Goal: Task Accomplishment & Management: Manage account settings

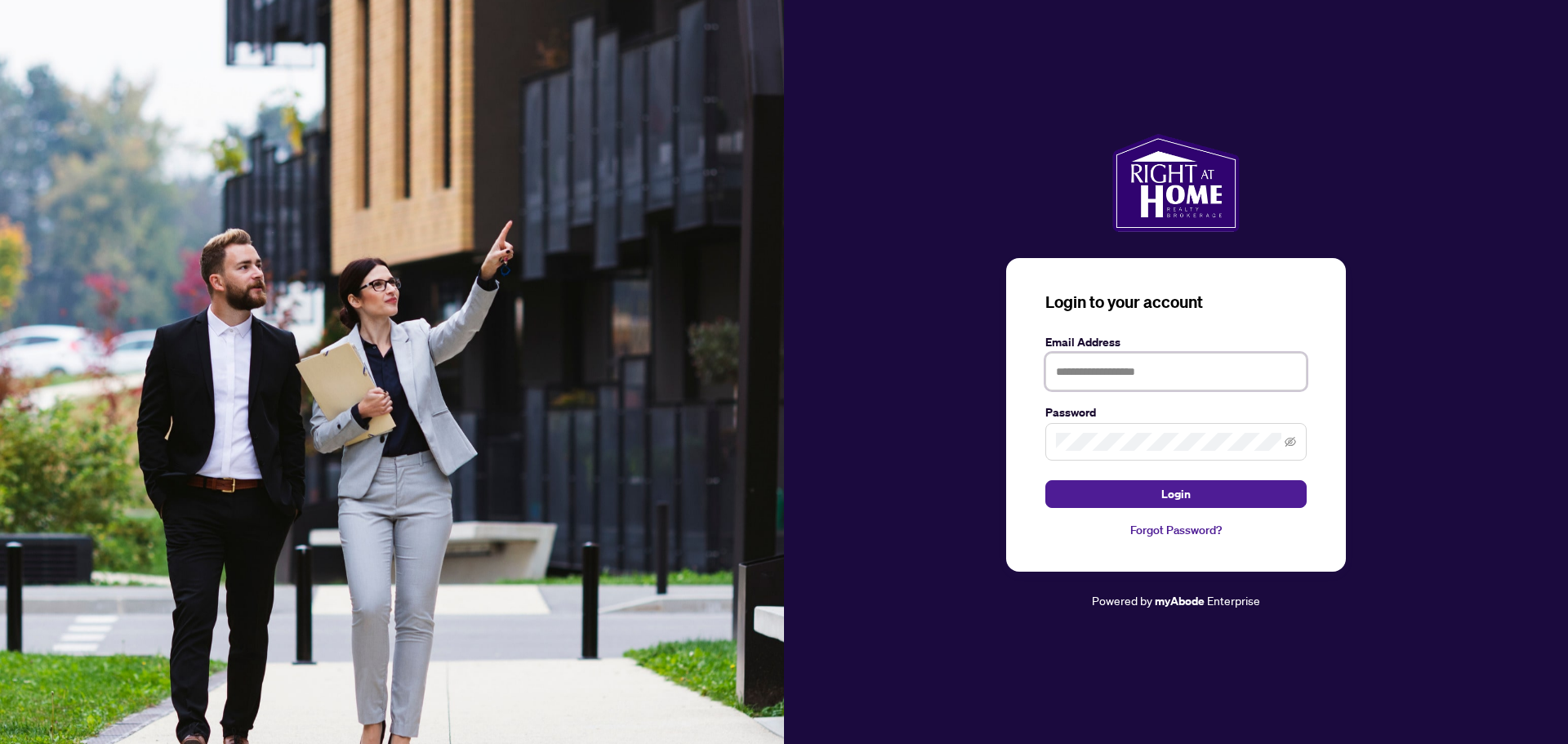
click at [1145, 367] on input "text" at bounding box center [1176, 371] width 261 height 37
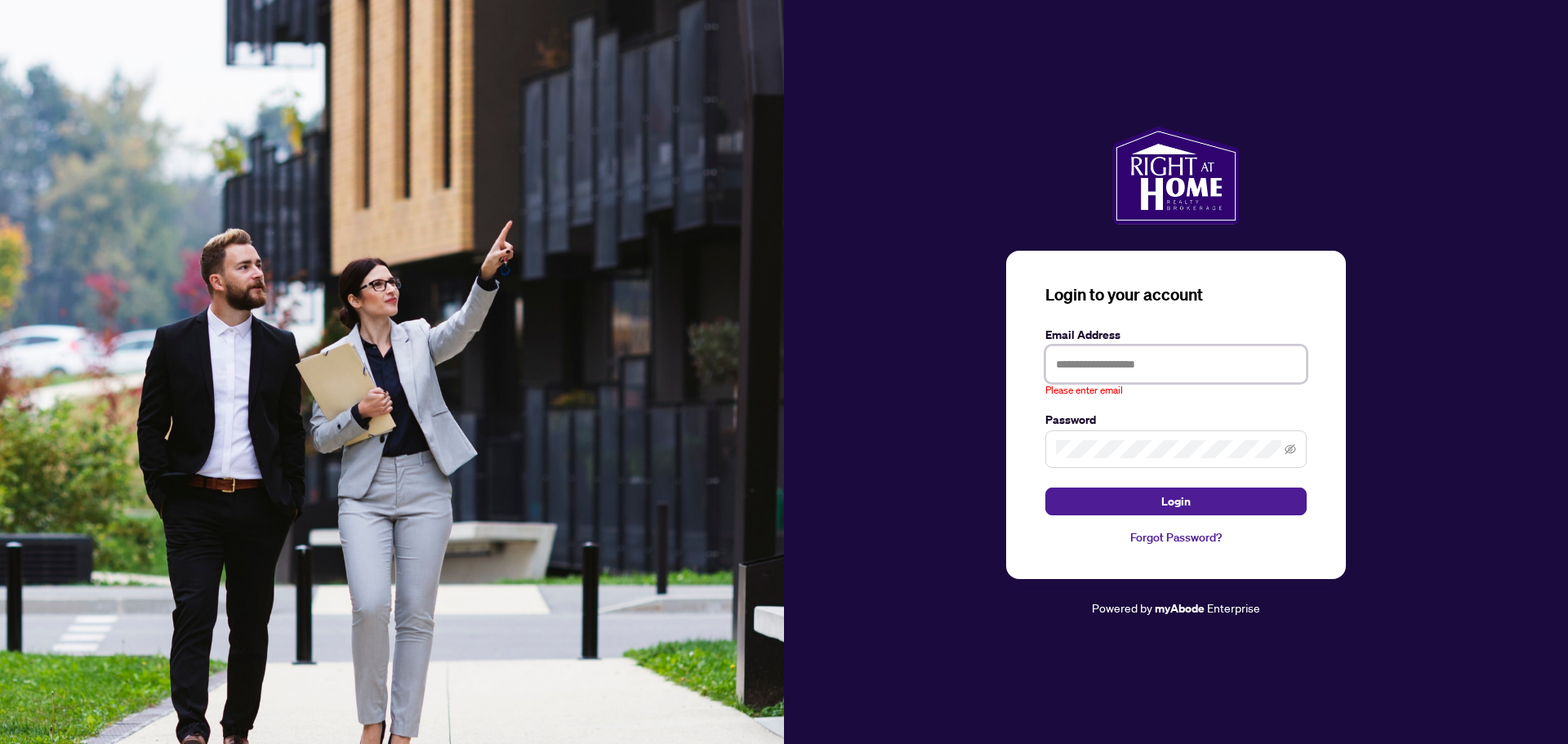
type input "**********"
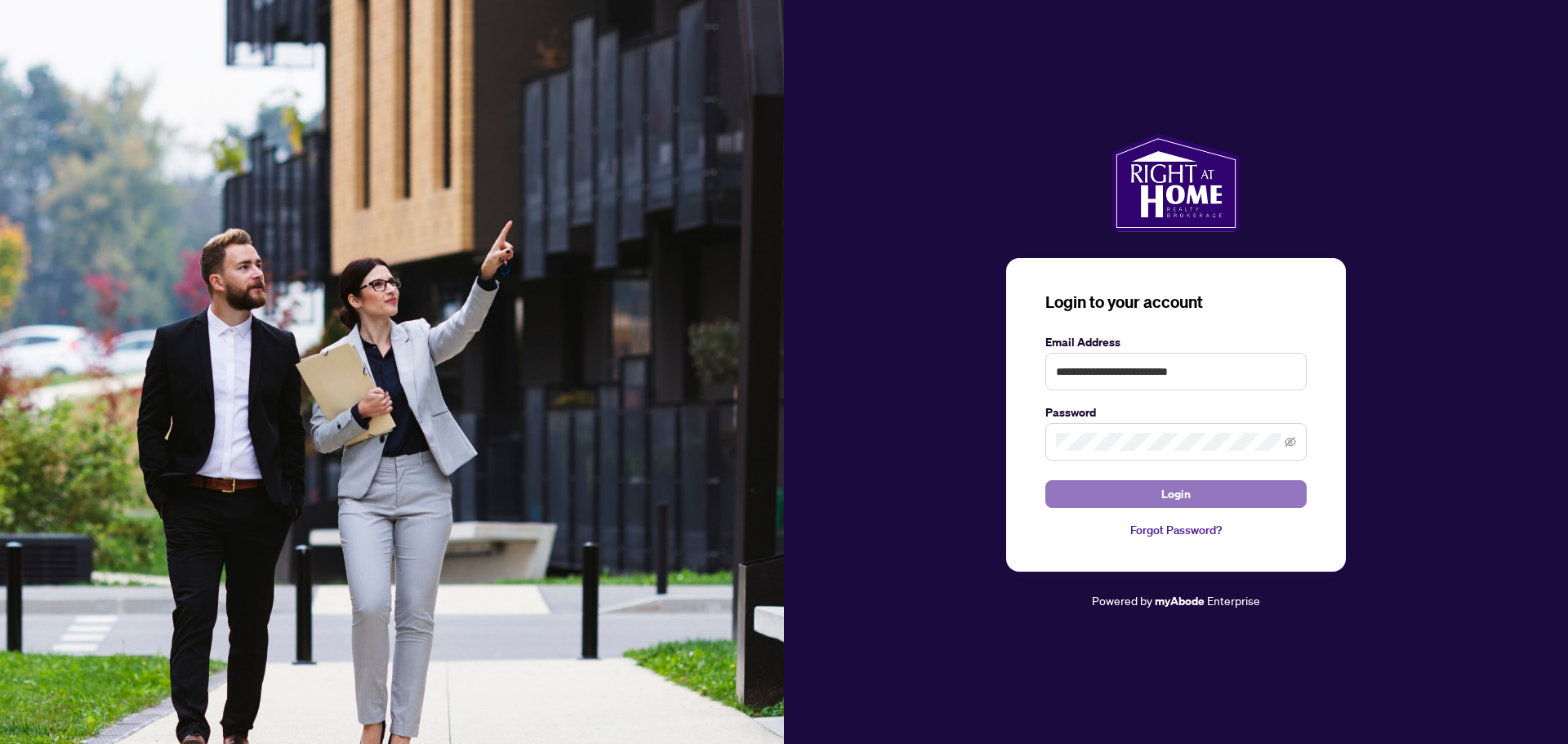
click at [1165, 493] on span "Login" at bounding box center [1176, 494] width 29 height 27
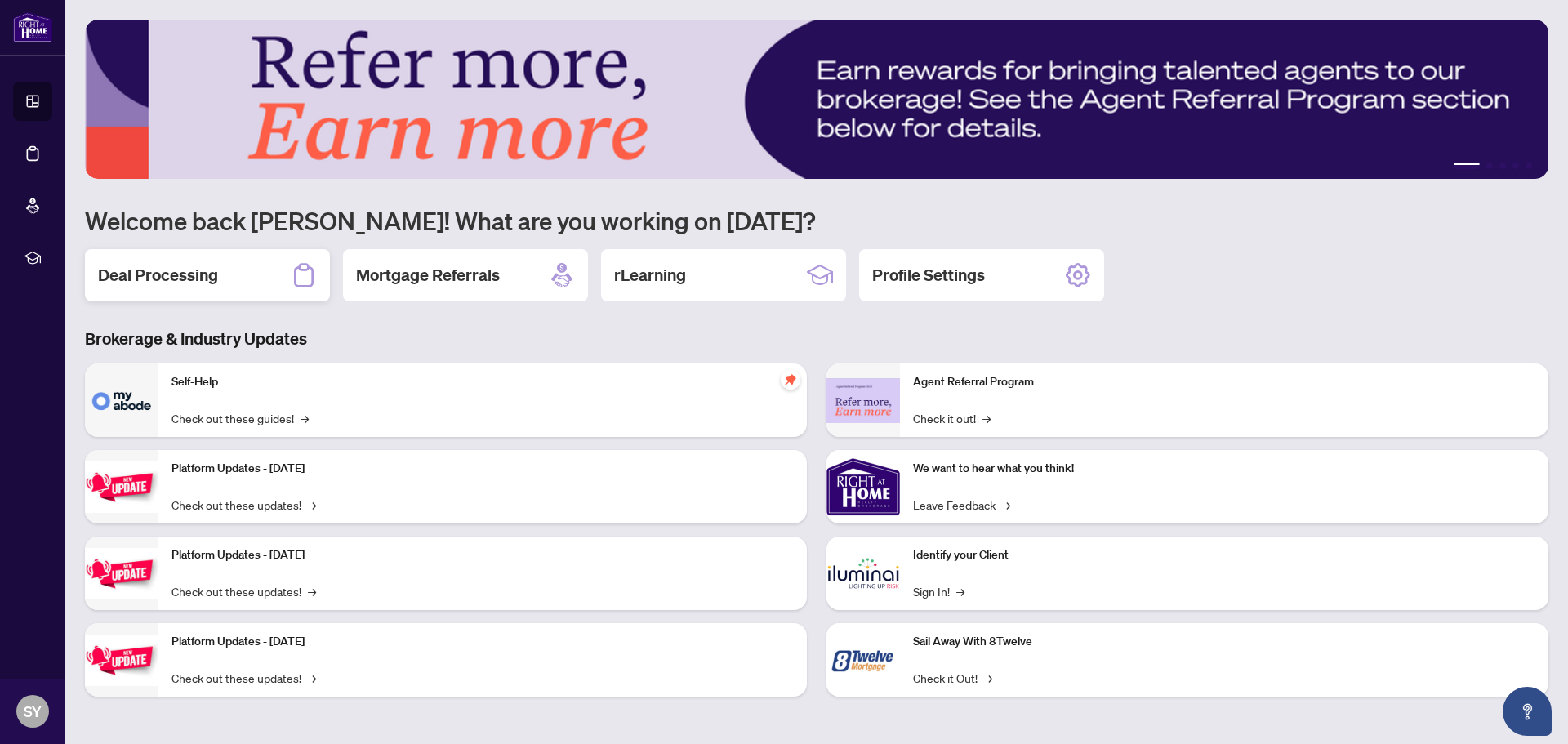
click at [164, 271] on h2 "Deal Processing" at bounding box center [158, 275] width 120 height 23
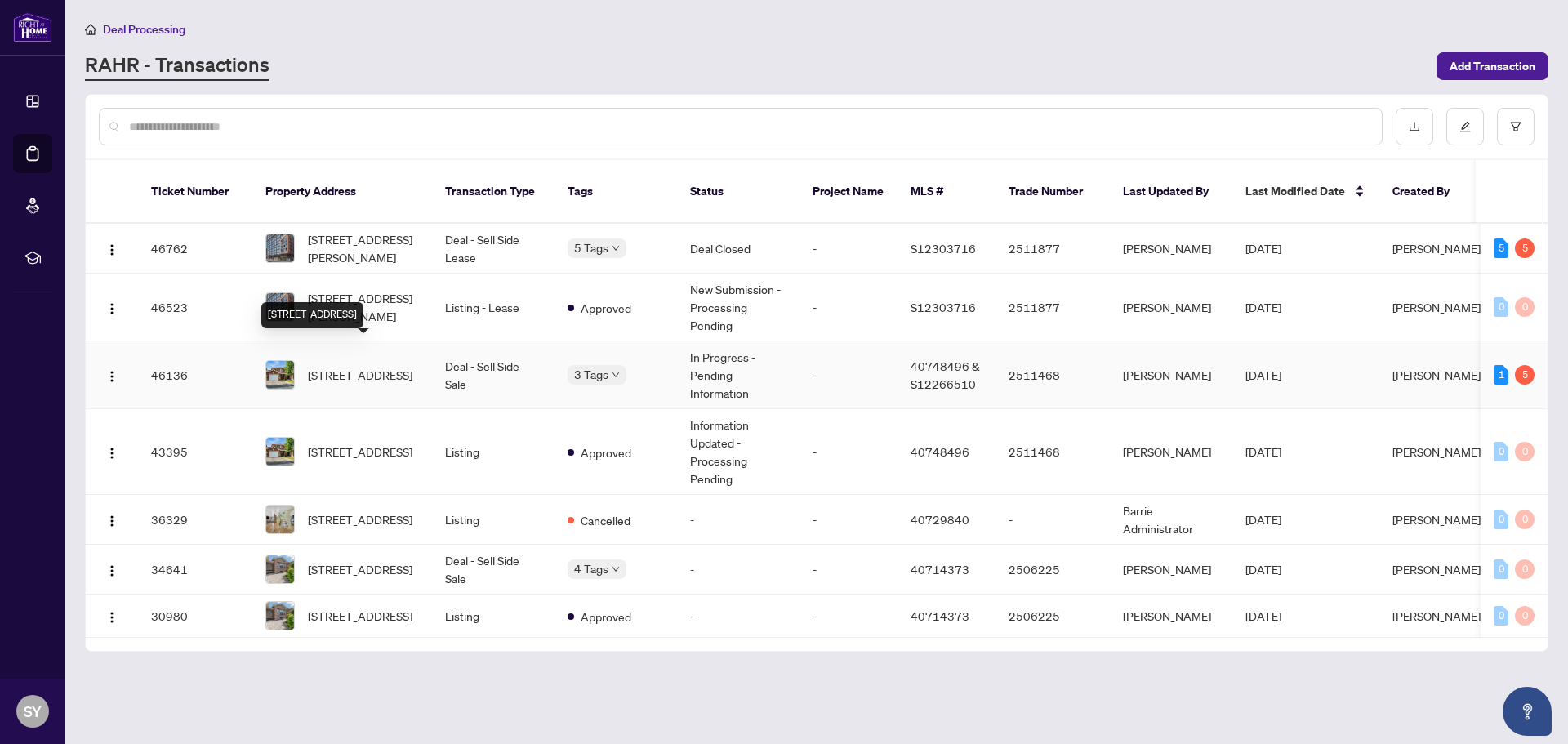
click at [367, 366] on span "[STREET_ADDRESS]" at bounding box center [360, 375] width 105 height 18
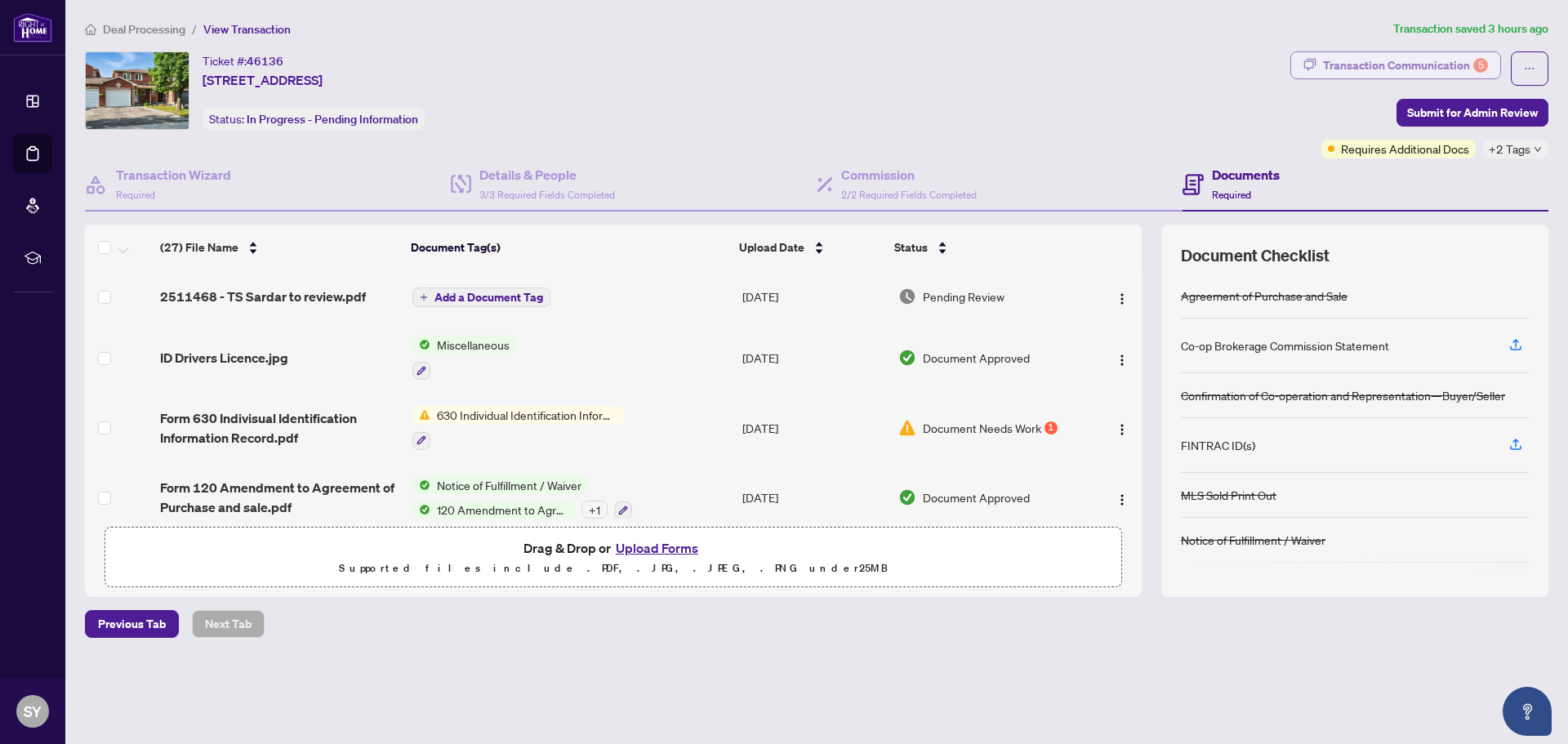
click at [1458, 61] on div "Transaction Communication 5" at bounding box center [1405, 65] width 165 height 27
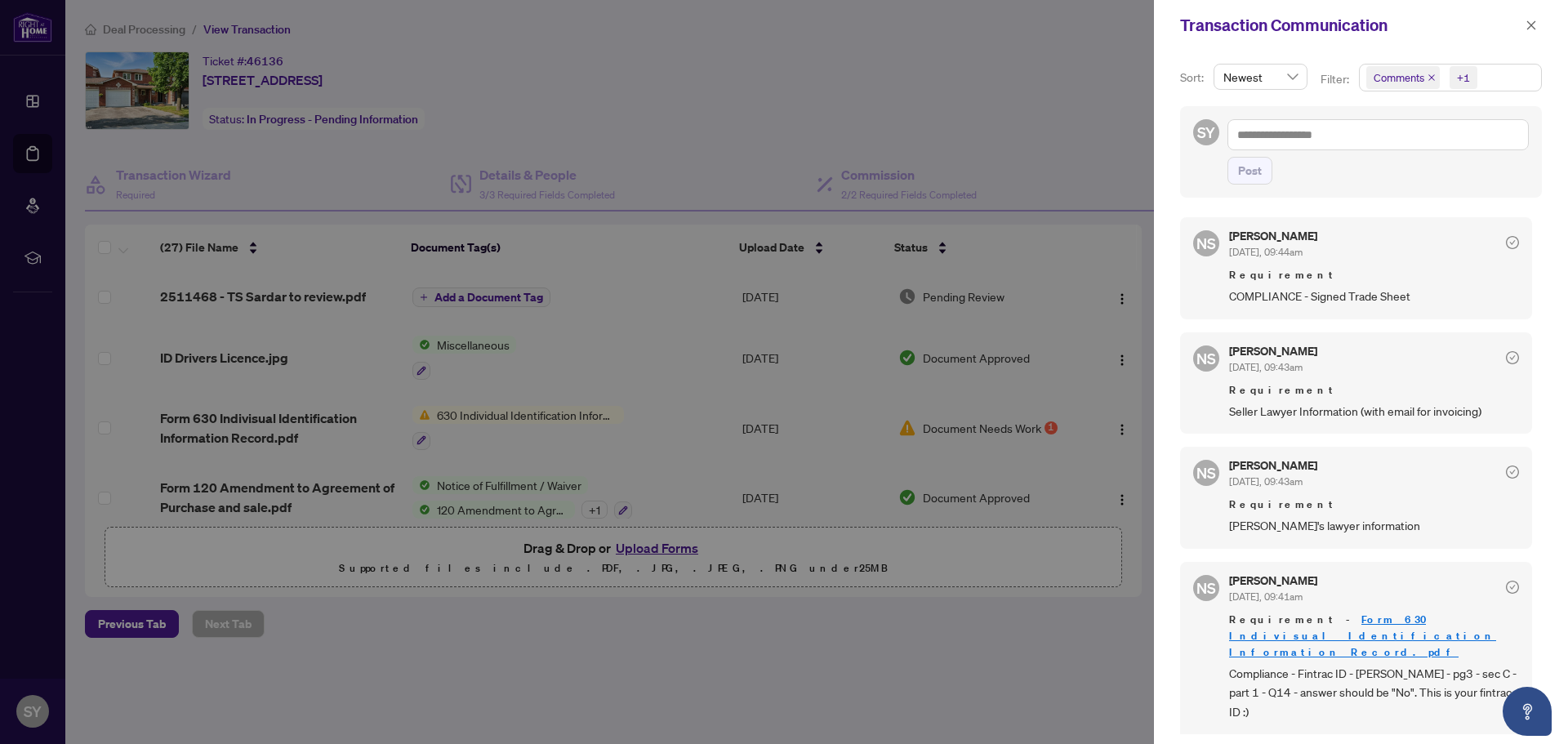
click at [891, 49] on div at bounding box center [784, 372] width 1568 height 744
drag, startPoint x: 1140, startPoint y: 292, endPoint x: 1135, endPoint y: 230, distance: 62.2
click at [1137, 245] on div at bounding box center [784, 372] width 1568 height 744
click at [1529, 23] on icon "close" at bounding box center [1531, 25] width 9 height 9
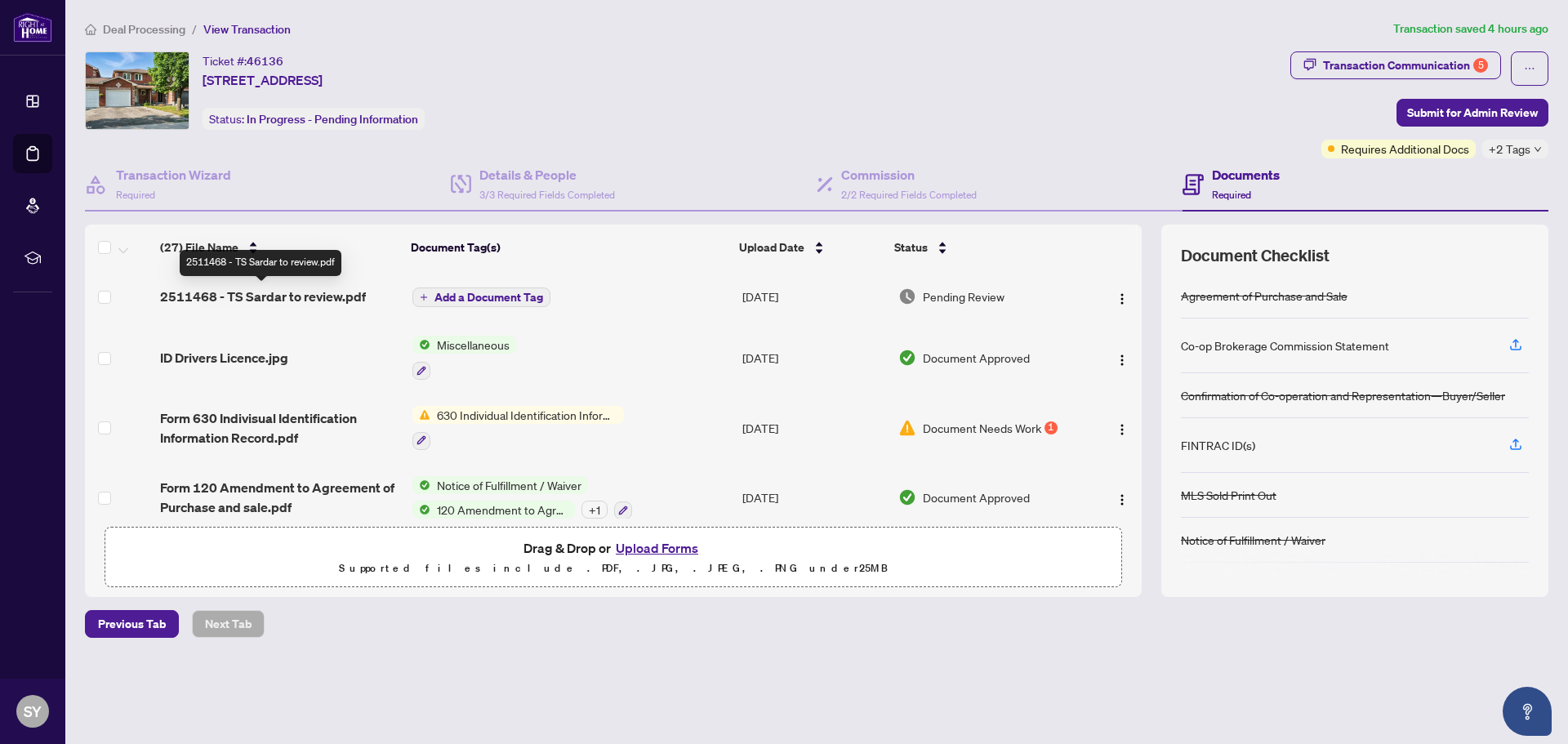
click at [298, 297] on span "2511468 - TS Sardar to review.pdf" at bounding box center [263, 296] width 206 height 20
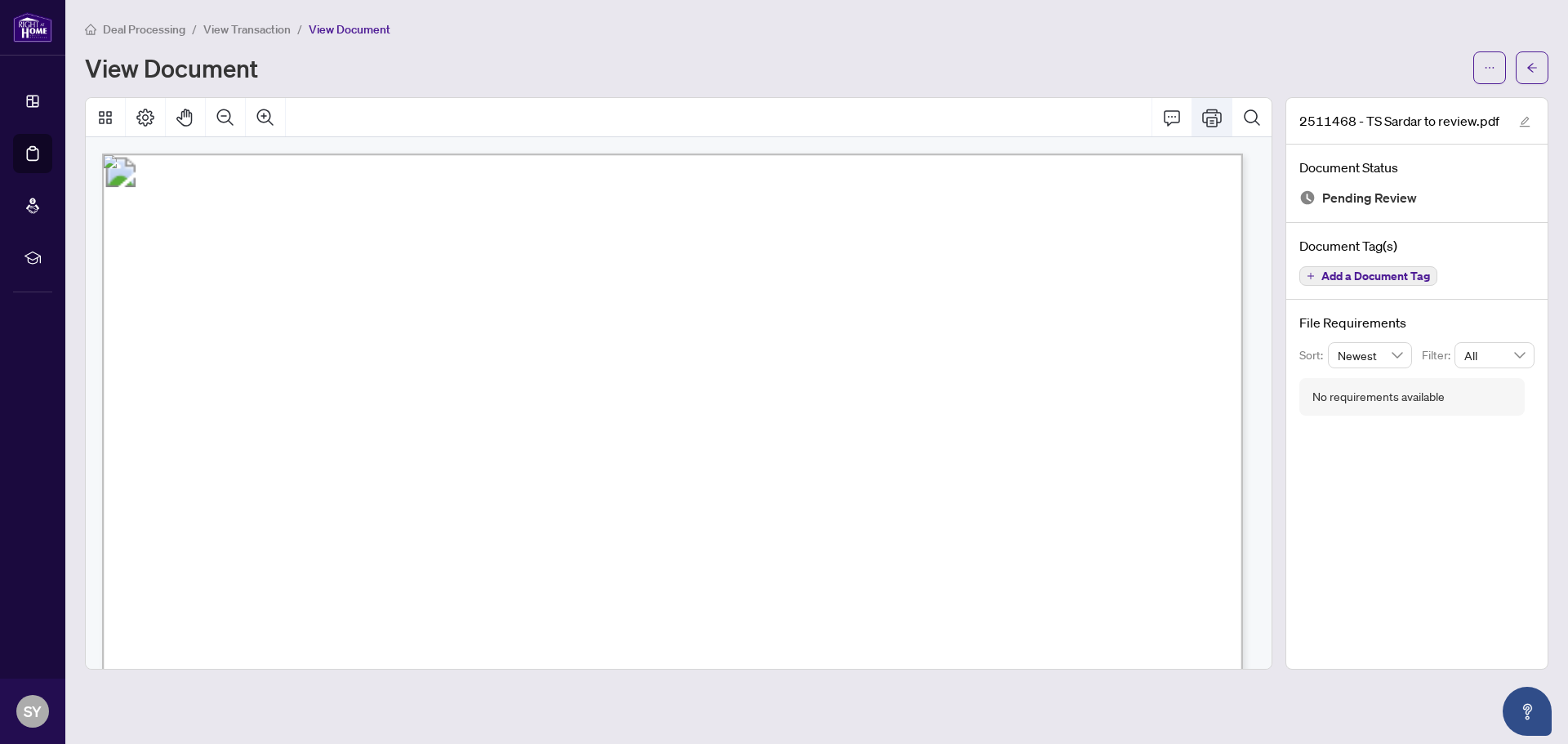
click at [1209, 113] on icon "Print" at bounding box center [1212, 118] width 20 height 20
click at [1529, 67] on icon "arrow-left" at bounding box center [1532, 67] width 10 height 9
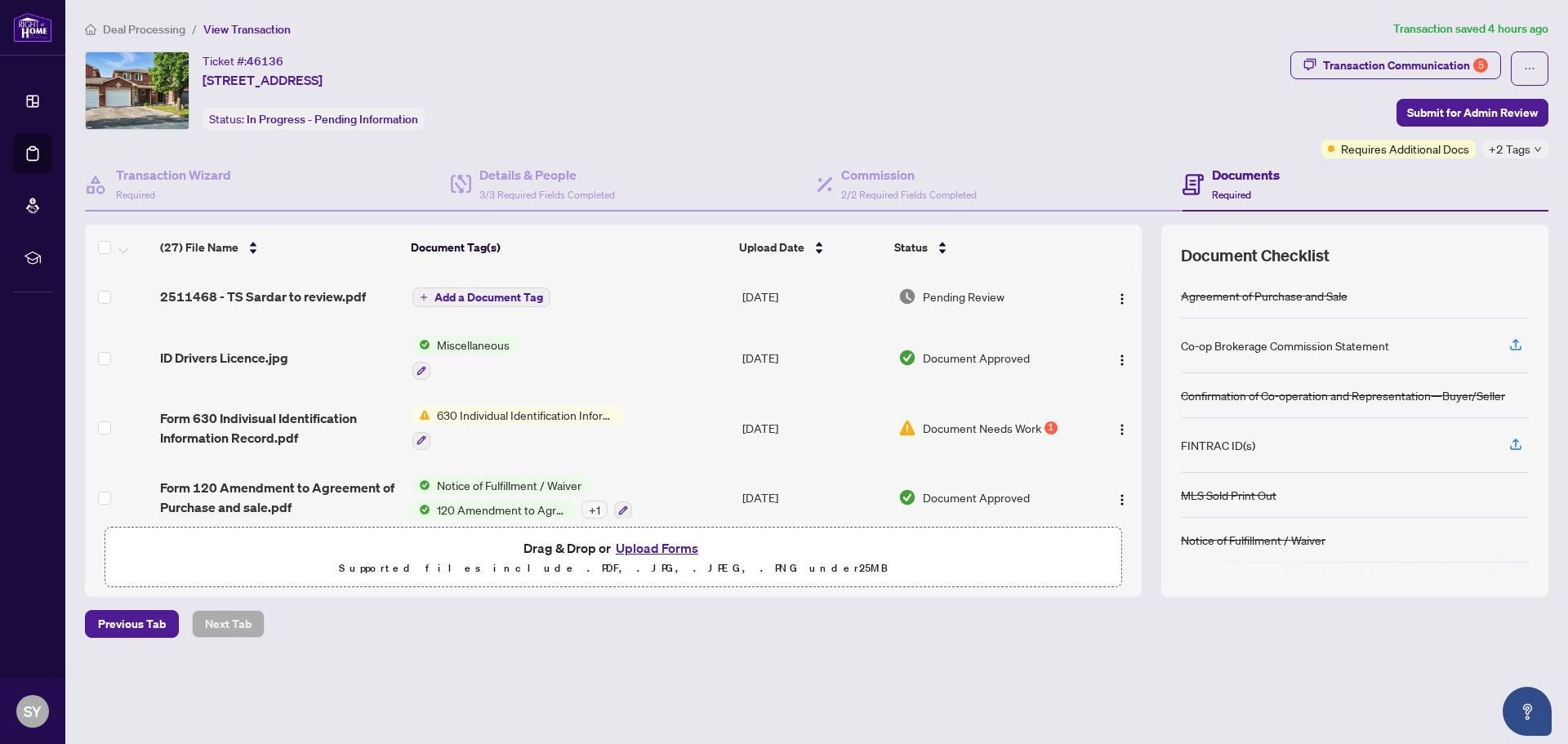
click at [653, 545] on button "Upload Forms" at bounding box center [656, 549] width 92 height 22
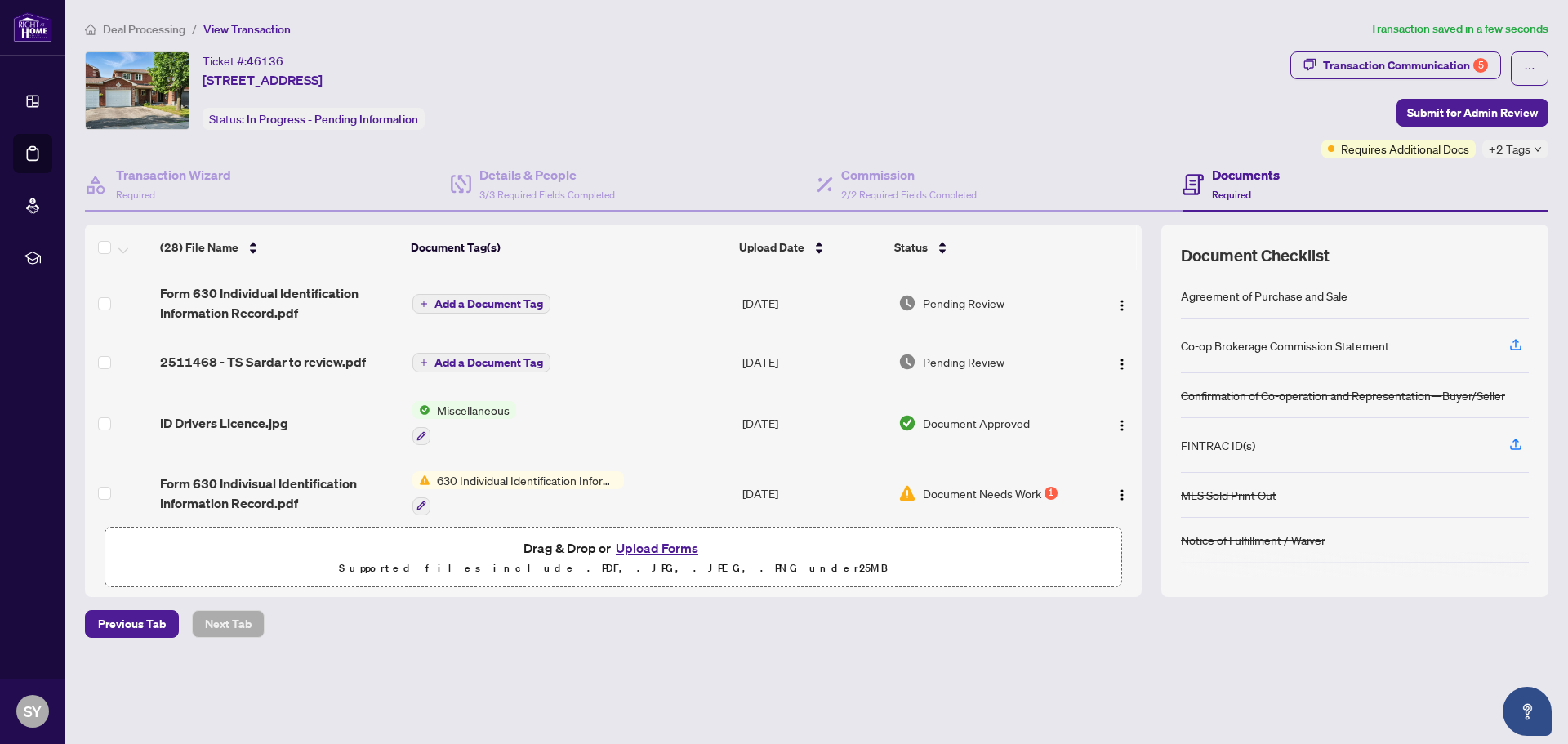
click at [649, 550] on button "Upload Forms" at bounding box center [656, 549] width 92 height 22
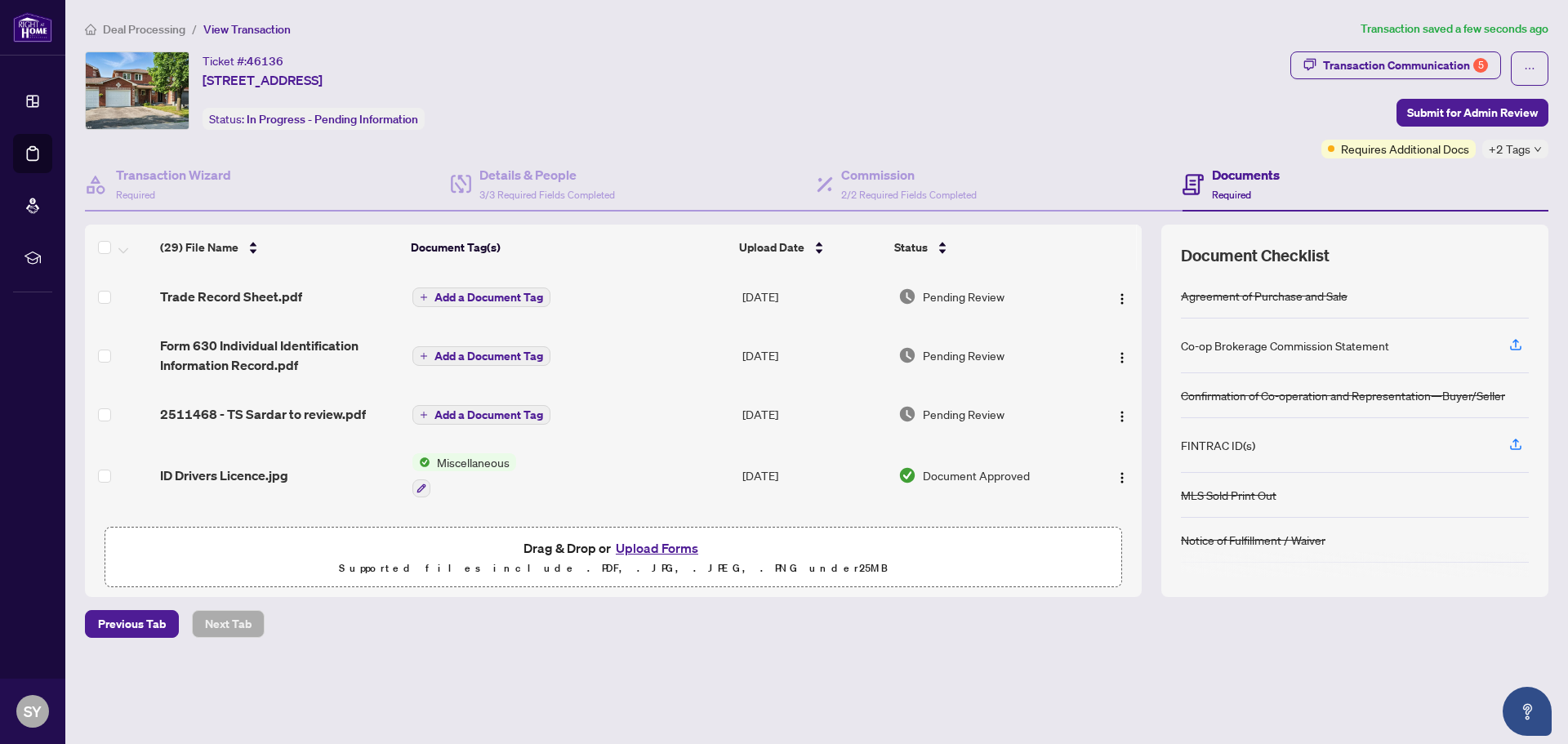
click at [431, 357] on button "Add a Document Tag" at bounding box center [481, 356] width 138 height 20
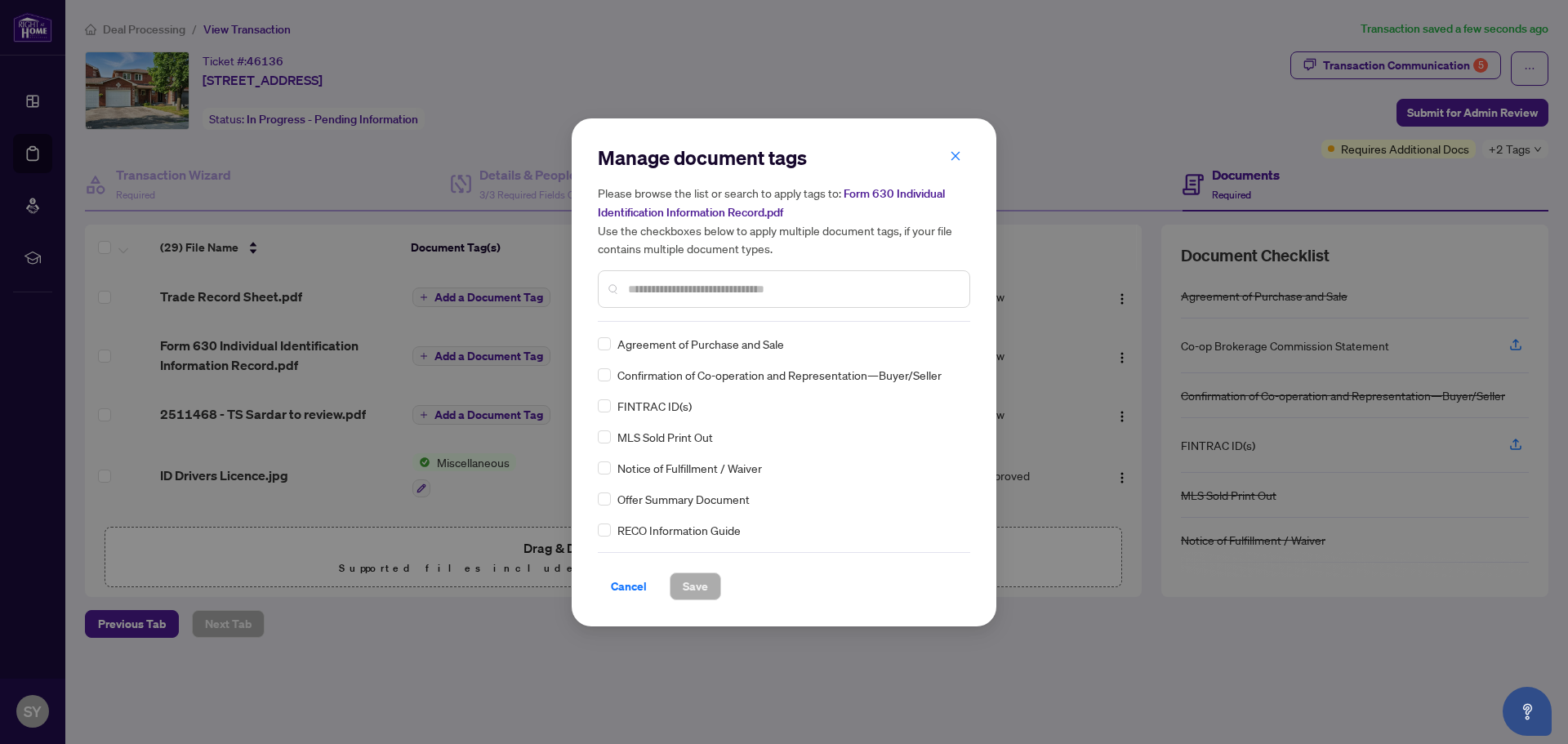
click at [656, 289] on input "text" at bounding box center [792, 289] width 329 height 18
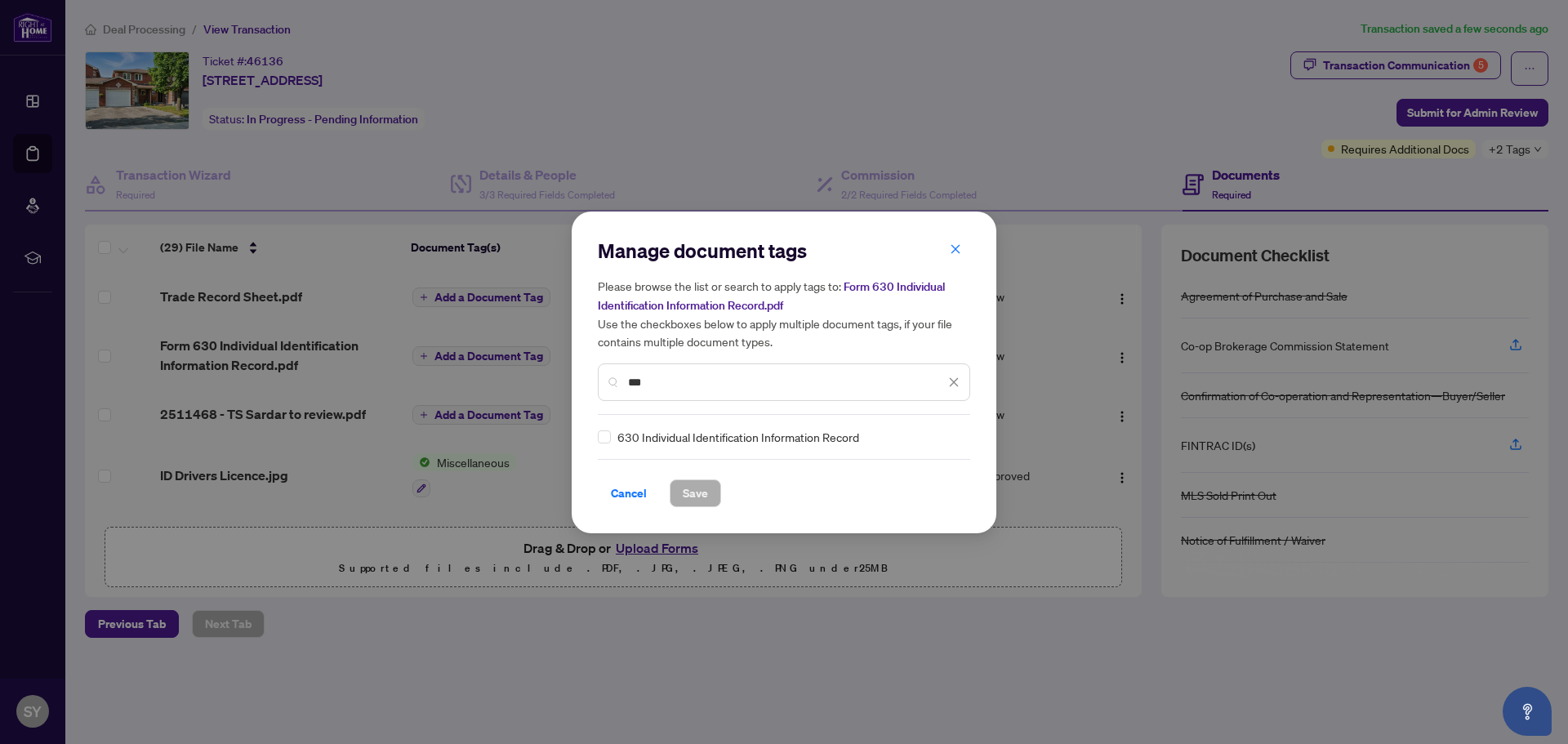
type input "***"
click at [689, 493] on span "Save" at bounding box center [696, 493] width 26 height 27
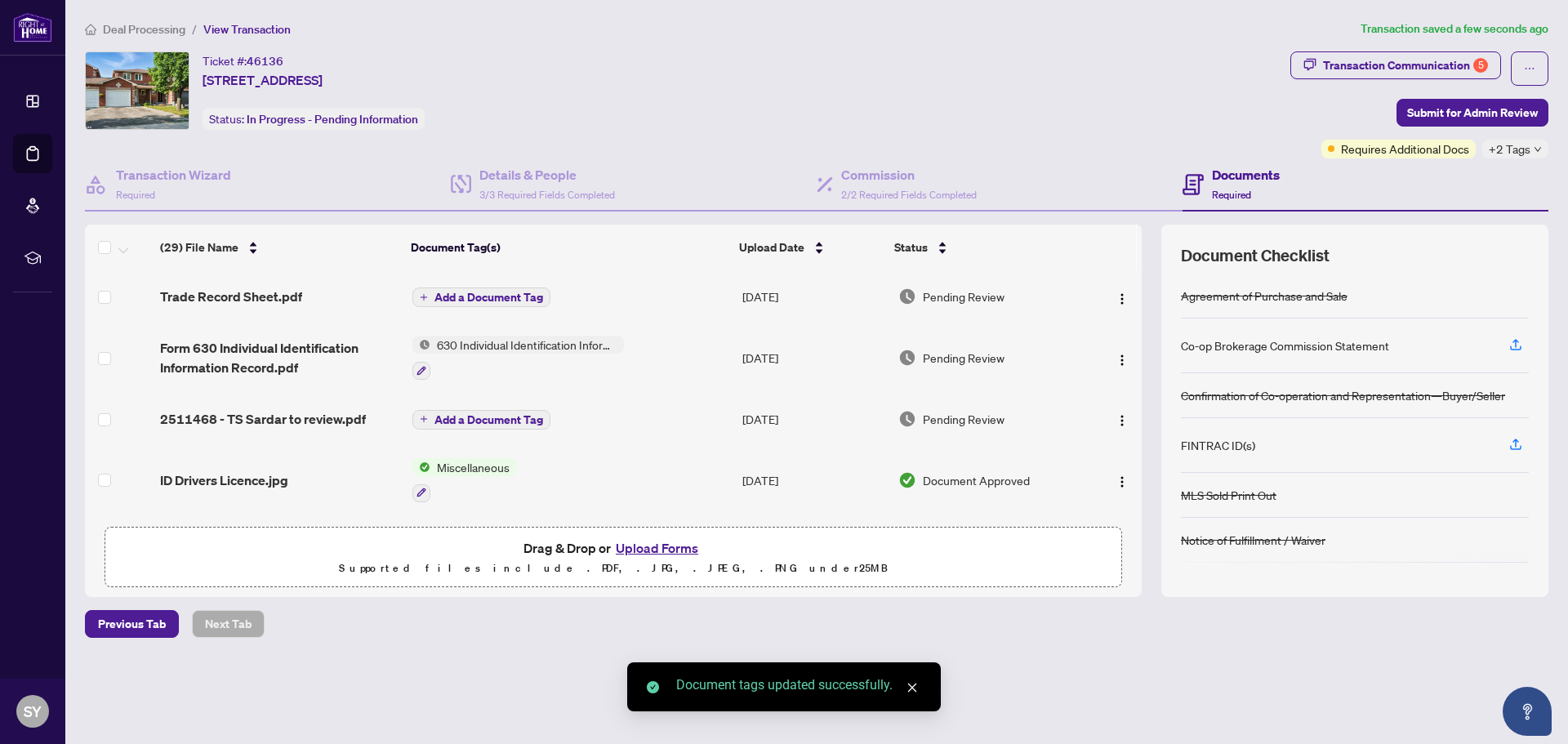
click at [436, 294] on span "Add a Document Tag" at bounding box center [489, 297] width 109 height 12
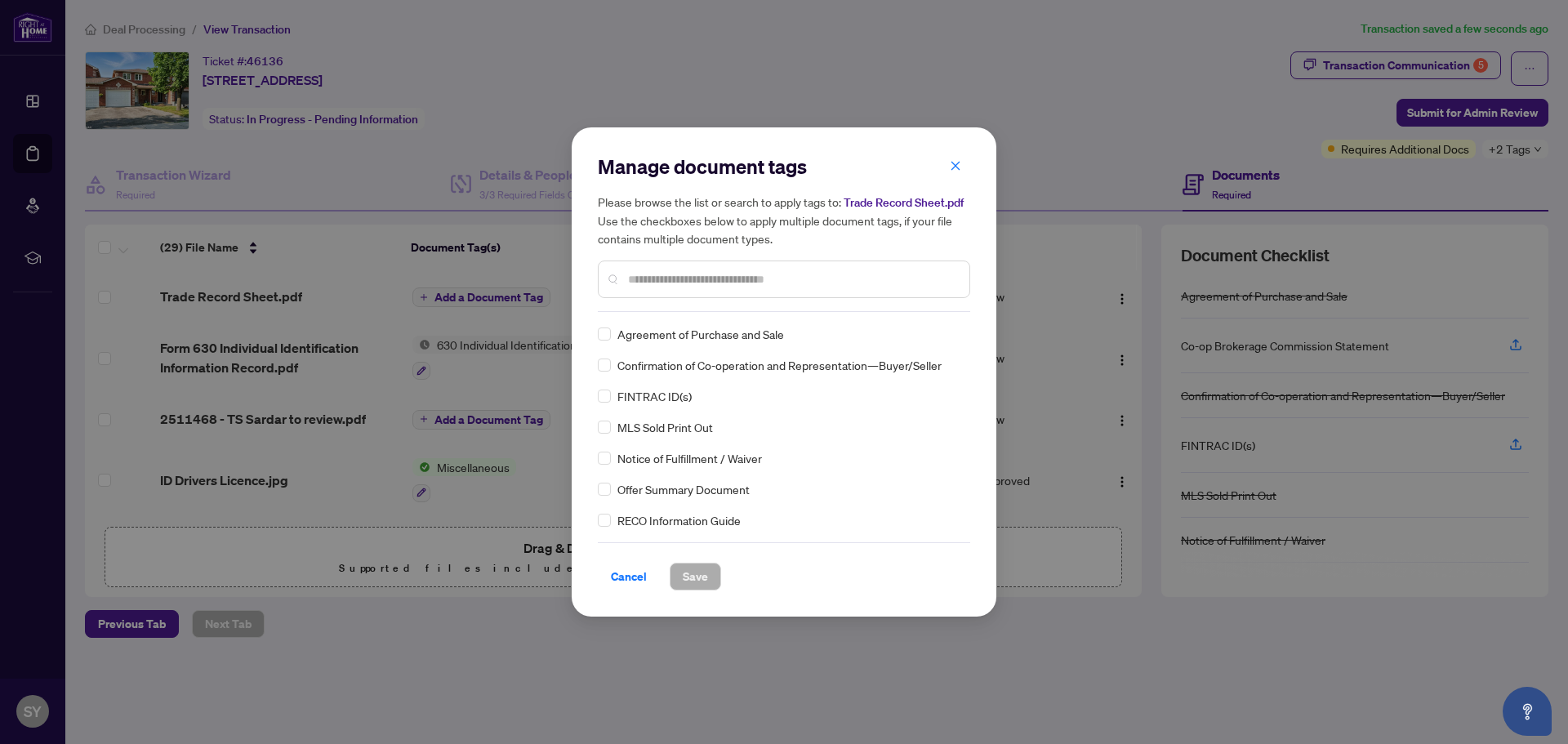
click at [638, 309] on div "Manage document tags Please browse the list or search to apply tags to: Trade R…" at bounding box center [783, 232] width 372 height 158
click at [635, 276] on input "text" at bounding box center [792, 279] width 329 height 18
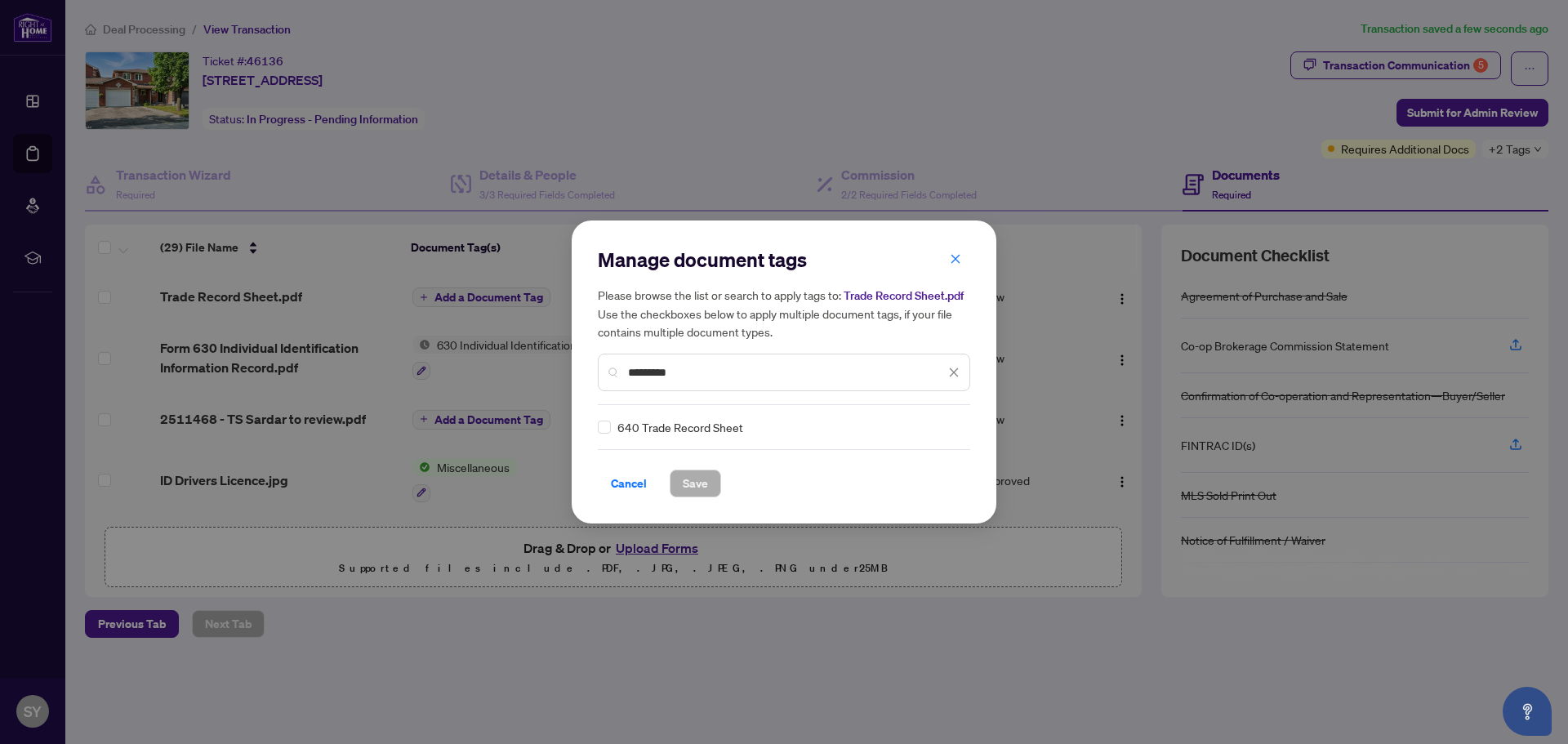
type input "*********"
click at [705, 486] on span "Save" at bounding box center [696, 483] width 26 height 27
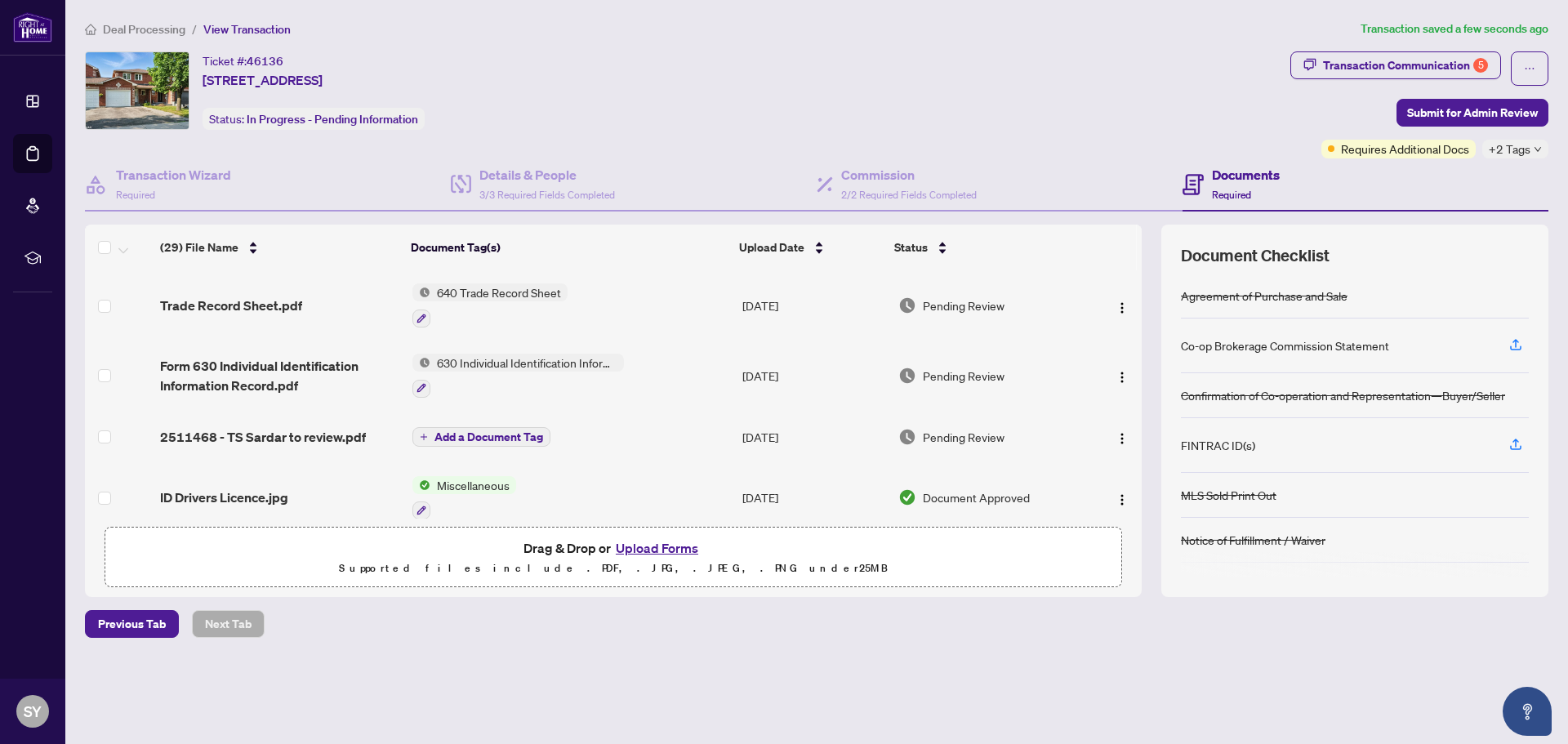
scroll to position [81, 0]
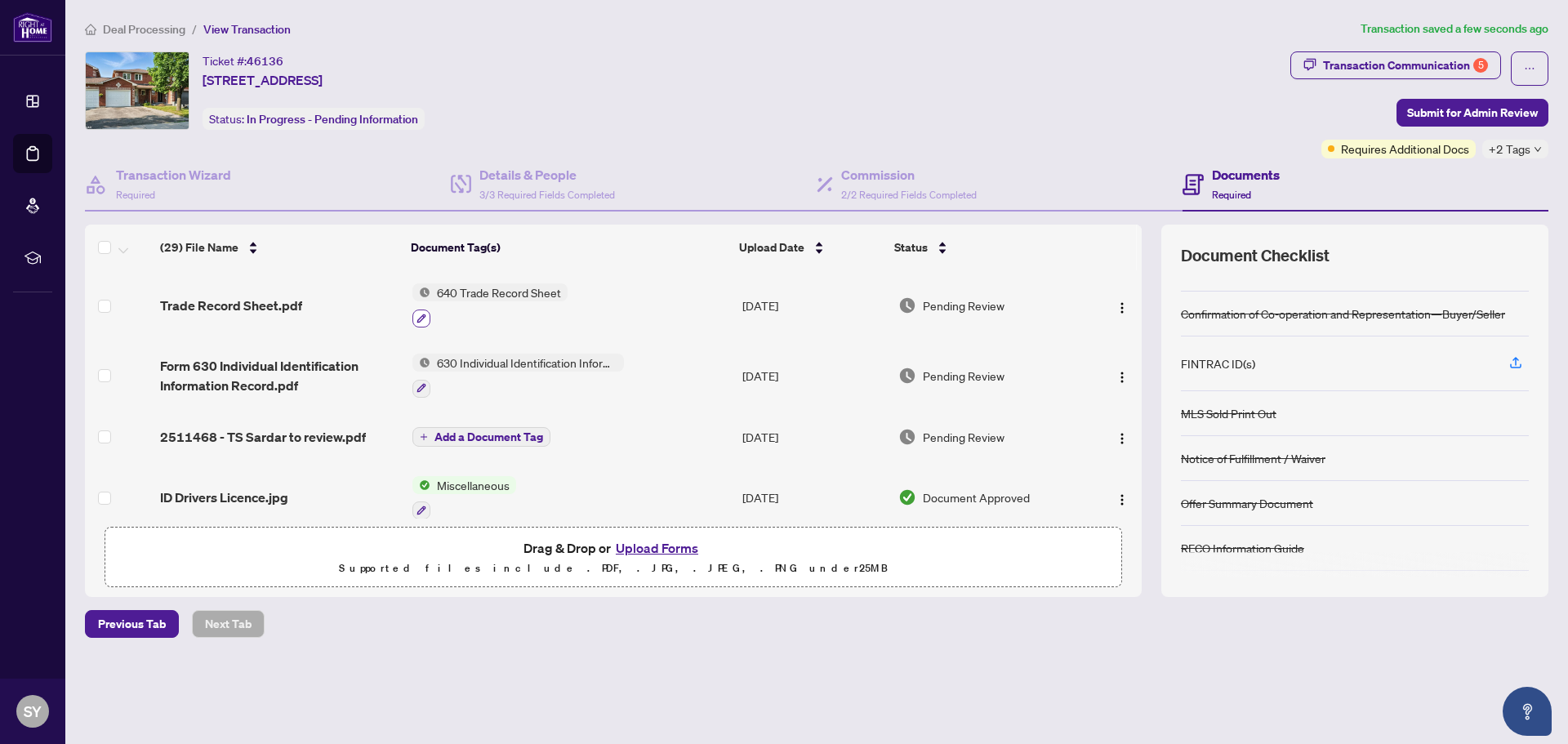
click at [417, 316] on icon "button" at bounding box center [421, 319] width 10 height 10
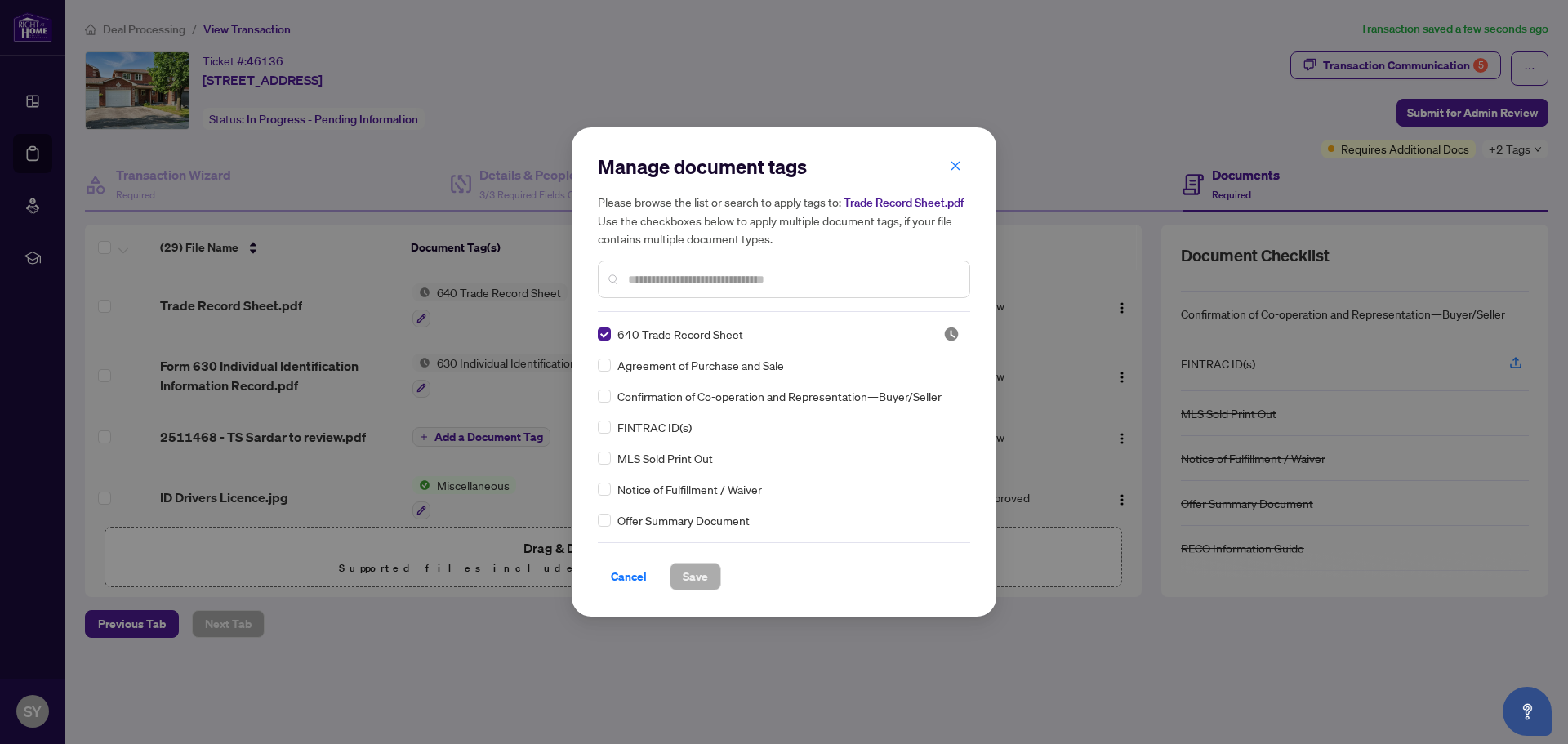
click at [630, 280] on input "text" at bounding box center [792, 279] width 329 height 18
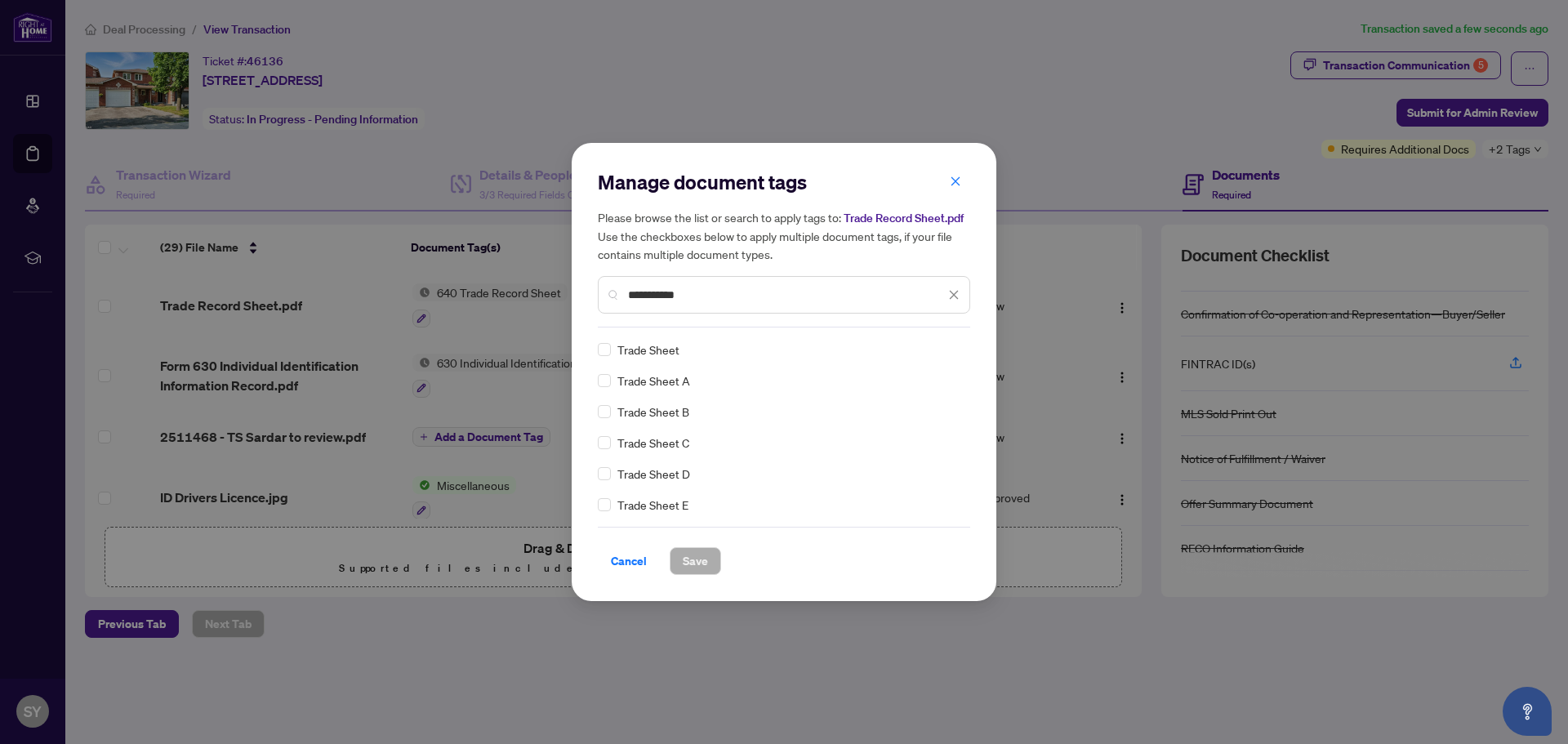
type input "**********"
click at [704, 558] on span "Save" at bounding box center [696, 560] width 26 height 27
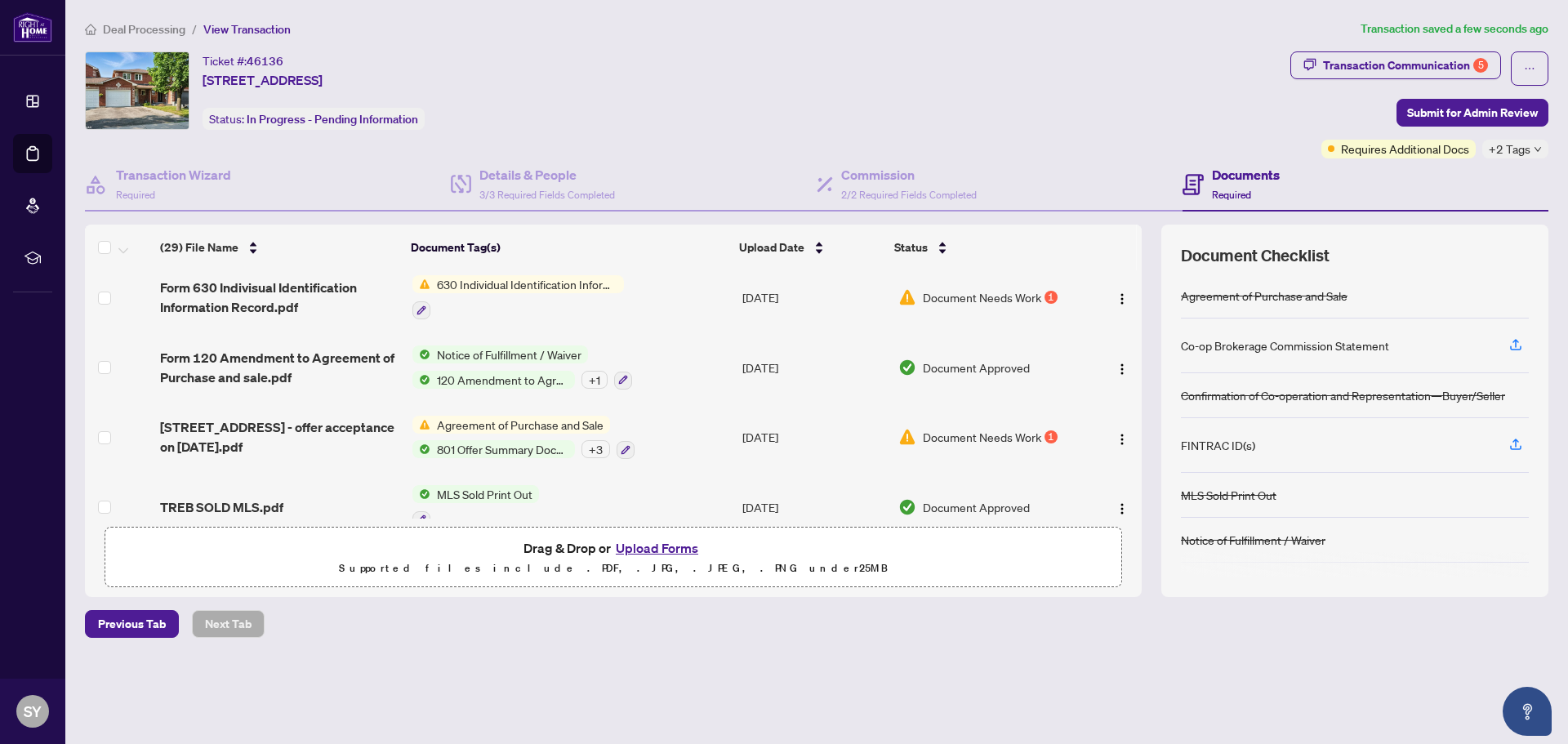
scroll to position [238, 0]
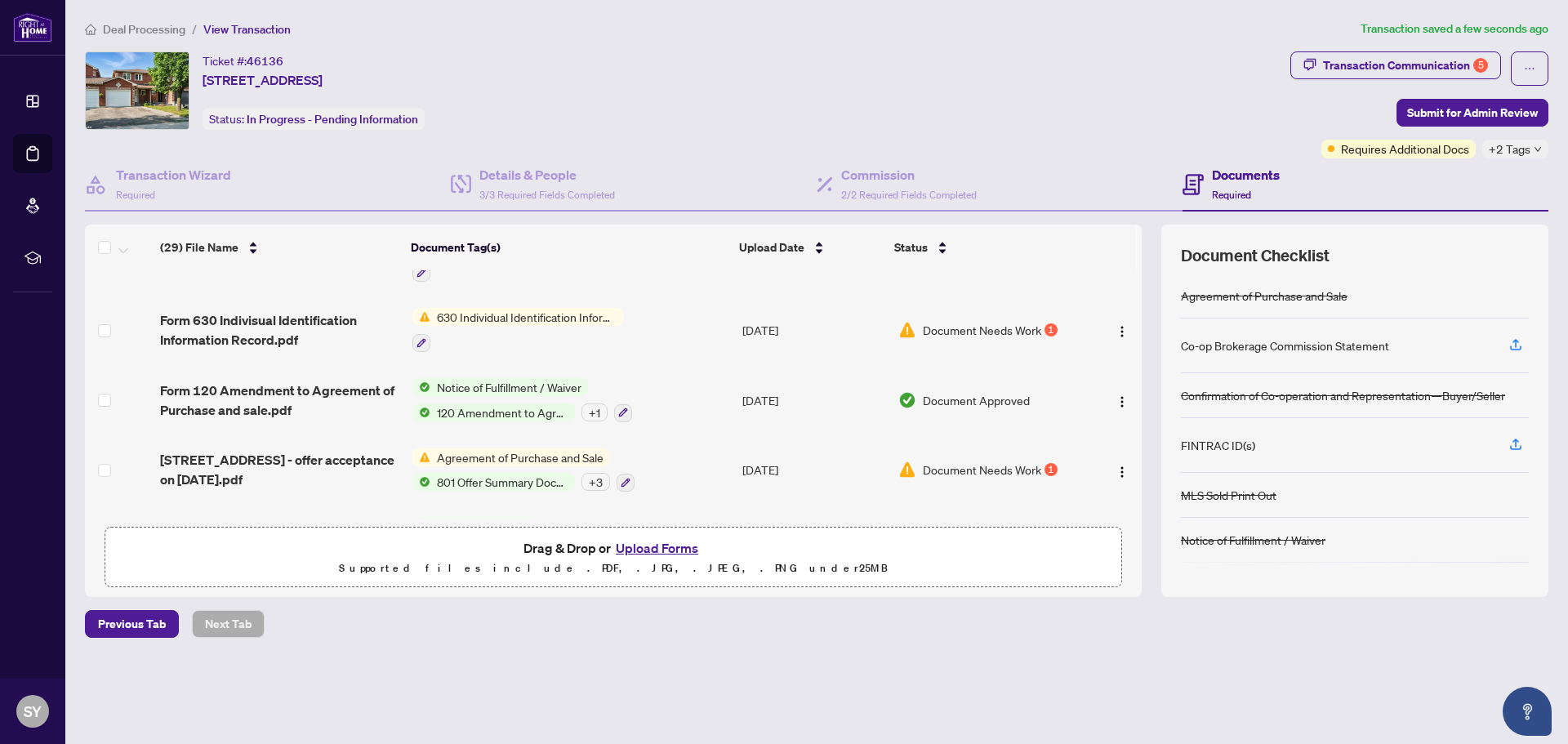
click at [958, 465] on span "Document Needs Work" at bounding box center [981, 469] width 119 height 18
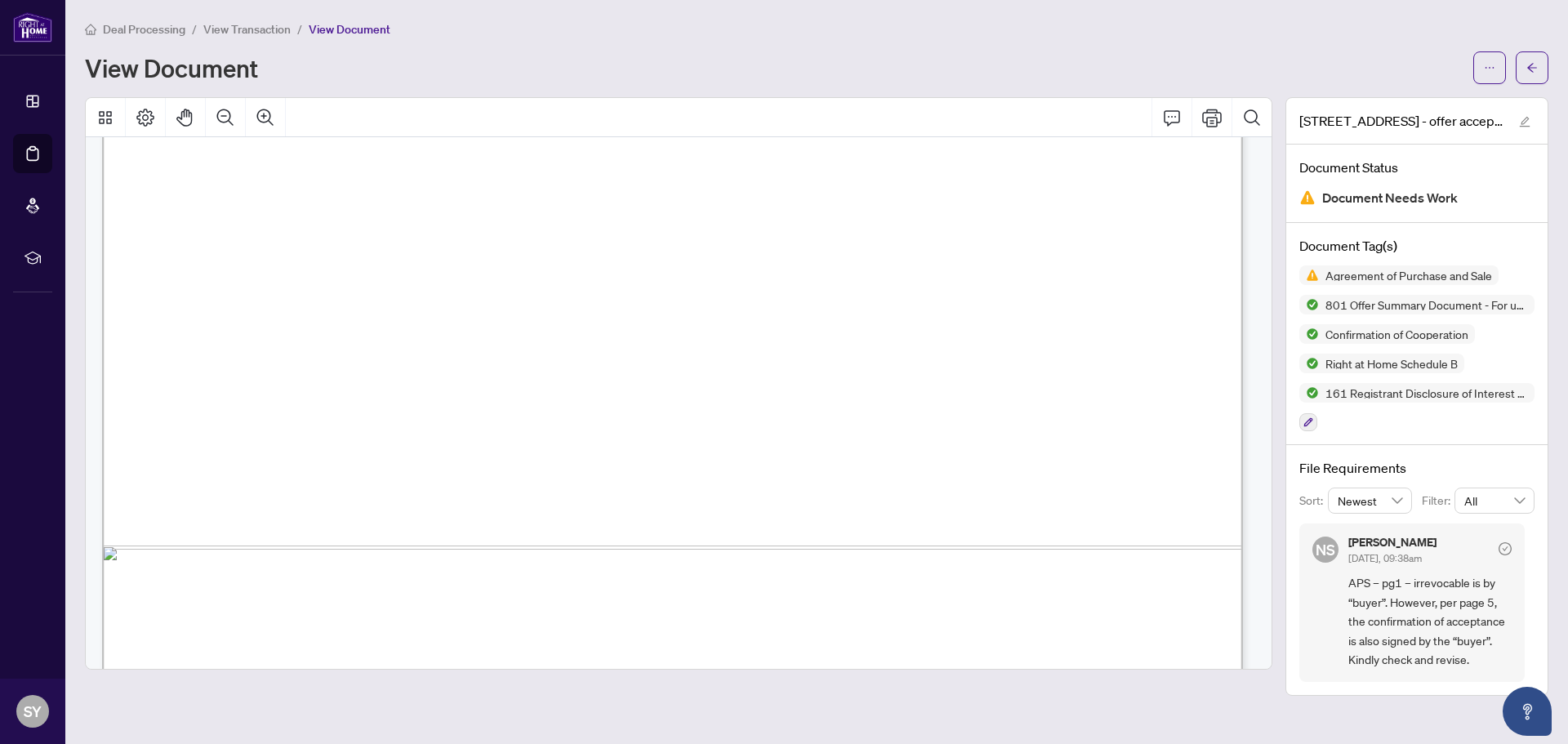
scroll to position [2368, 0]
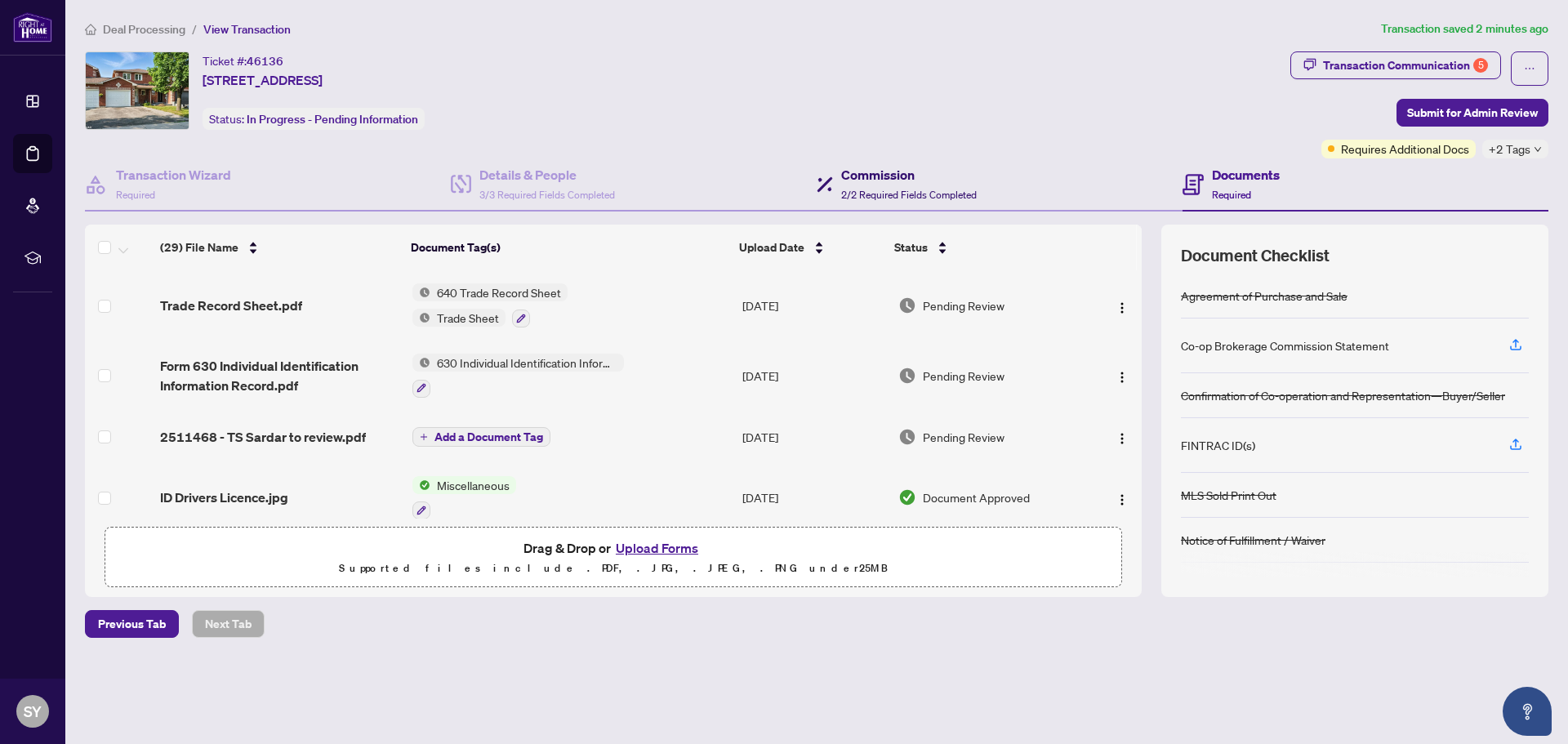
click at [890, 177] on h4 "Commission" at bounding box center [909, 175] width 135 height 20
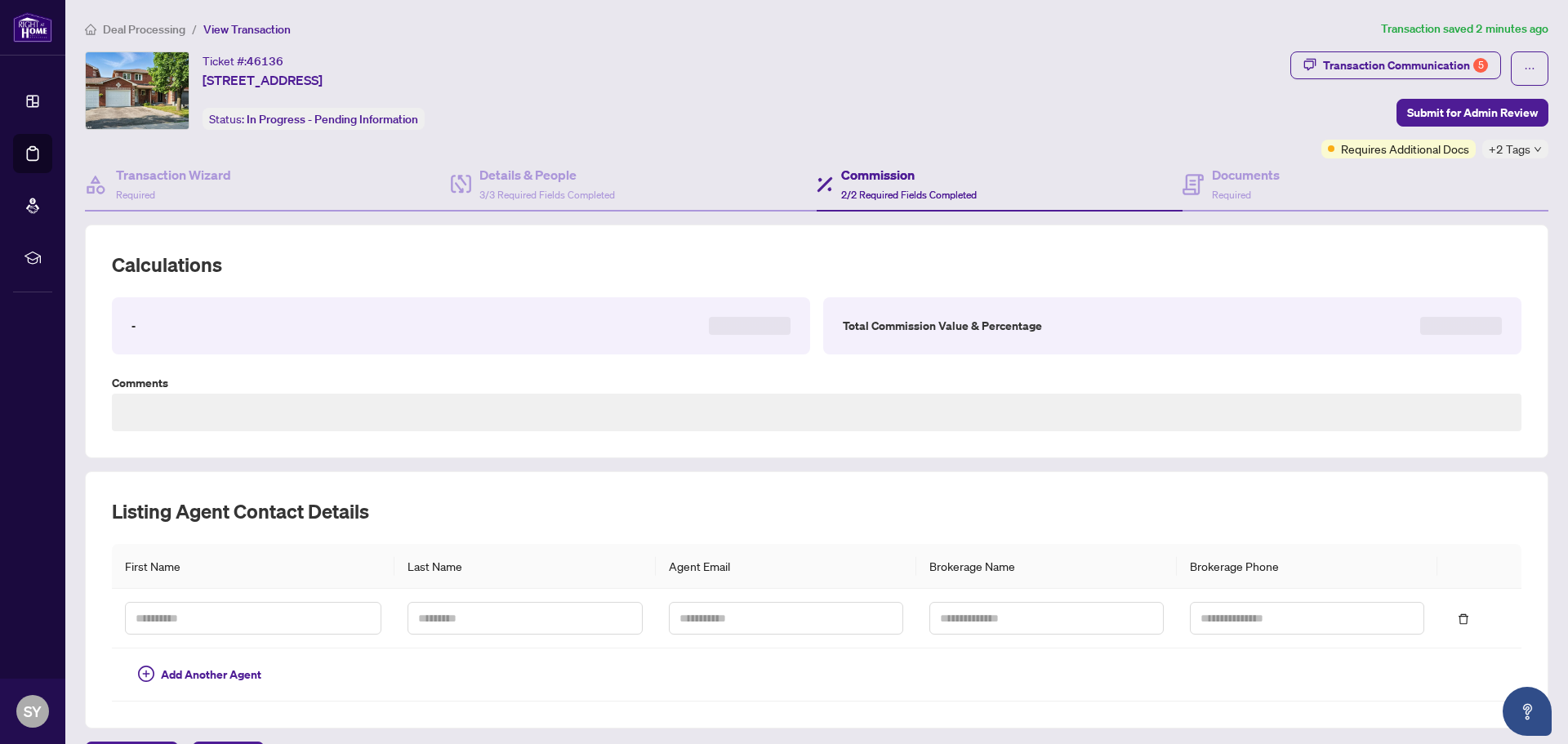
type textarea "**********"
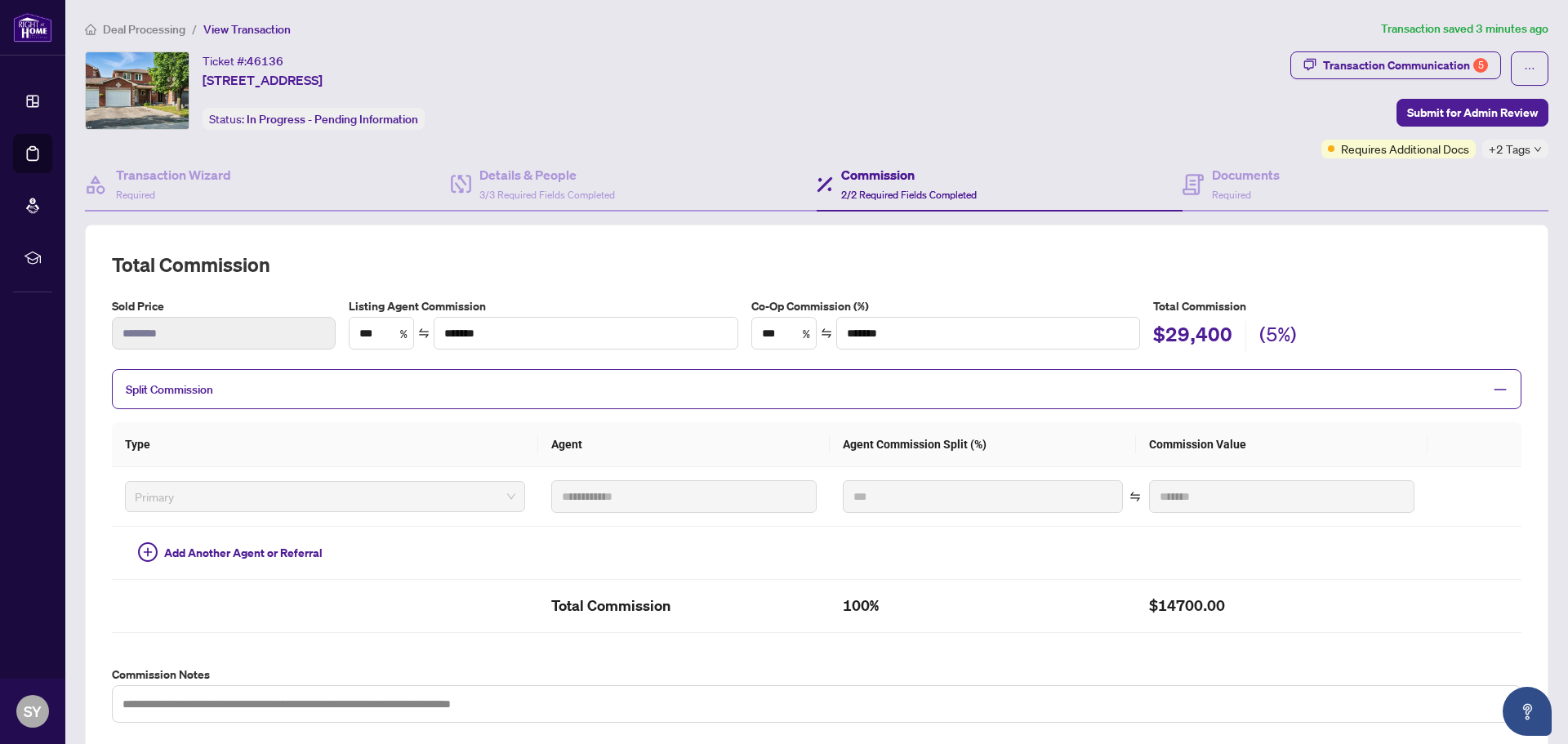
click at [1494, 389] on icon "minus" at bounding box center [1500, 390] width 12 height 2
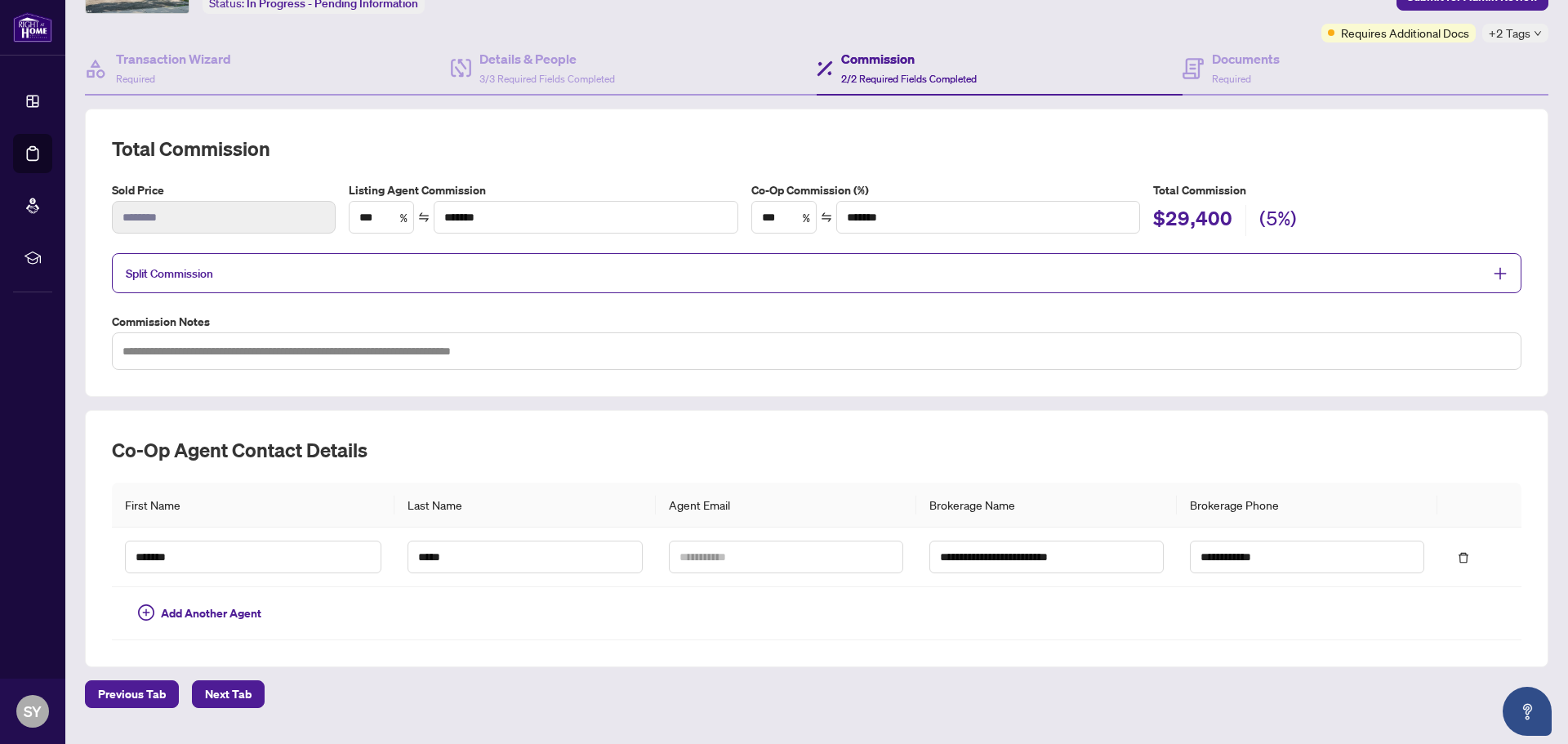
scroll to position [155, 0]
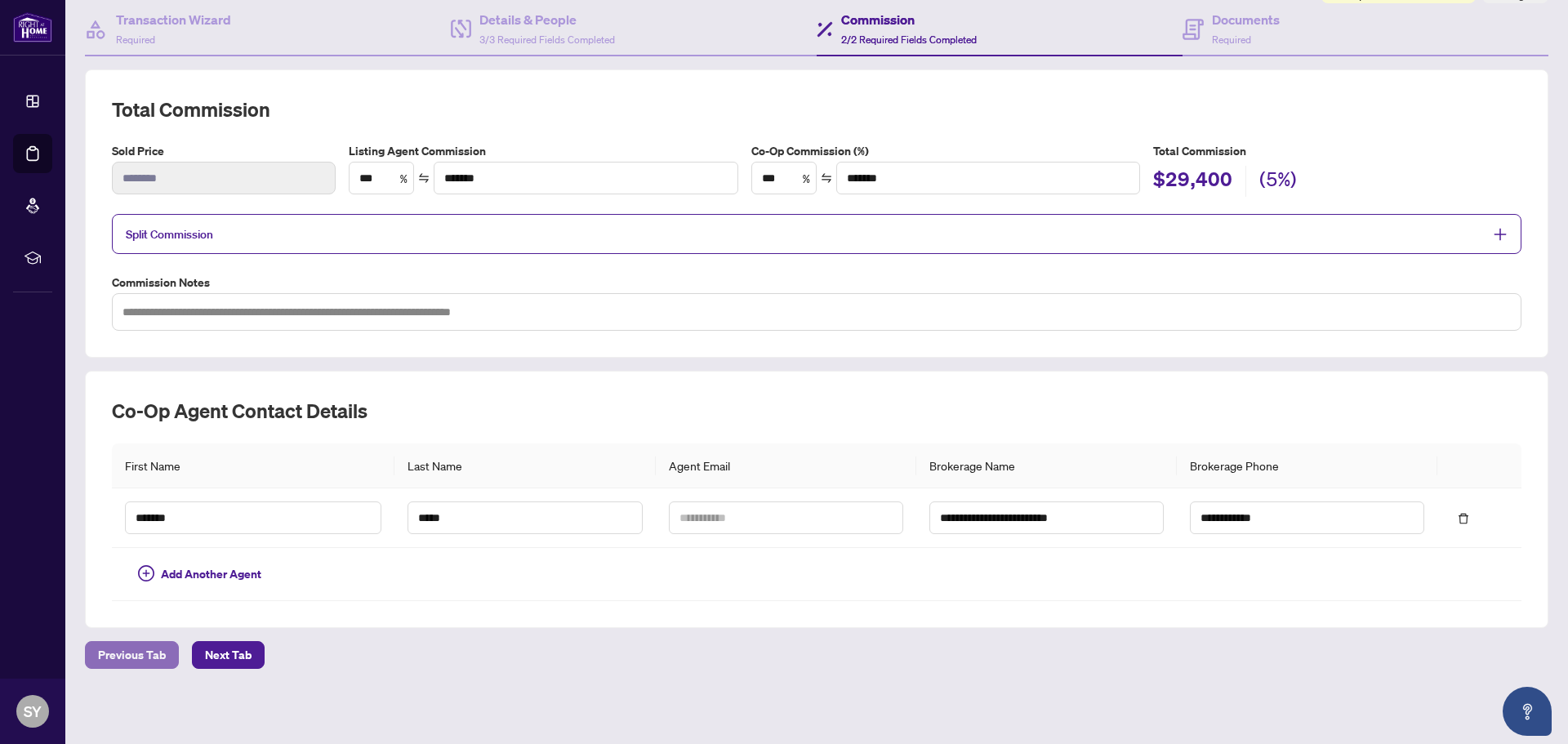
click at [107, 655] on span "Previous Tab" at bounding box center [131, 655] width 68 height 27
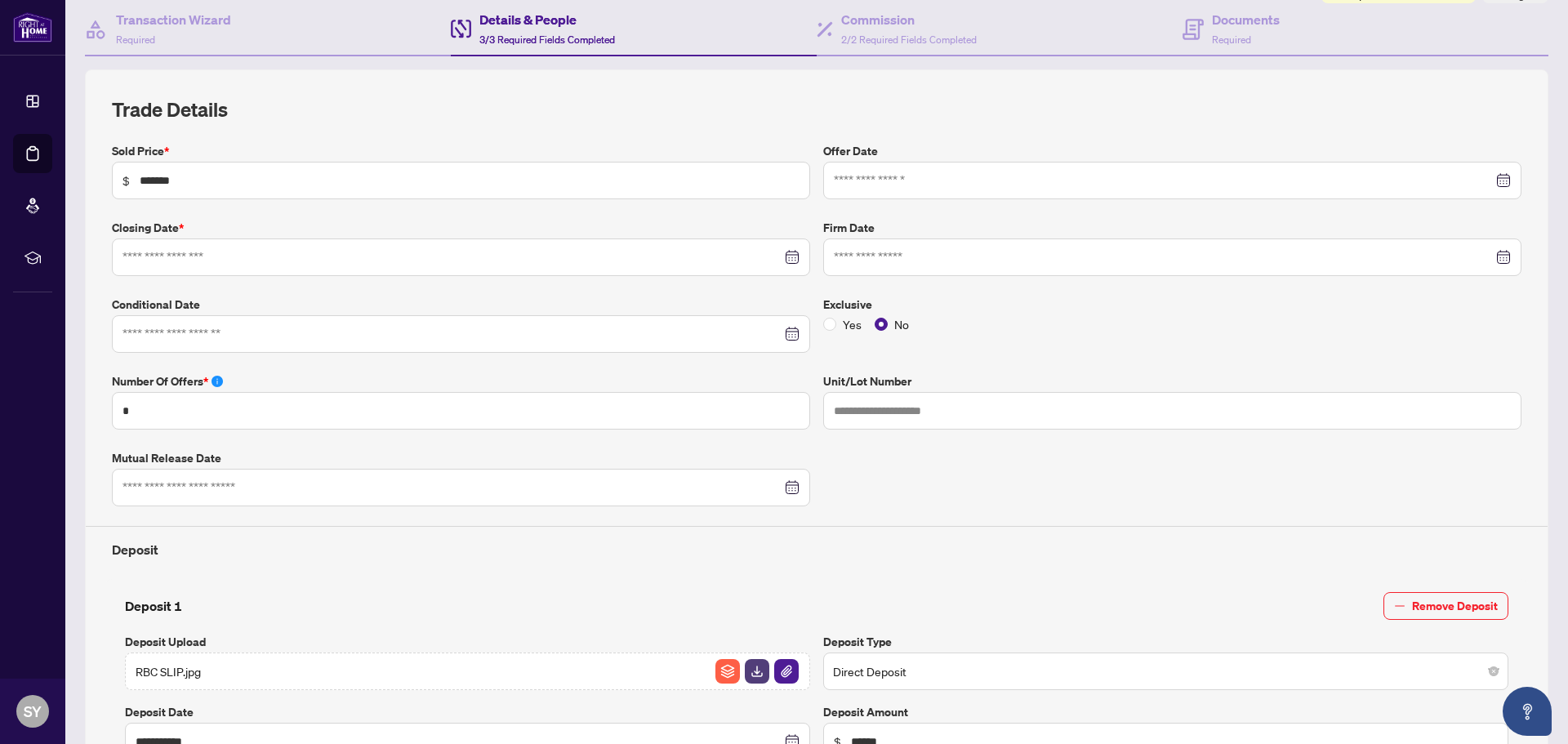
type input "**********"
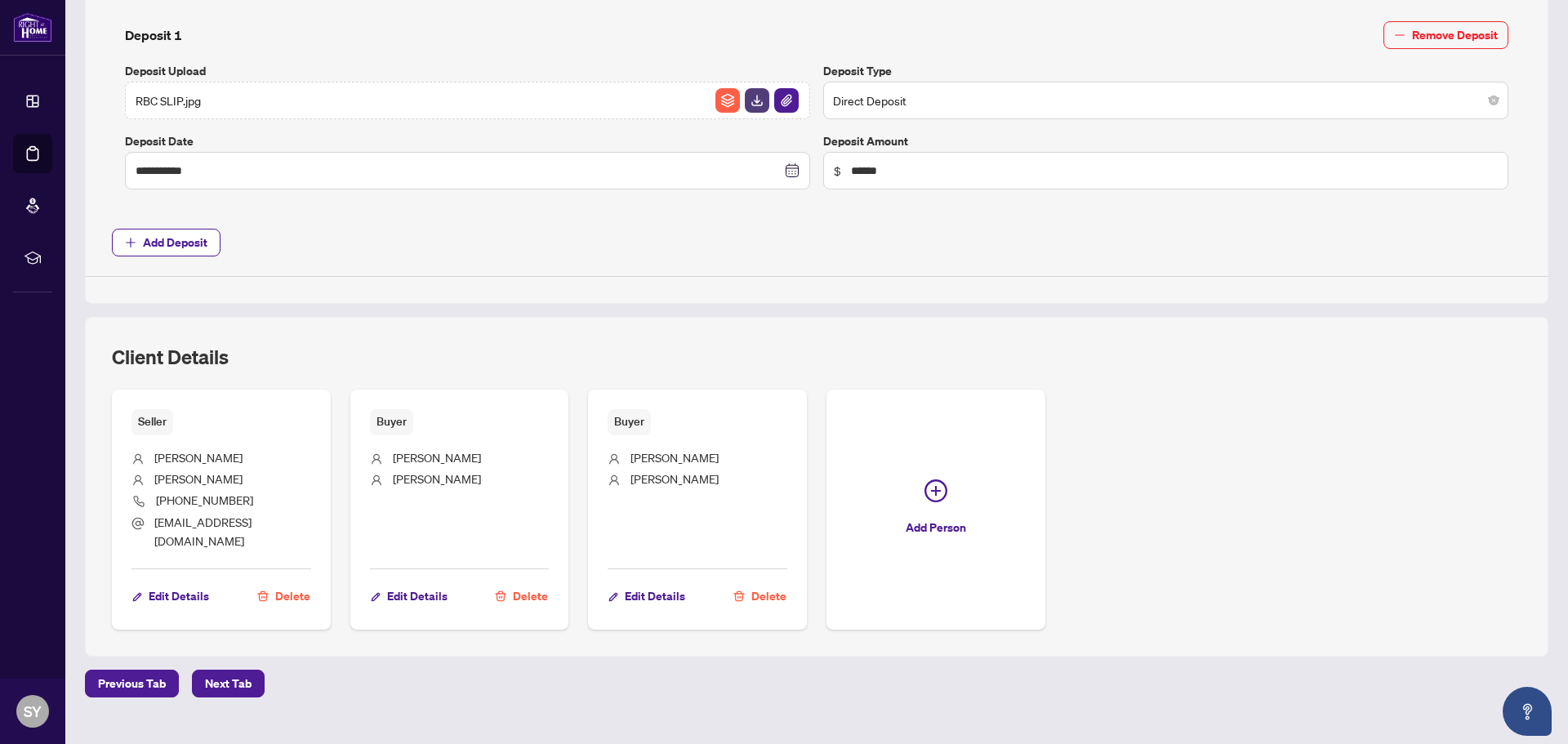
scroll to position [739, 0]
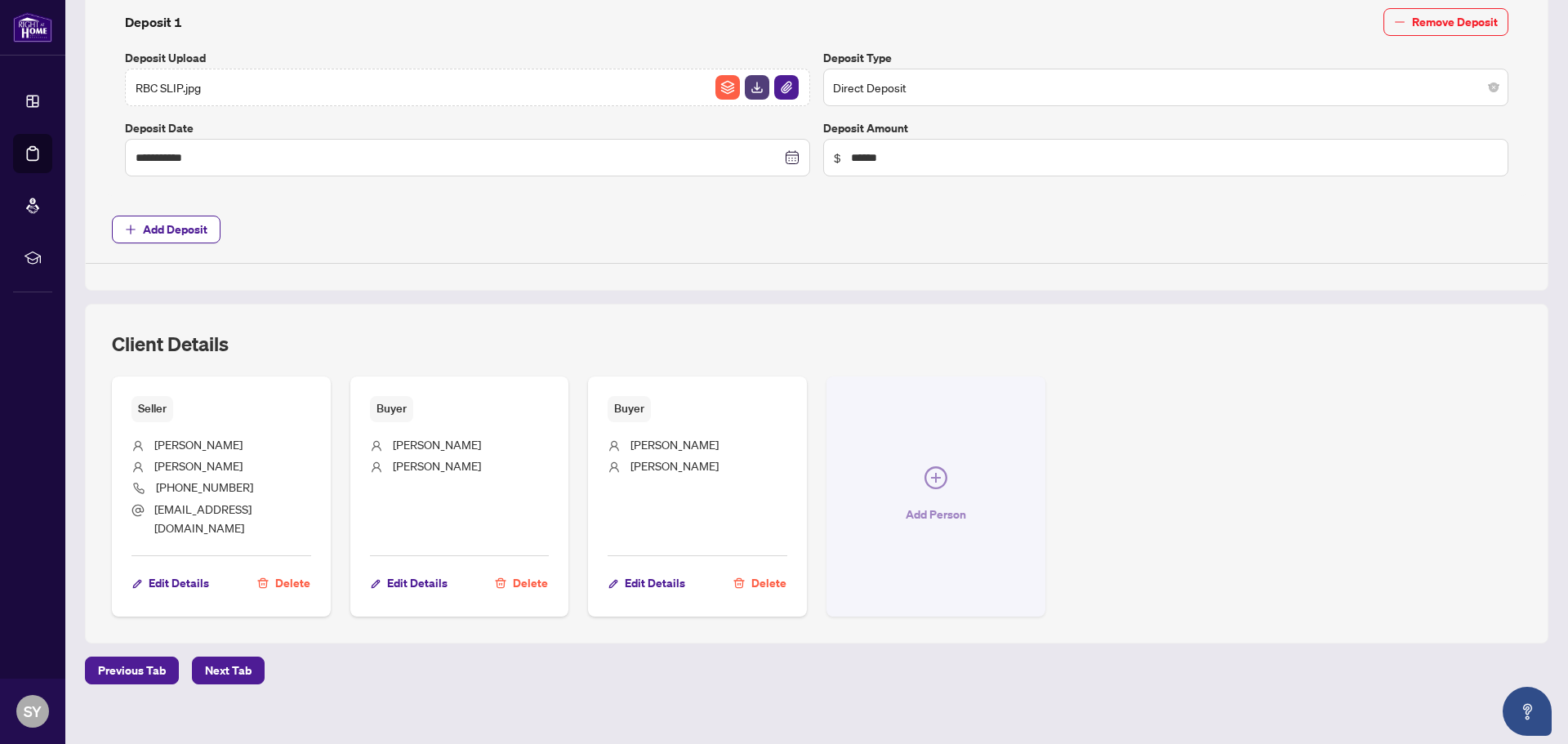
click at [924, 466] on icon "plus-circle" at bounding box center [935, 477] width 23 height 23
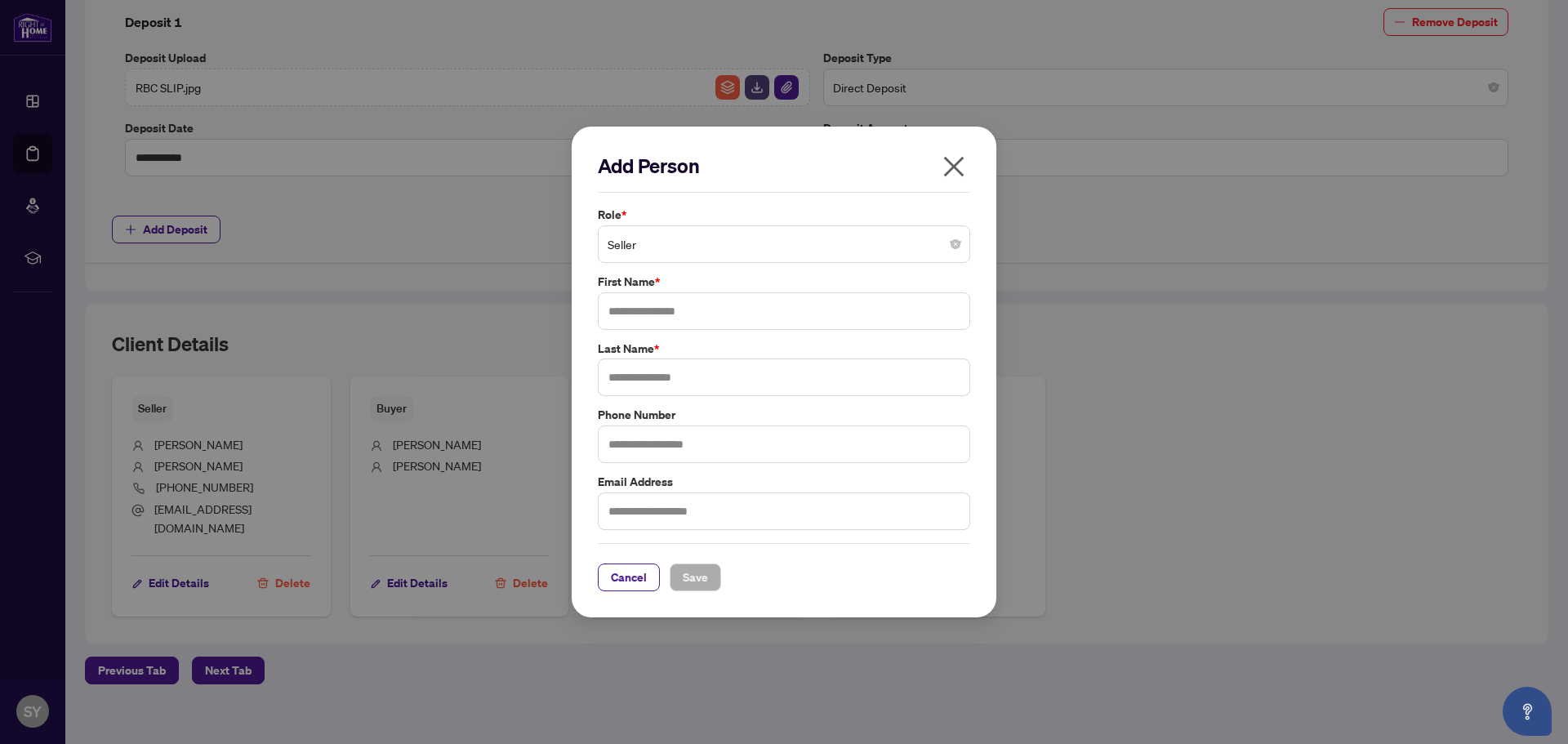
click at [902, 245] on span "Seller" at bounding box center [783, 244] width 352 height 31
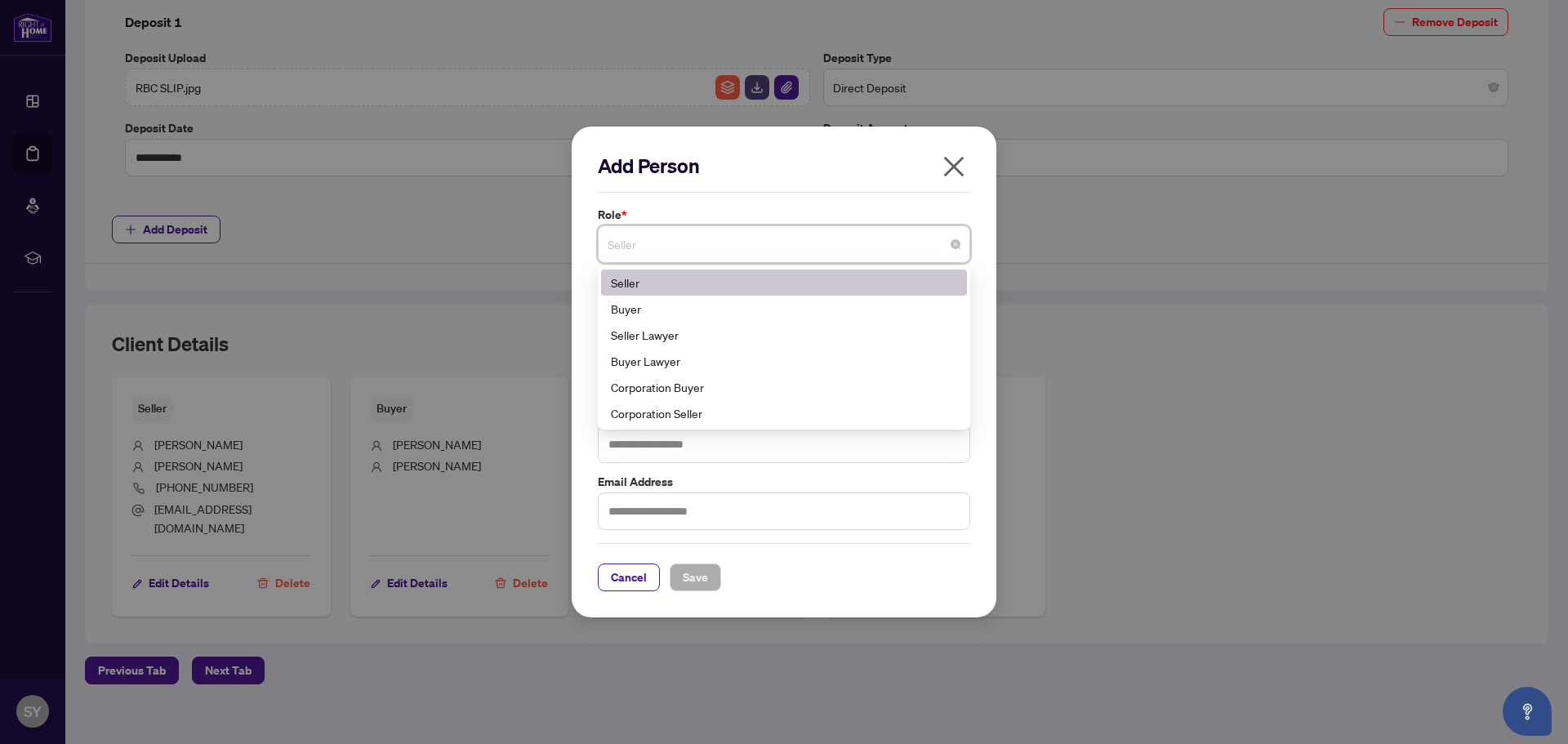
click at [742, 214] on label "Role *" at bounding box center [783, 215] width 372 height 18
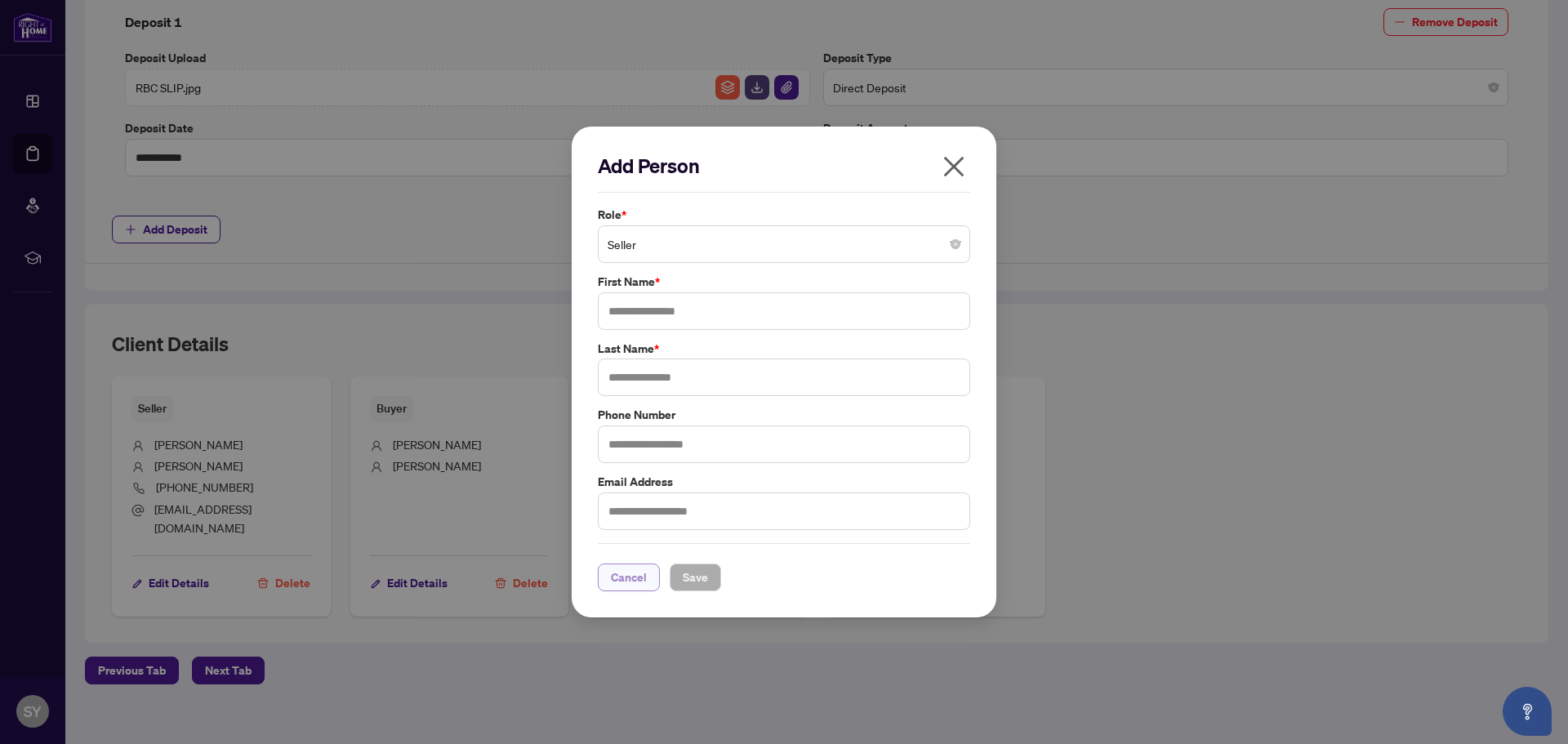
click at [622, 576] on span "Cancel" at bounding box center [628, 577] width 36 height 27
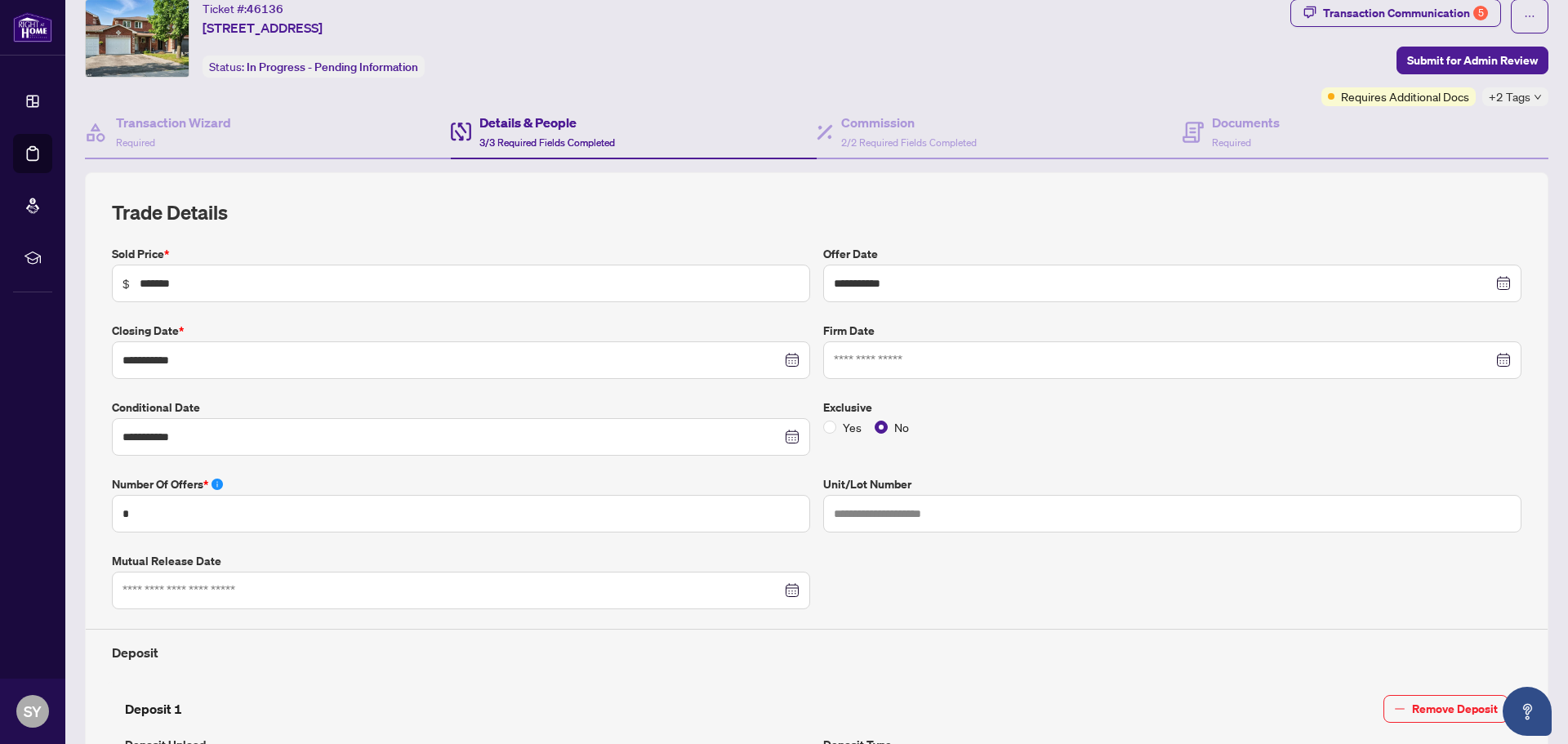
scroll to position [0, 0]
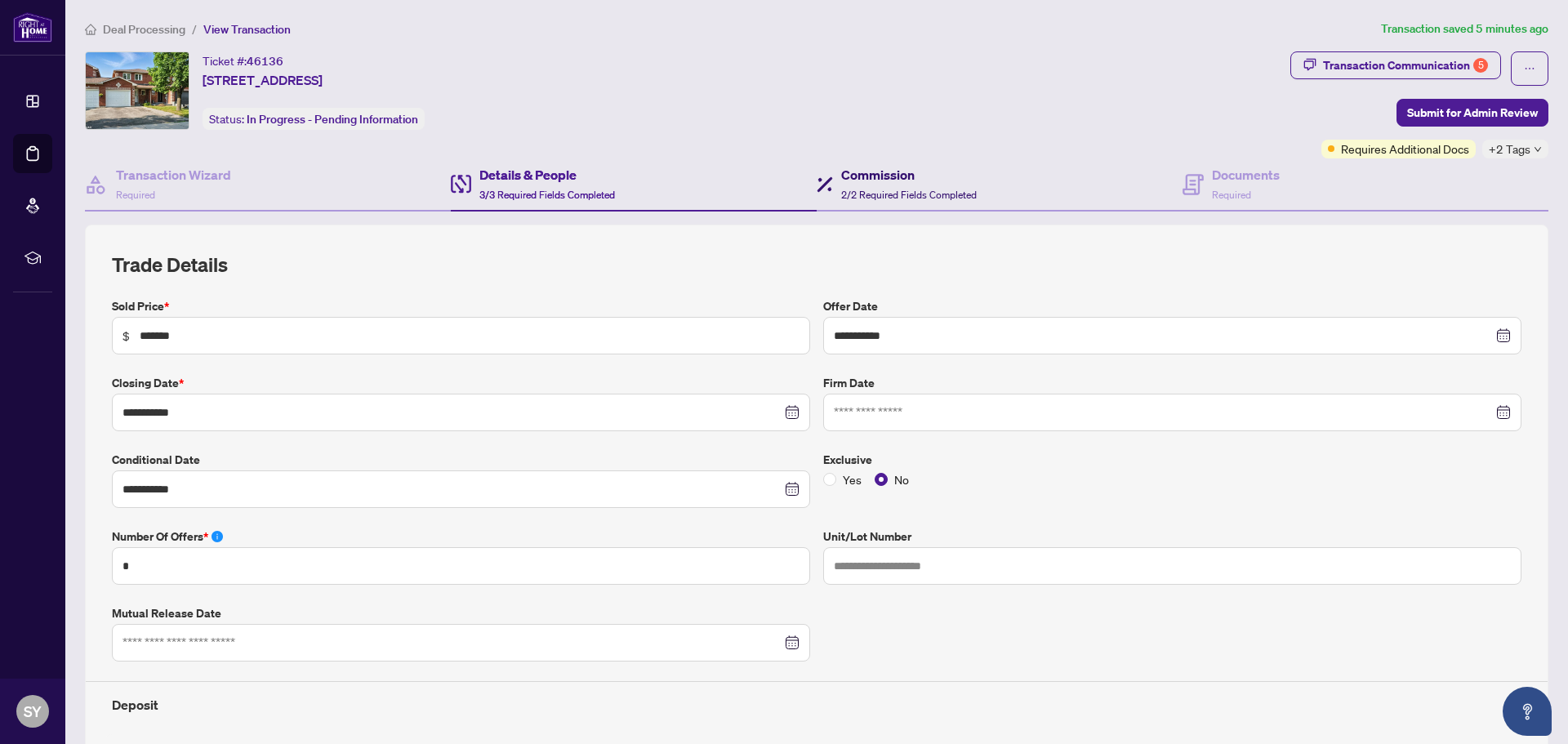
click at [886, 182] on h4 "Commission" at bounding box center [909, 175] width 135 height 20
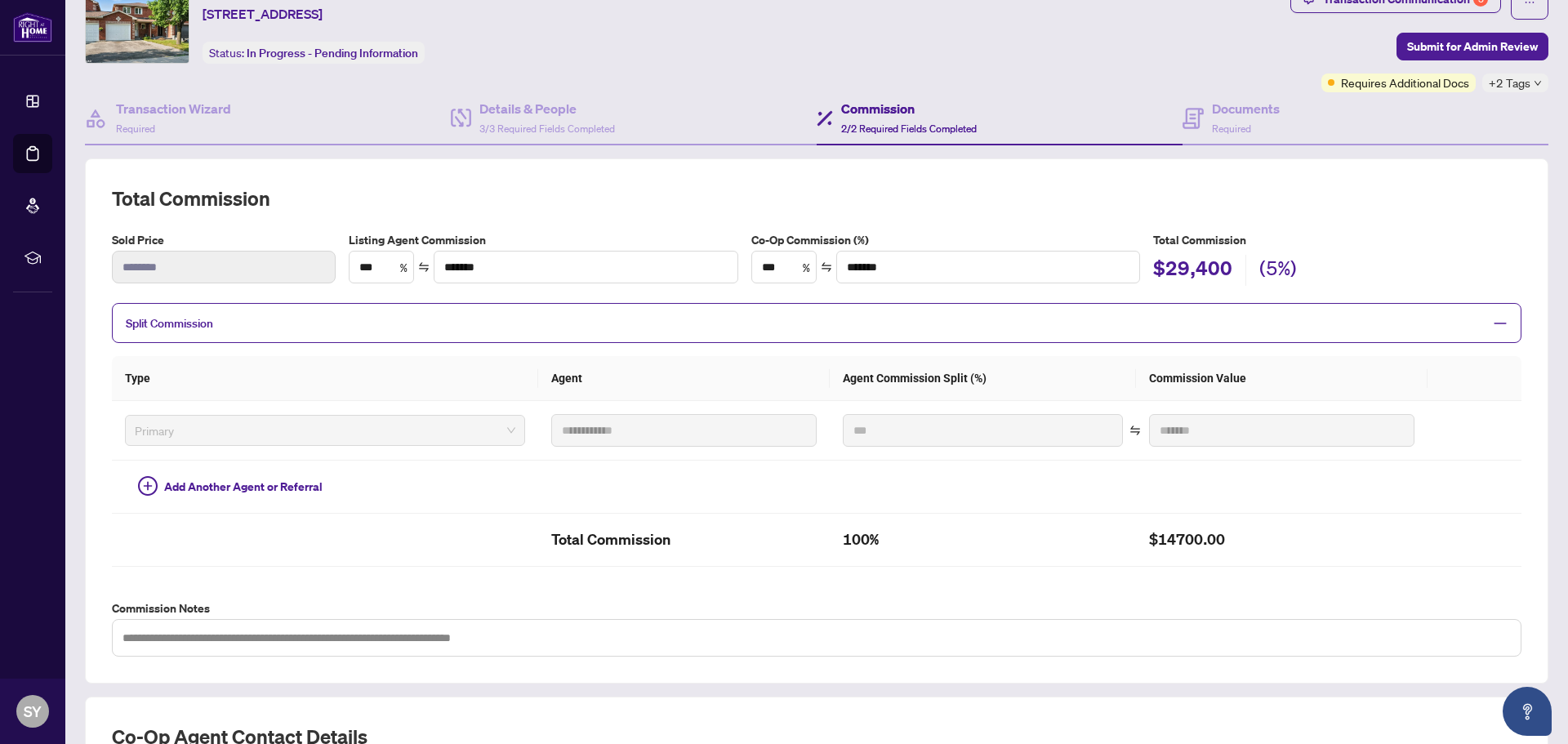
scroll to position [66, 0]
click at [1218, 105] on h4 "Documents" at bounding box center [1245, 110] width 68 height 20
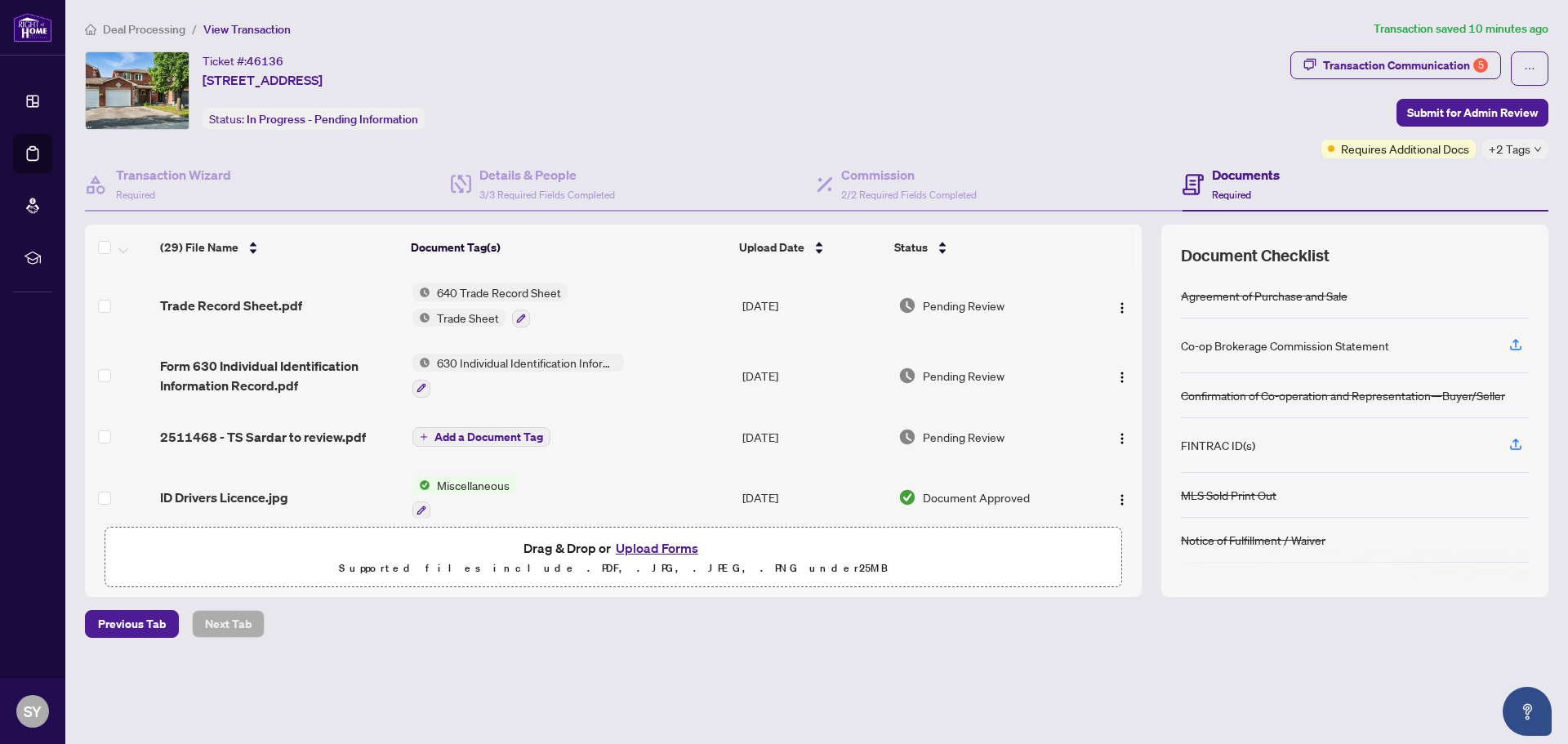
click at [501, 359] on span "630 Individual Identification Information Record" at bounding box center [527, 362] width 193 height 18
click at [664, 333] on td "640 Trade Record Sheet Trade Sheet" at bounding box center [571, 305] width 330 height 71
click at [1117, 377] on img "button" at bounding box center [1122, 377] width 13 height 13
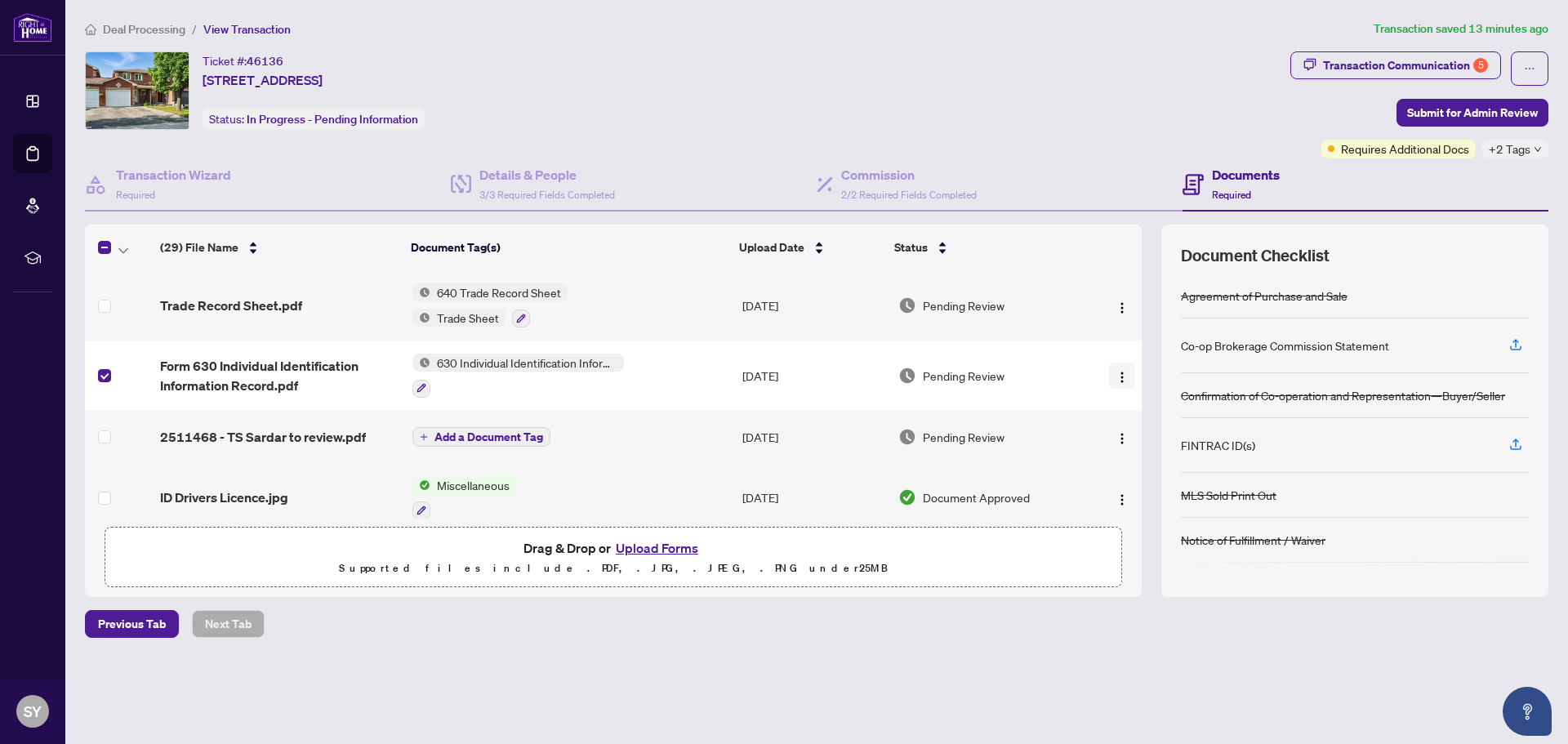
click at [1116, 382] on img "button" at bounding box center [1122, 377] width 13 height 13
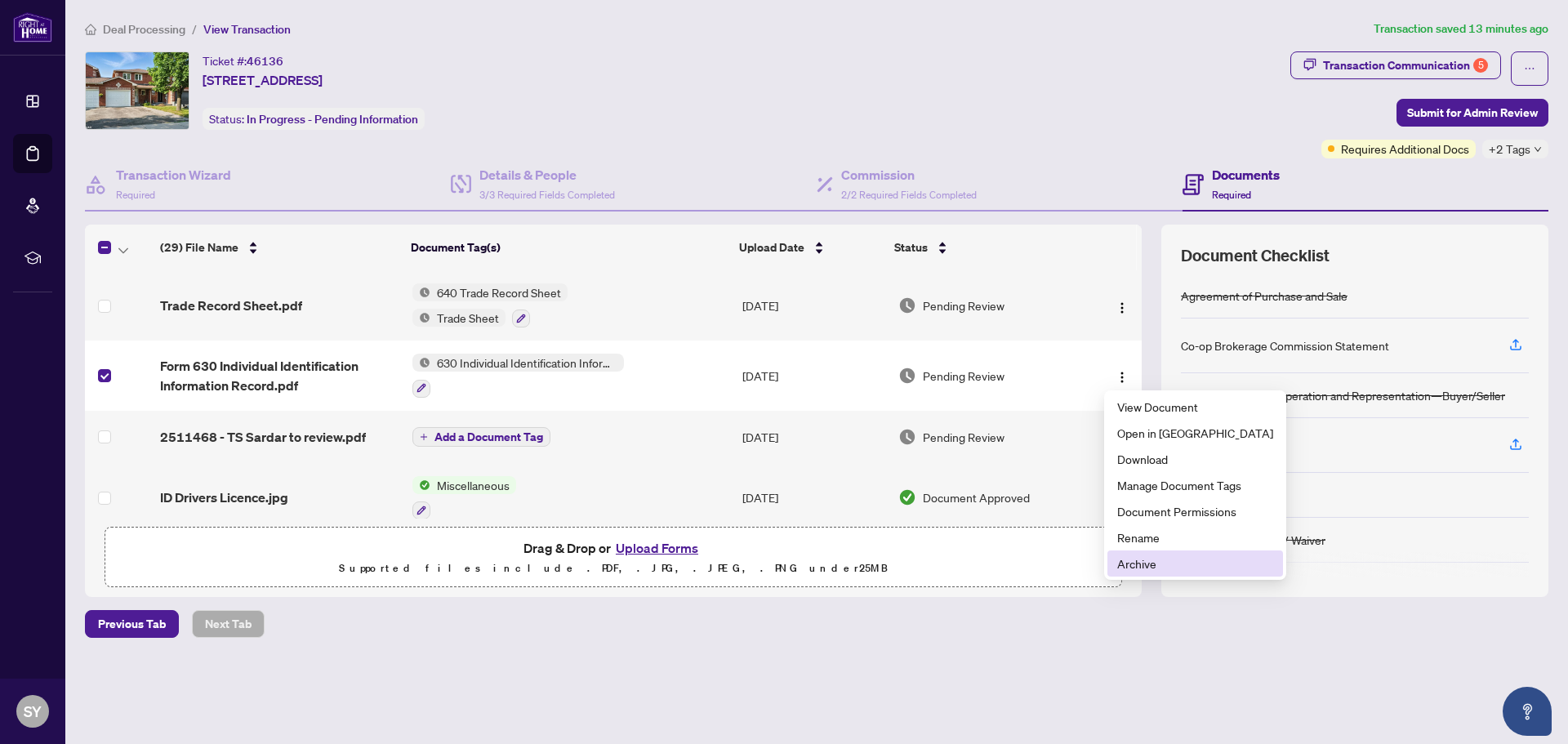
click at [1121, 558] on span "Archive" at bounding box center [1194, 563] width 156 height 18
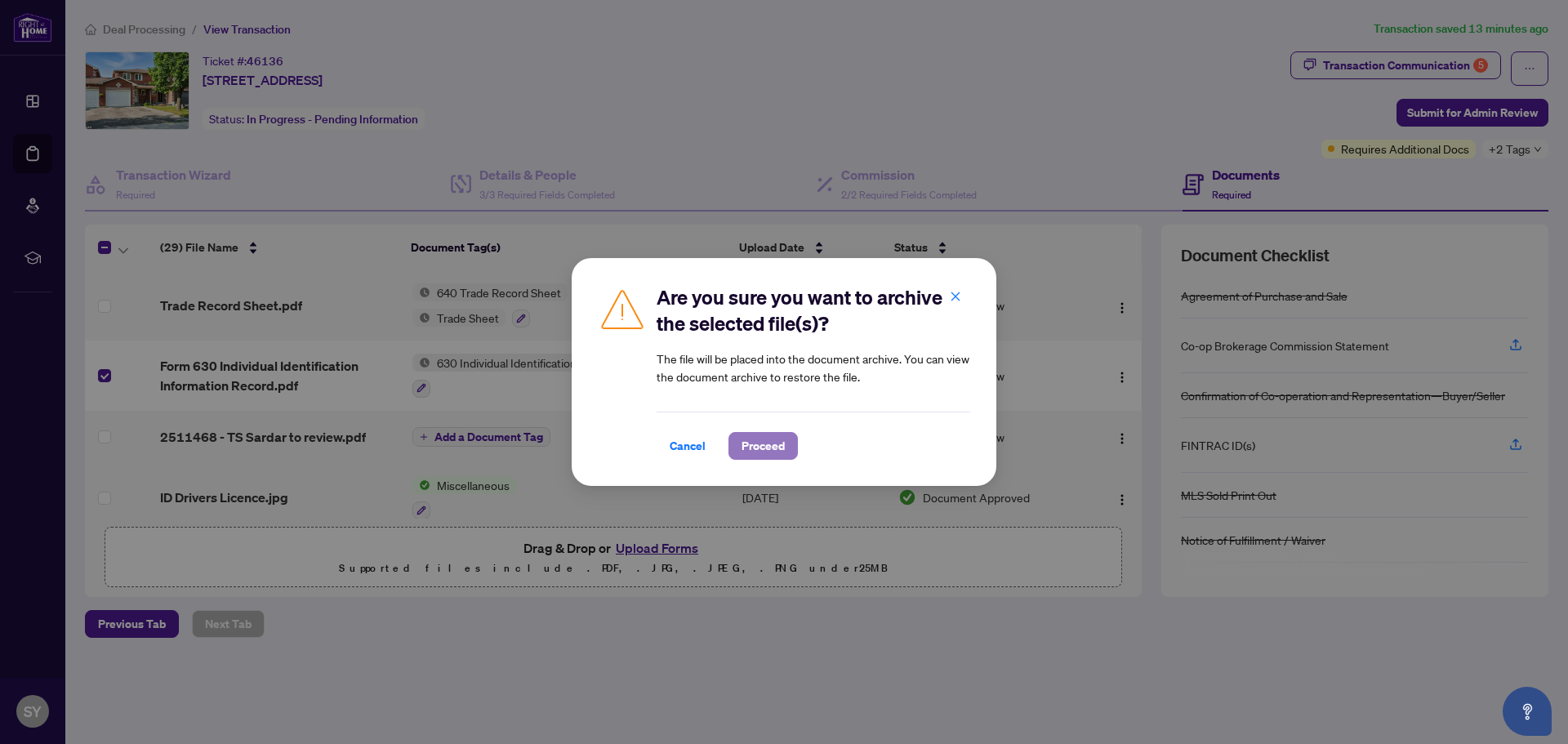
click at [748, 449] on span "Proceed" at bounding box center [763, 446] width 43 height 27
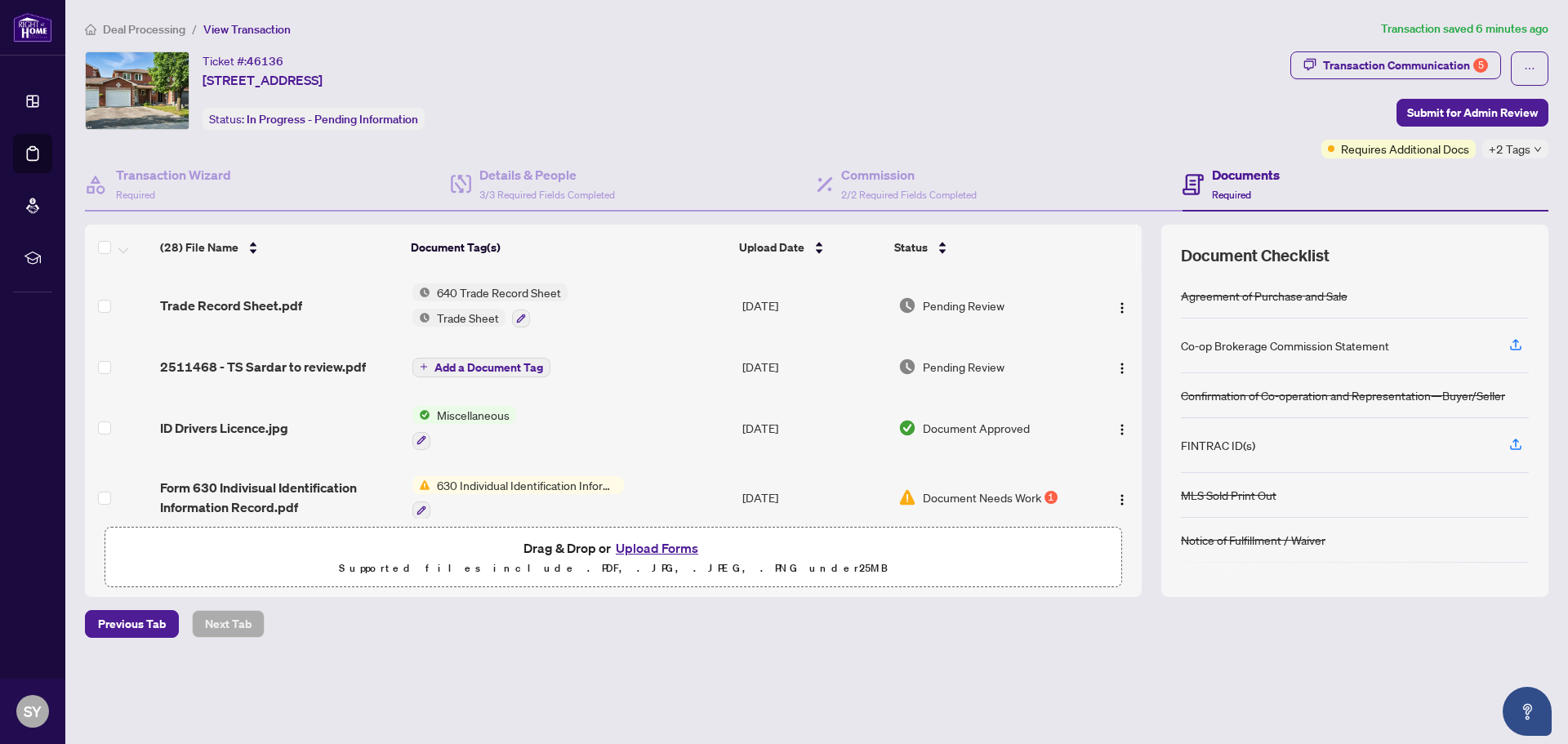
click at [657, 551] on button "Upload Forms" at bounding box center [656, 549] width 92 height 22
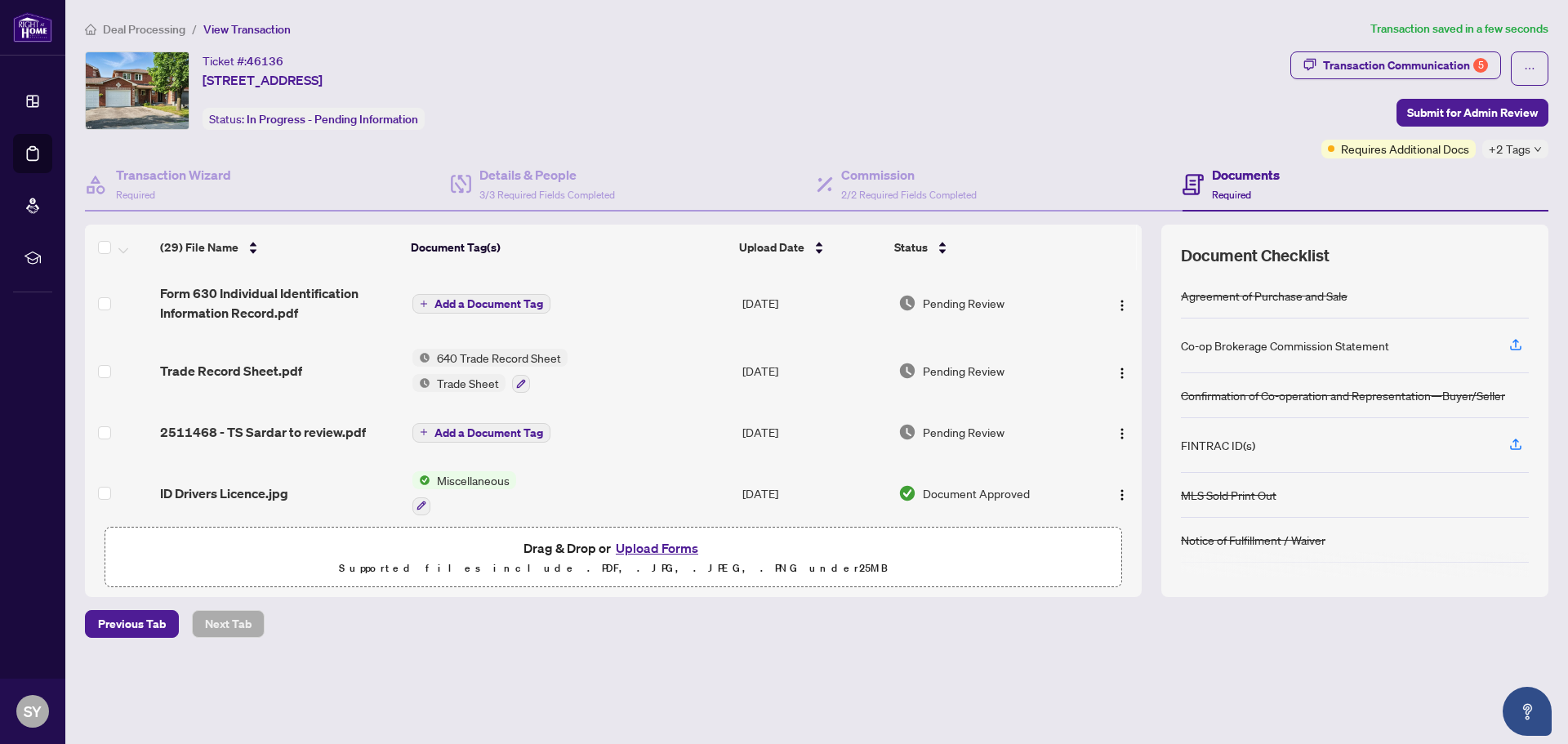
click at [451, 303] on span "Add a Document Tag" at bounding box center [489, 304] width 109 height 12
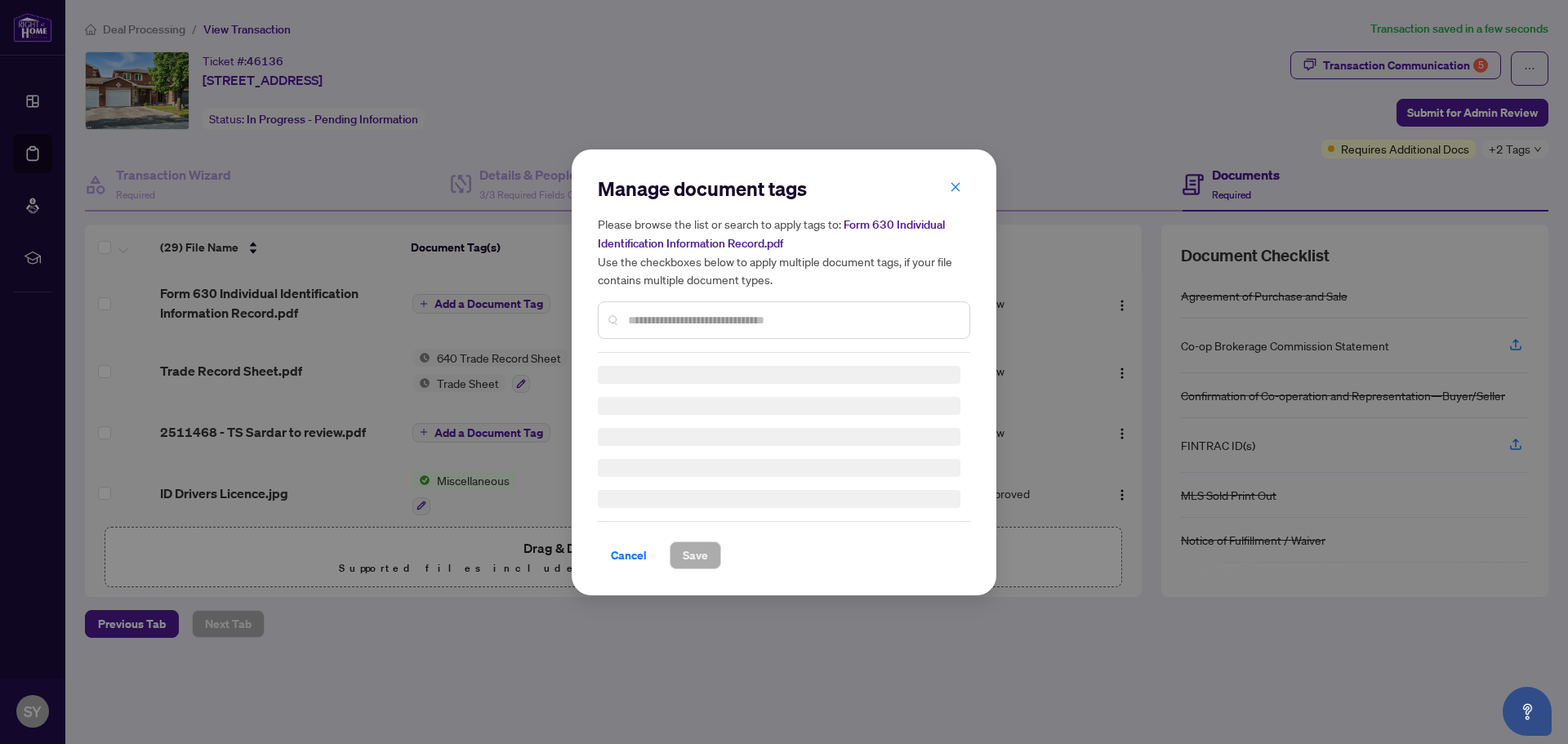
click at [637, 309] on div "Manage document tags Please browse the list or search to apply tags to: Form 63…" at bounding box center [783, 264] width 372 height 178
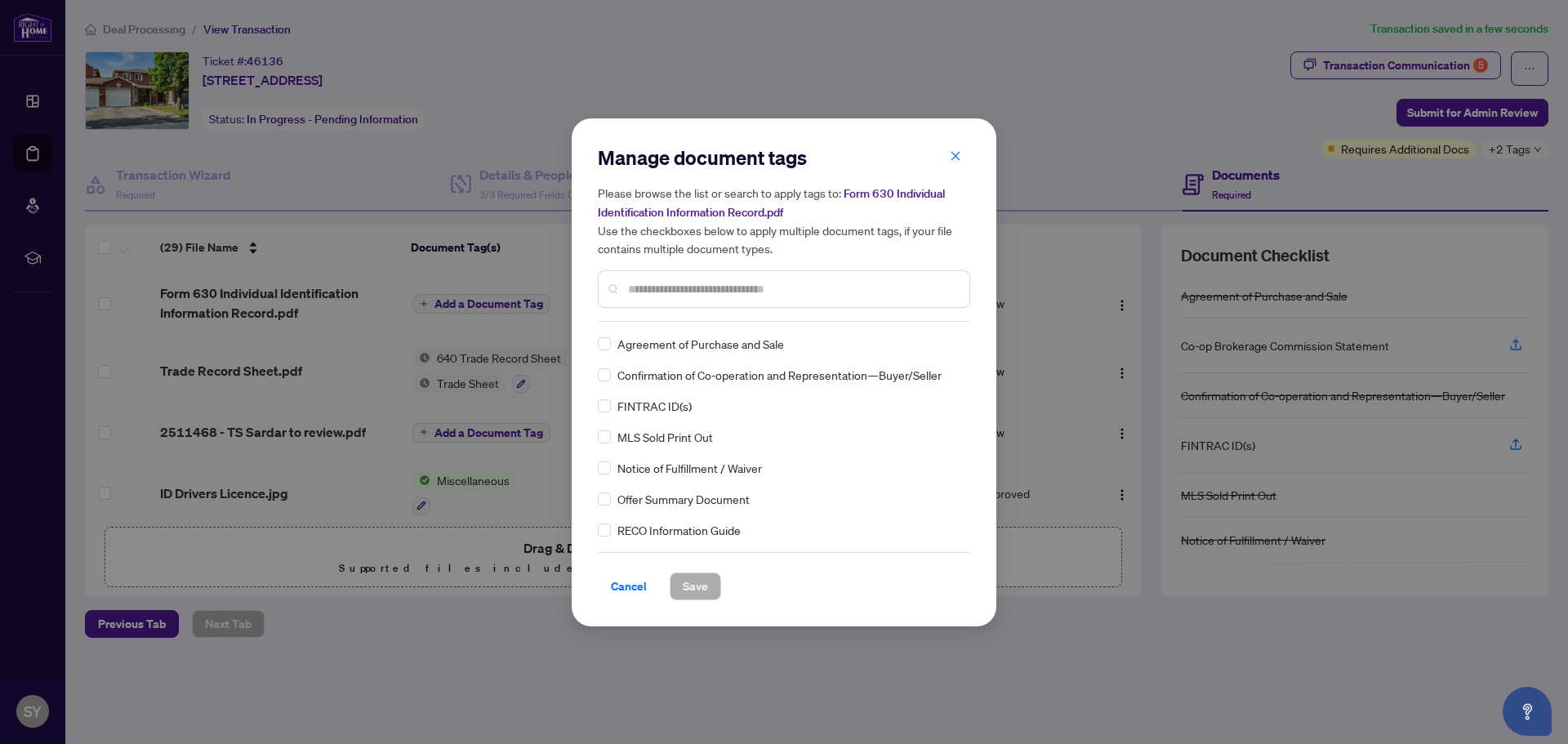
click at [641, 292] on input "text" at bounding box center [792, 289] width 329 height 18
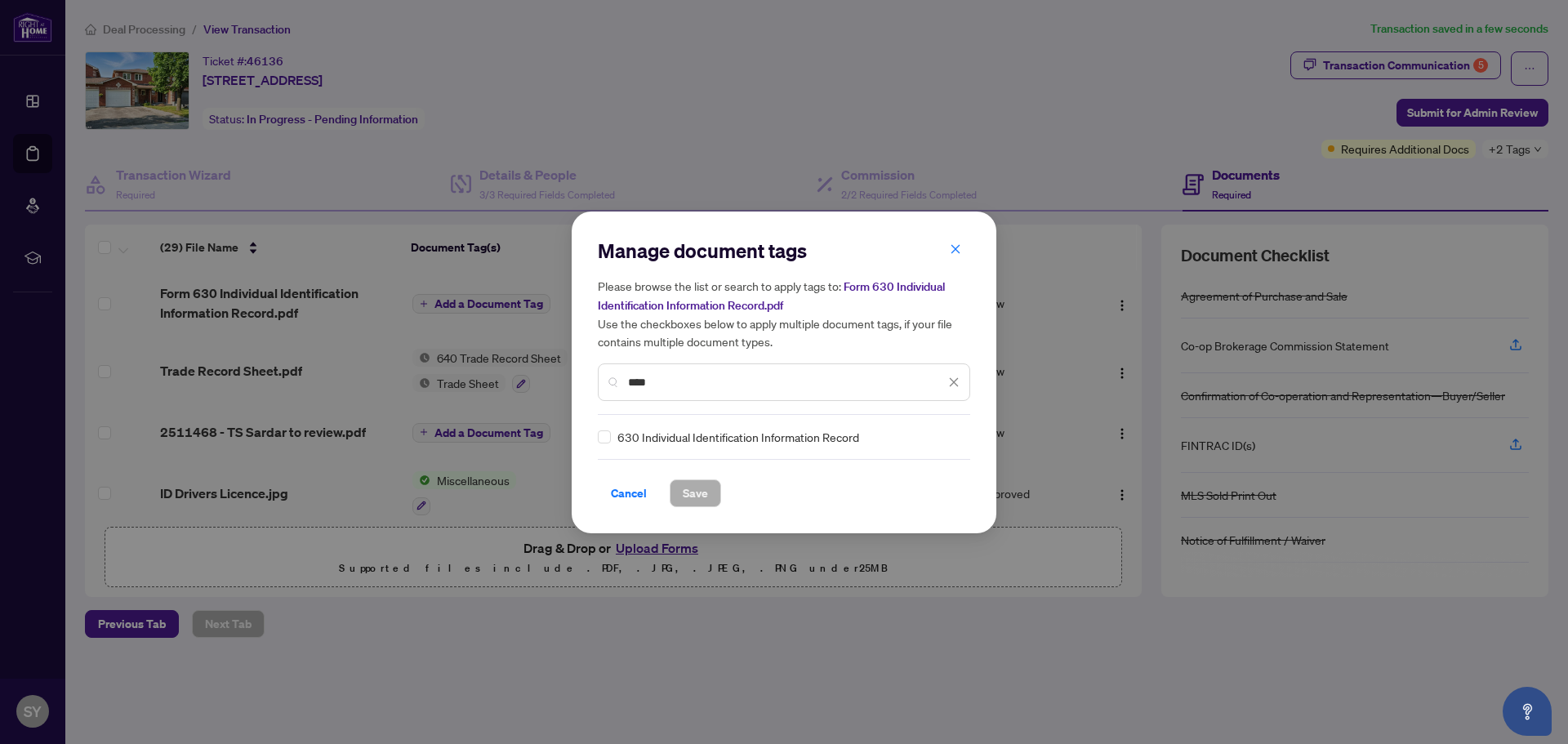
type input "***"
click at [611, 437] on div "630 Individual Identification Information Record" at bounding box center [778, 437] width 362 height 18
click at [699, 497] on span "Save" at bounding box center [696, 493] width 26 height 27
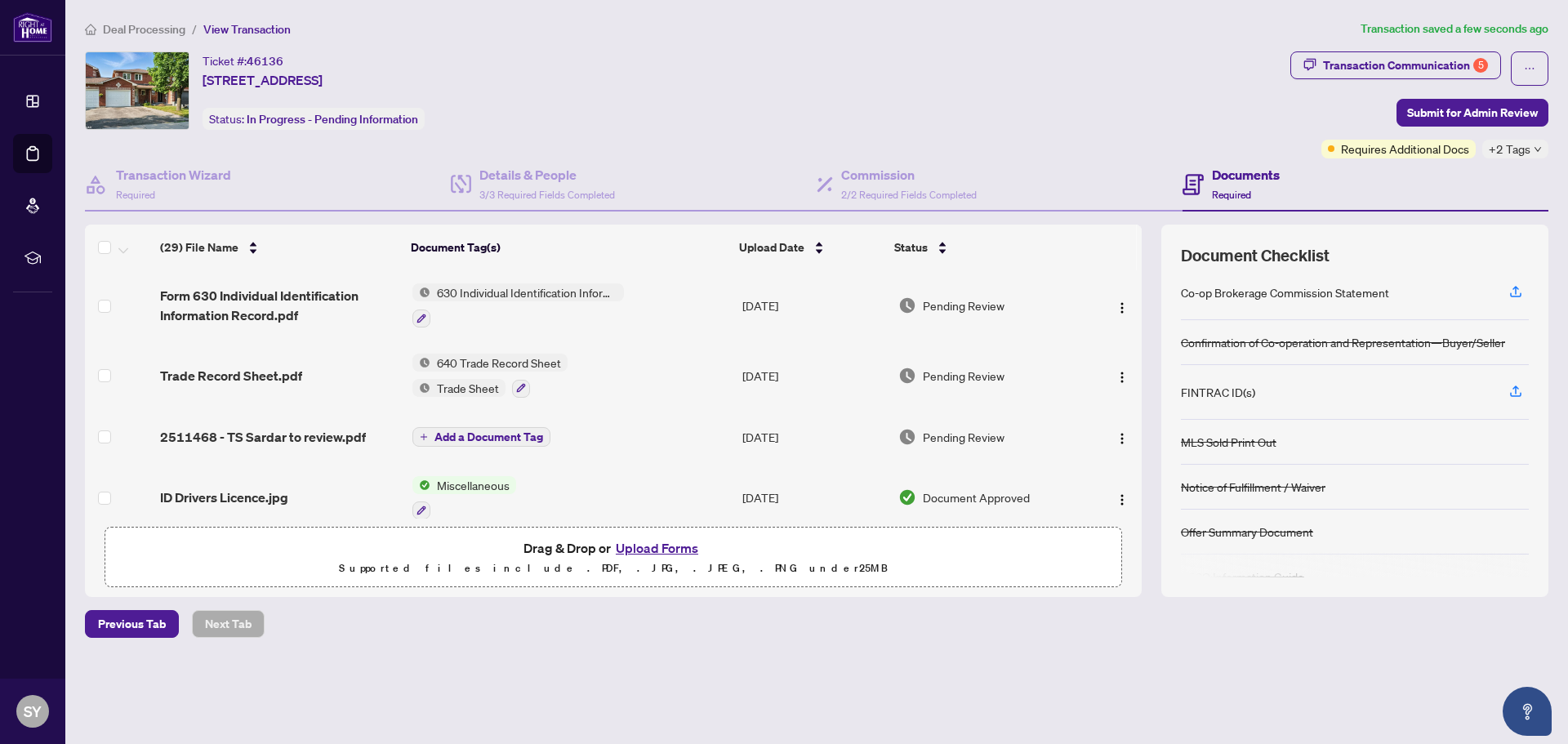
scroll to position [81, 0]
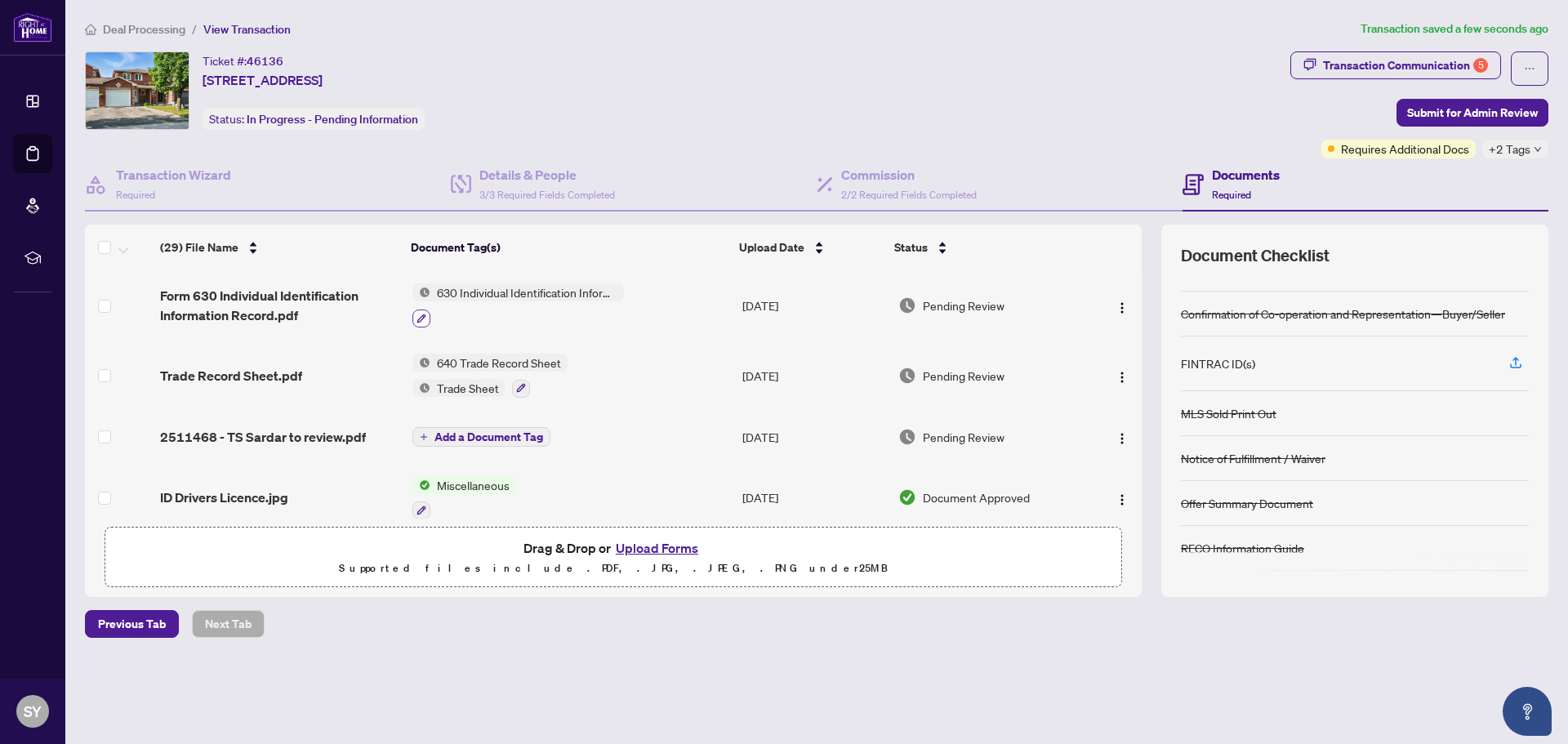
click at [424, 320] on icon "button" at bounding box center [421, 319] width 10 height 10
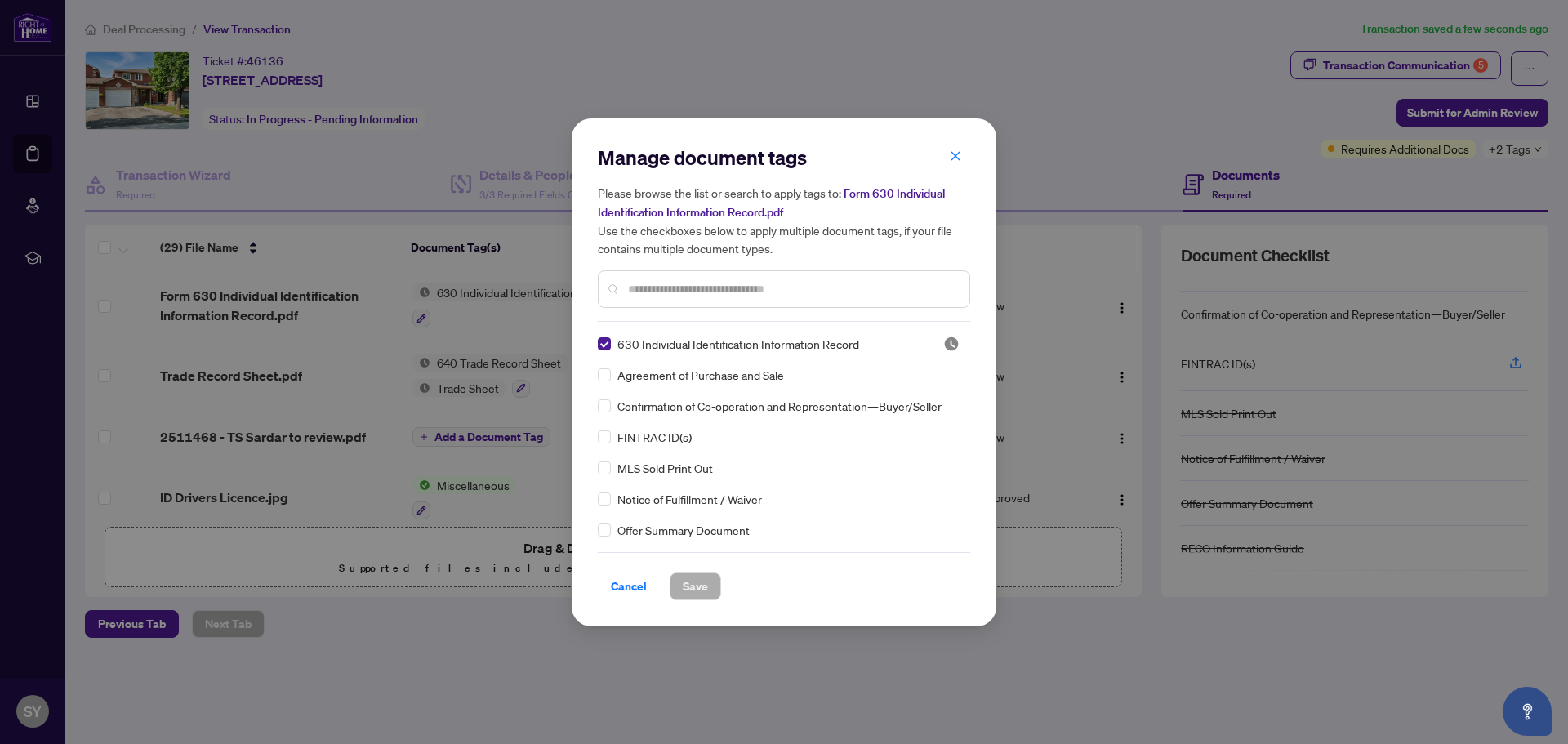
click at [610, 442] on div "FINTRAC ID(s)" at bounding box center [778, 437] width 362 height 18
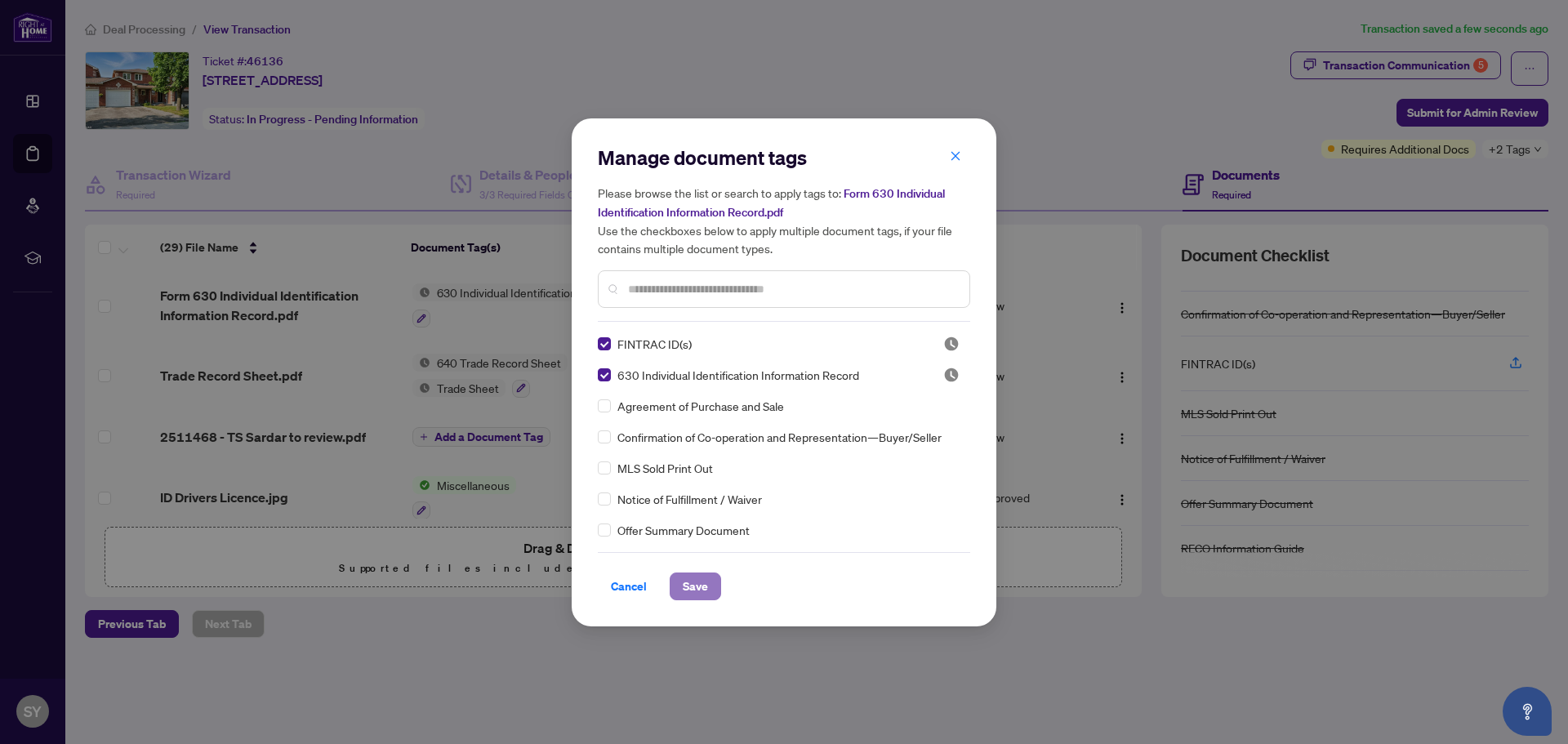
click at [708, 589] on button "Save" at bounding box center [695, 586] width 51 height 27
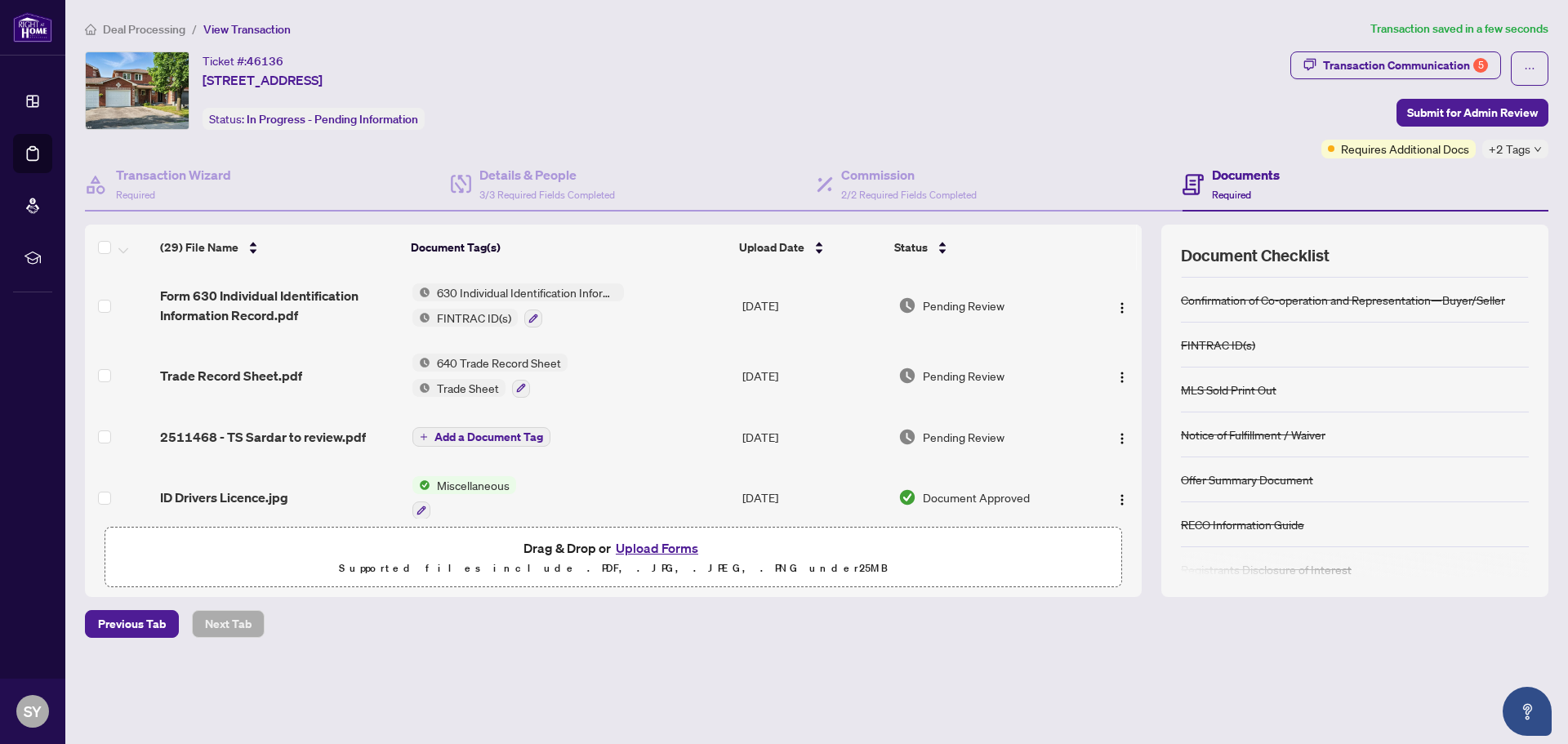
scroll to position [0, 0]
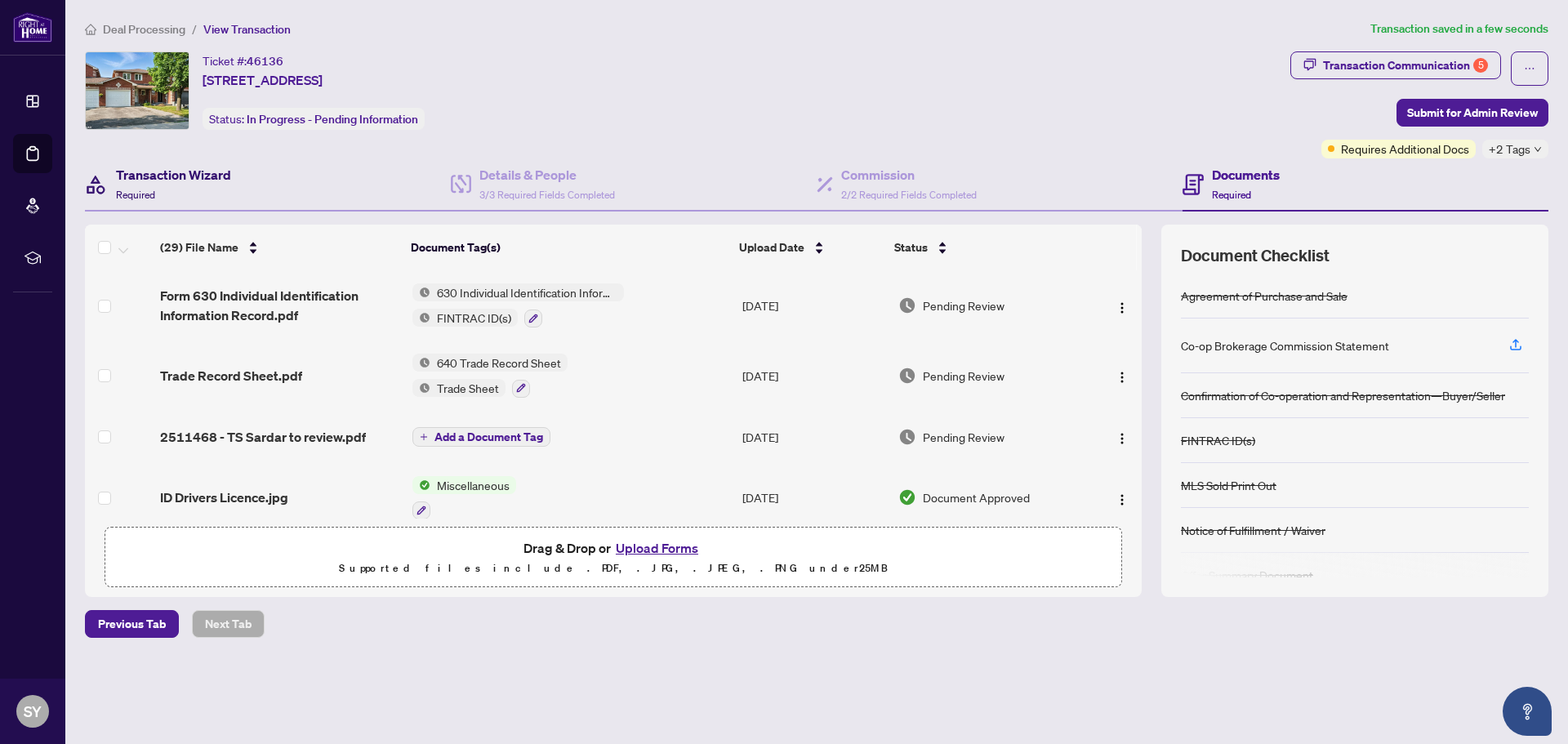
click at [172, 172] on h4 "Transaction Wizard" at bounding box center [173, 175] width 115 height 20
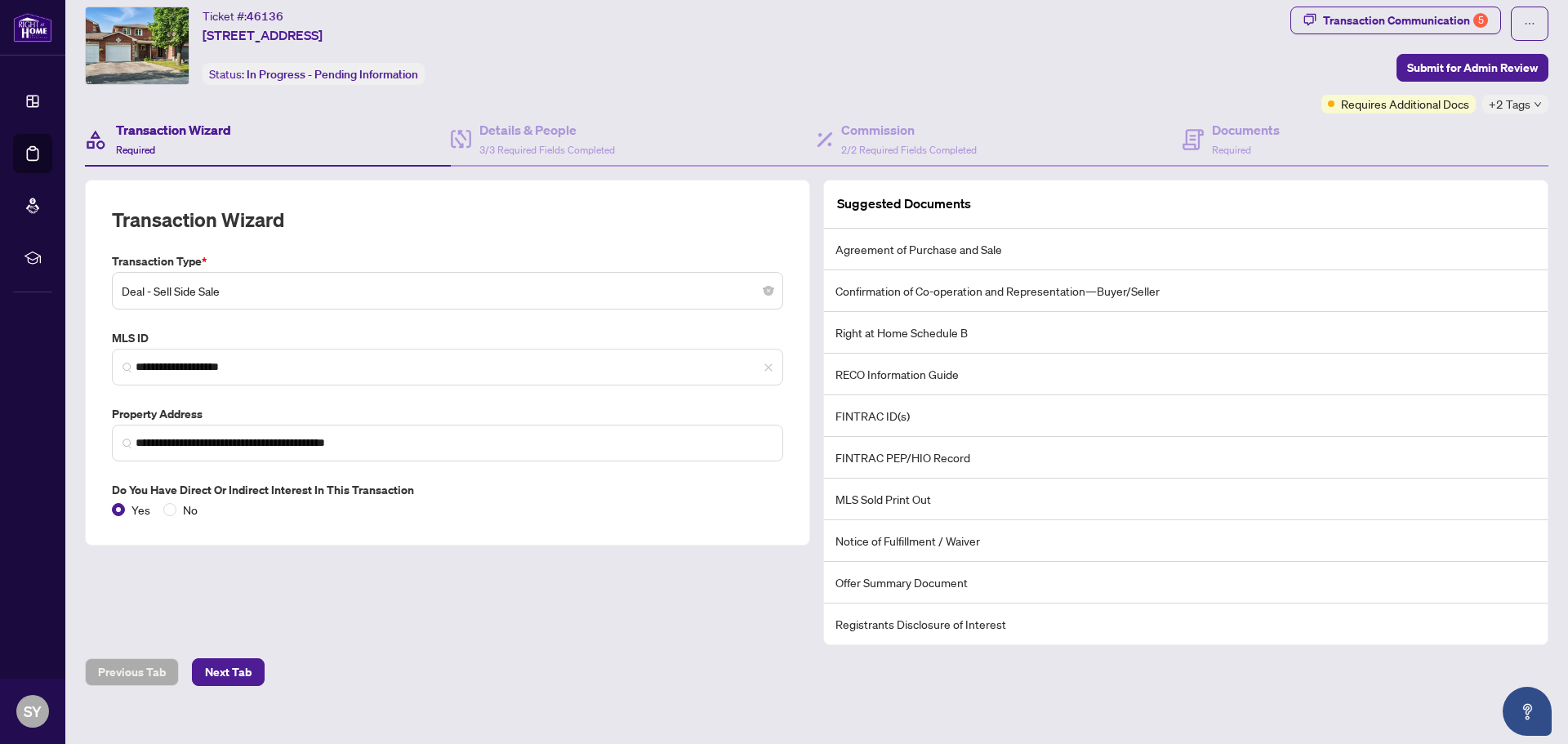
scroll to position [63, 0]
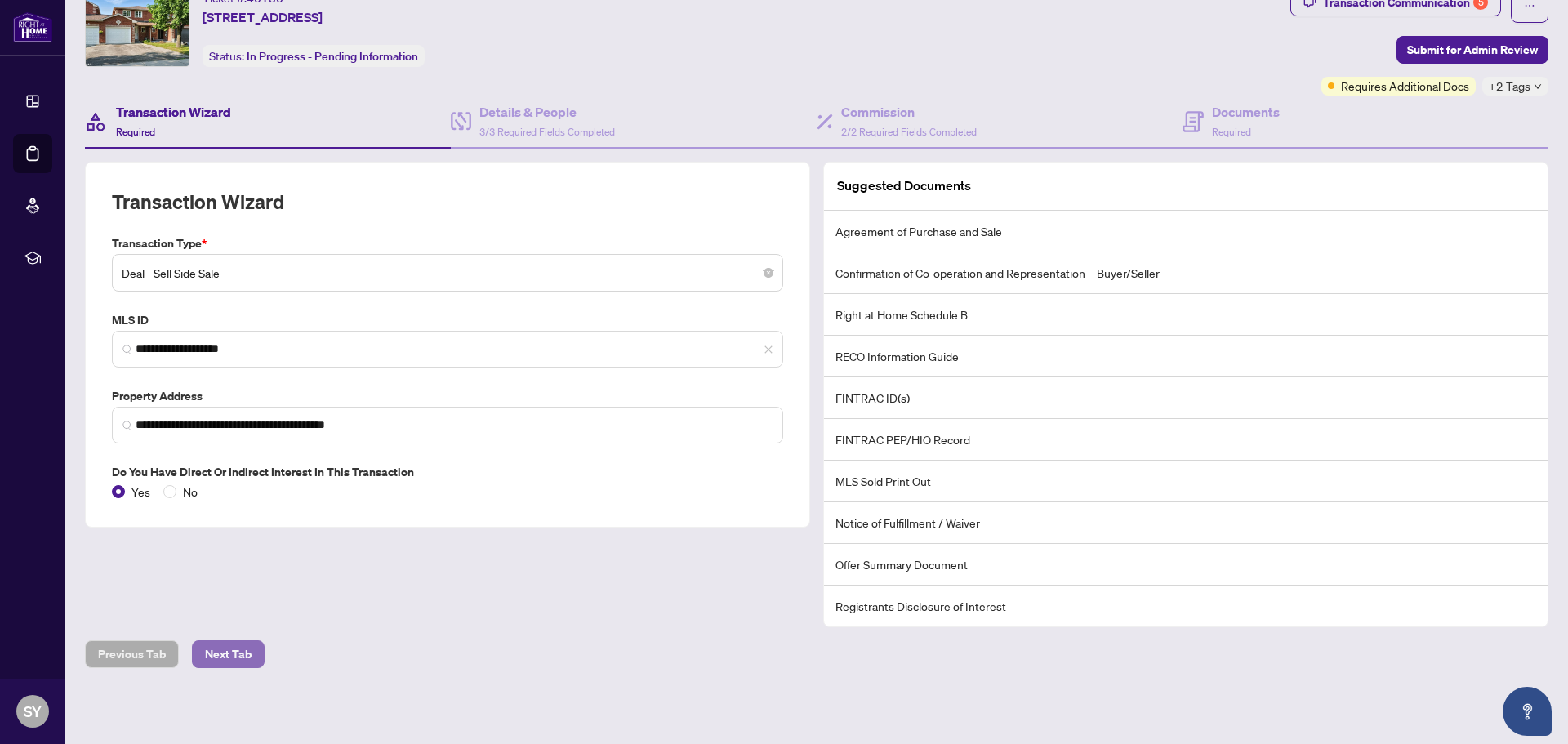
click at [235, 650] on span "Next Tab" at bounding box center [228, 654] width 46 height 27
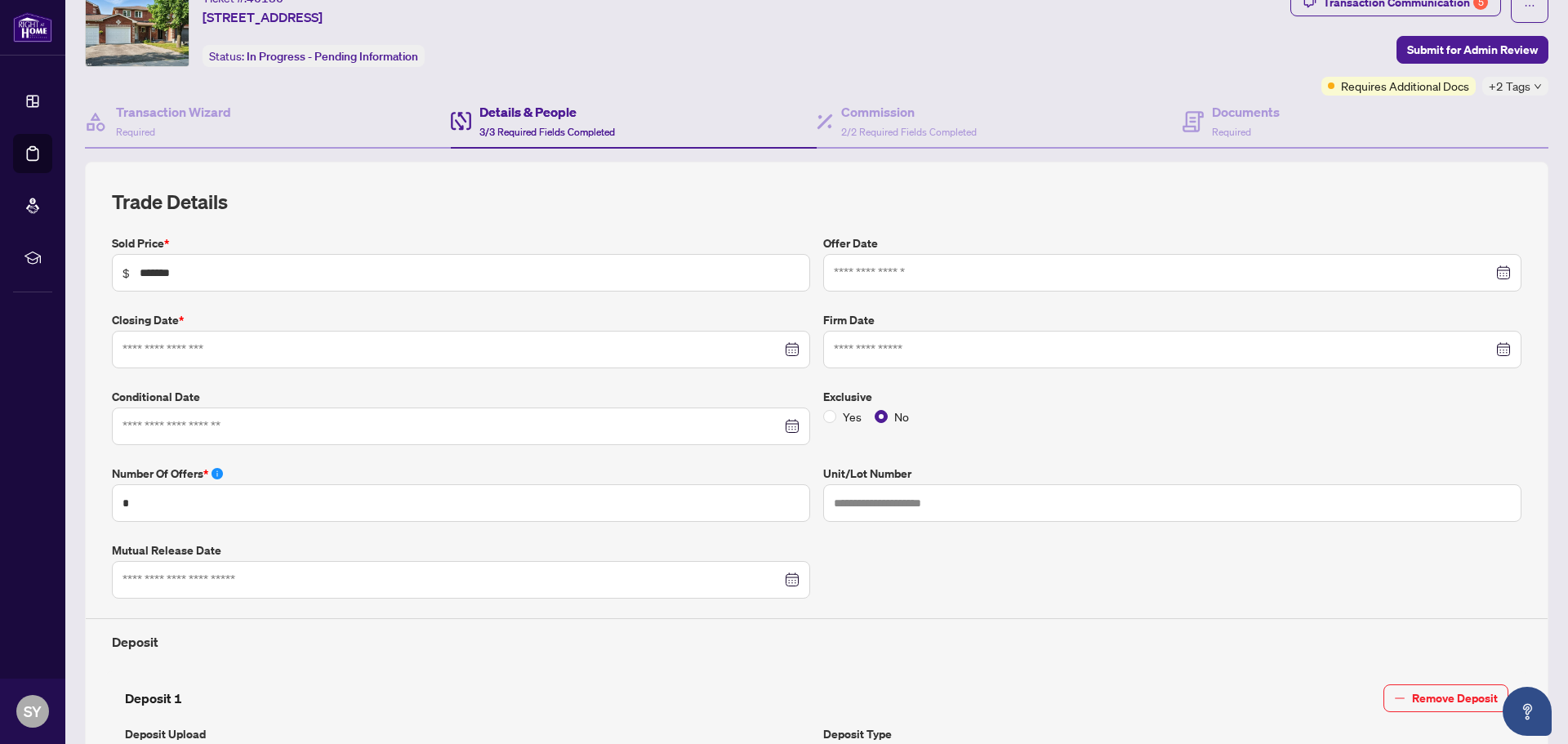
type input "**********"
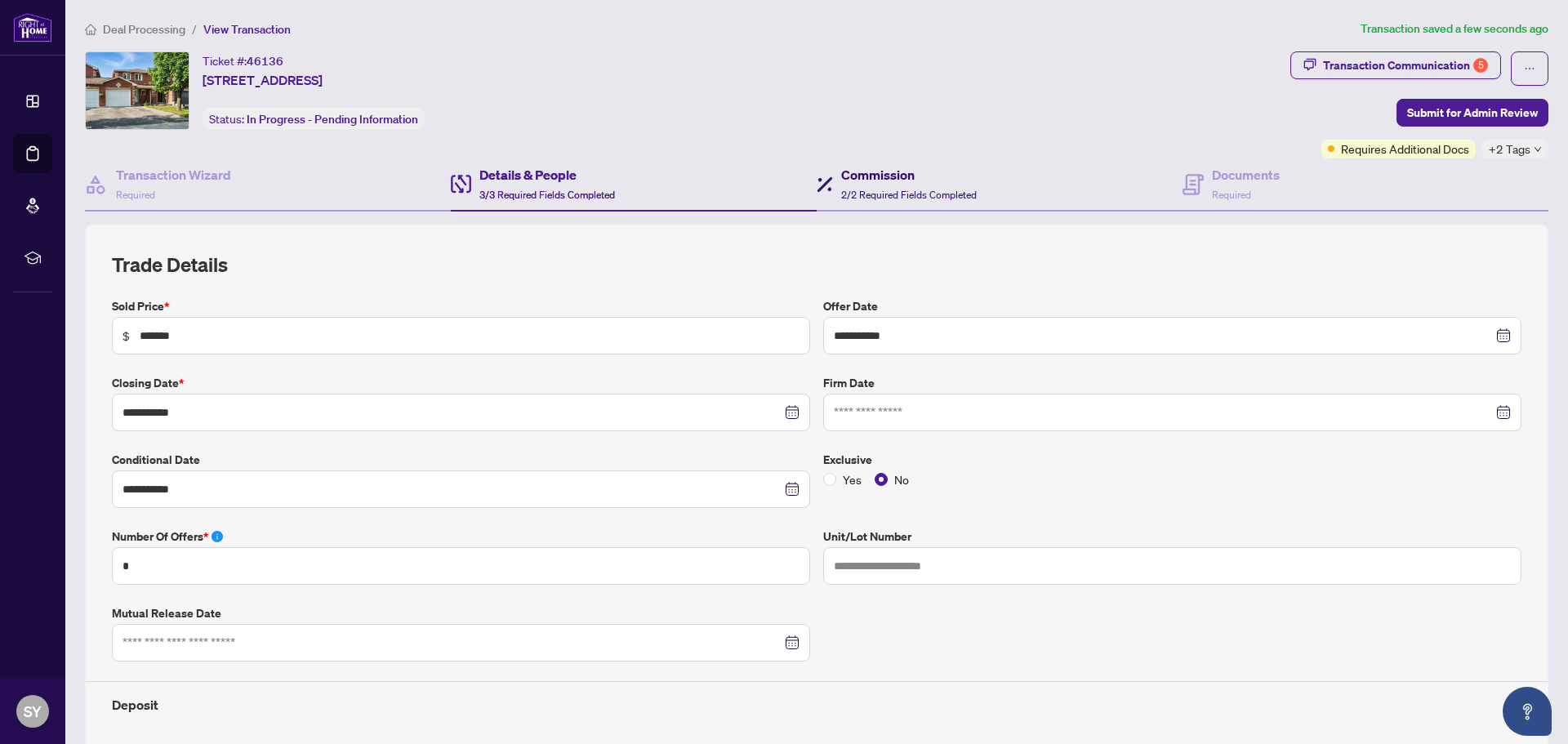
click at [874, 183] on h4 "Commission" at bounding box center [909, 175] width 135 height 20
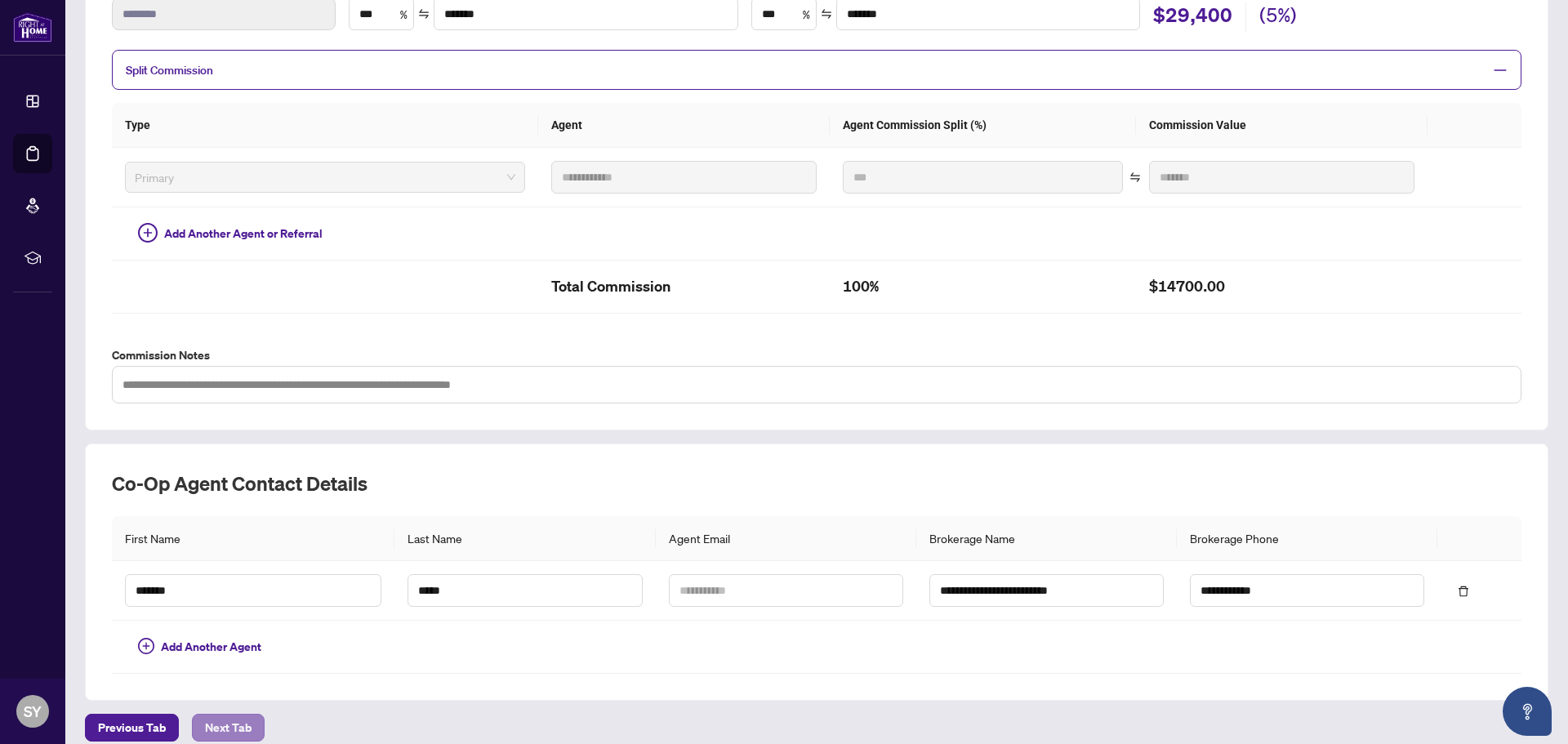
scroll to position [392, 0]
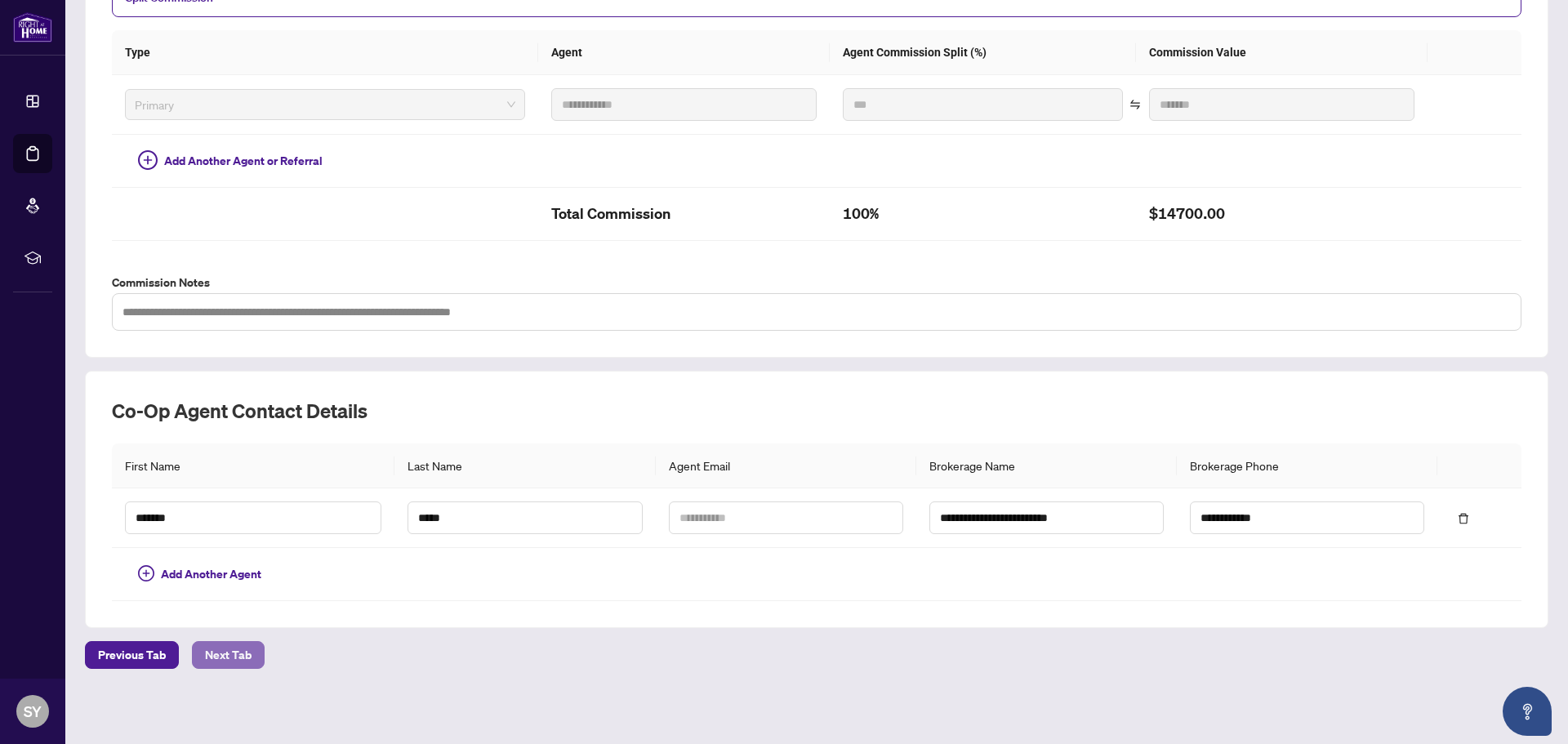
click at [234, 664] on span "Next Tab" at bounding box center [228, 655] width 46 height 27
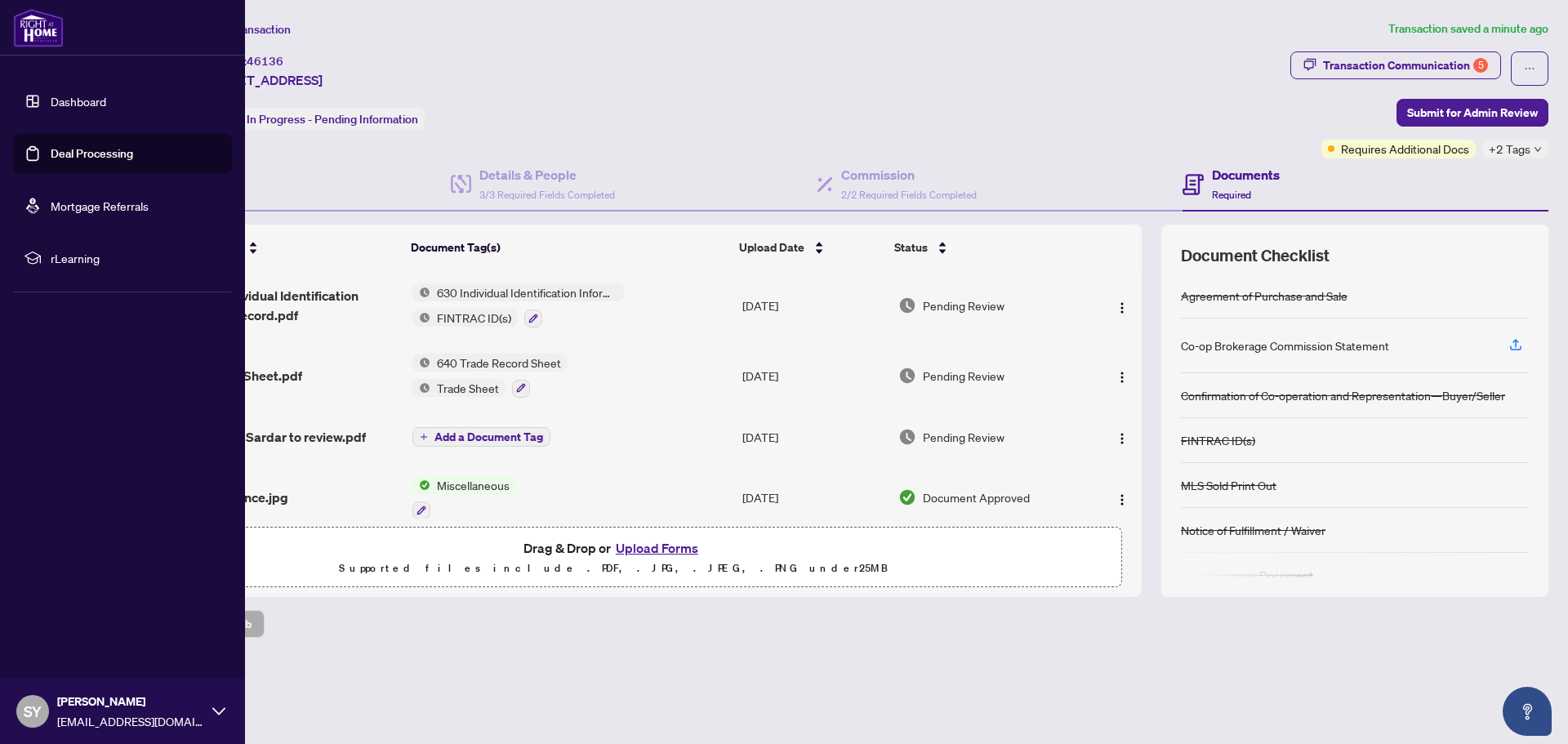
click at [59, 100] on link "Dashboard" at bounding box center [78, 101] width 56 height 15
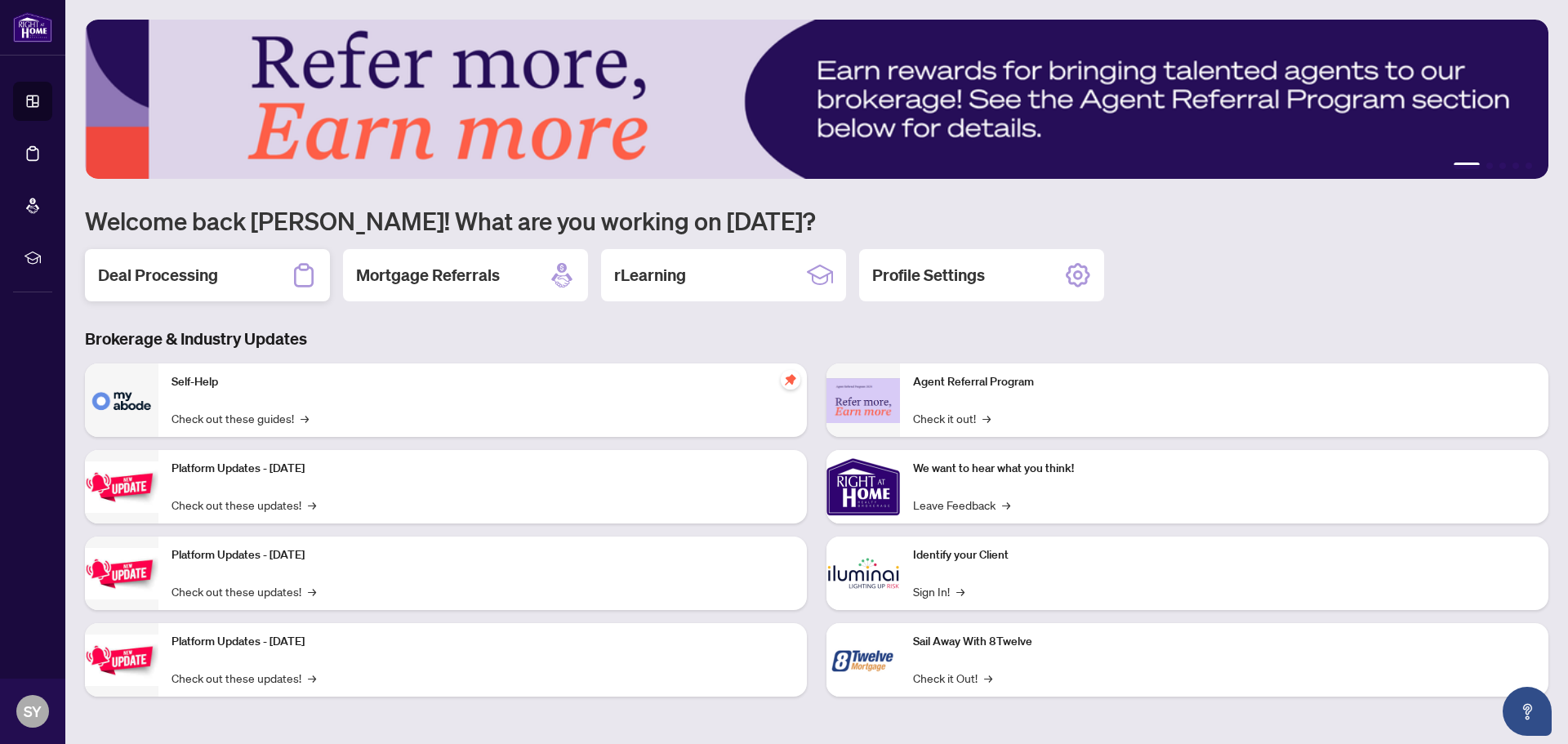
click at [116, 272] on h2 "Deal Processing" at bounding box center [158, 275] width 120 height 23
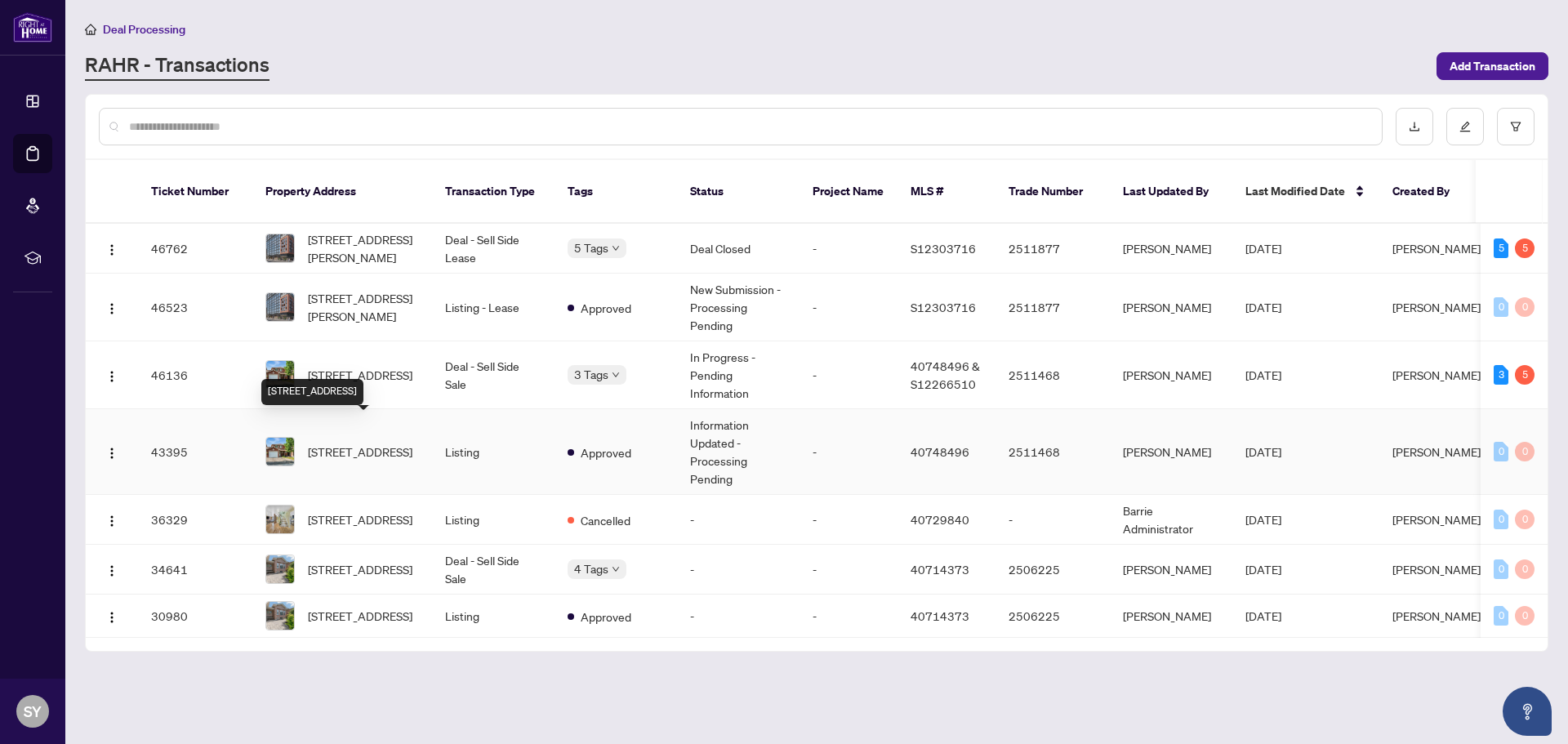
click at [345, 443] on span "[STREET_ADDRESS]" at bounding box center [360, 452] width 105 height 18
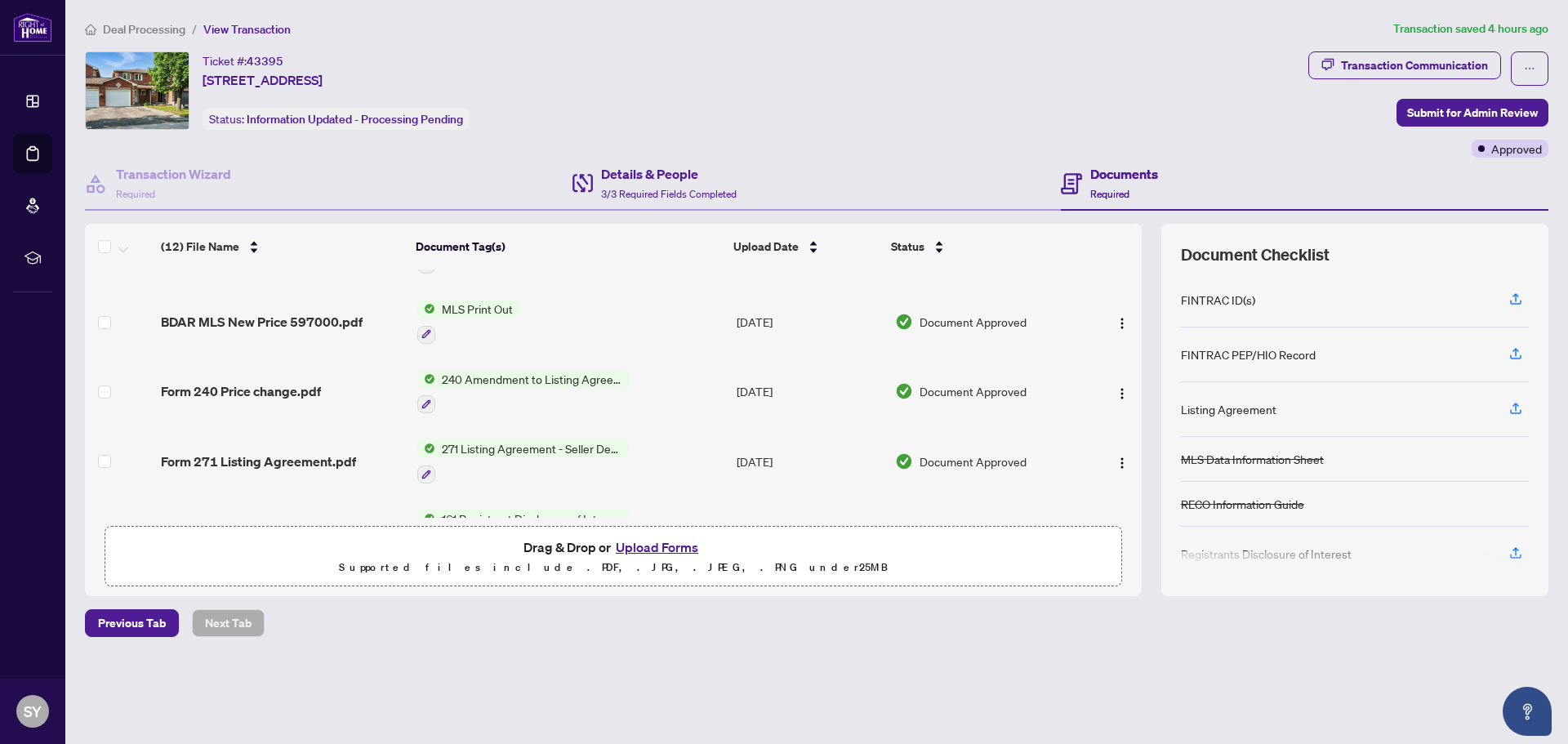
scroll to position [22, 0]
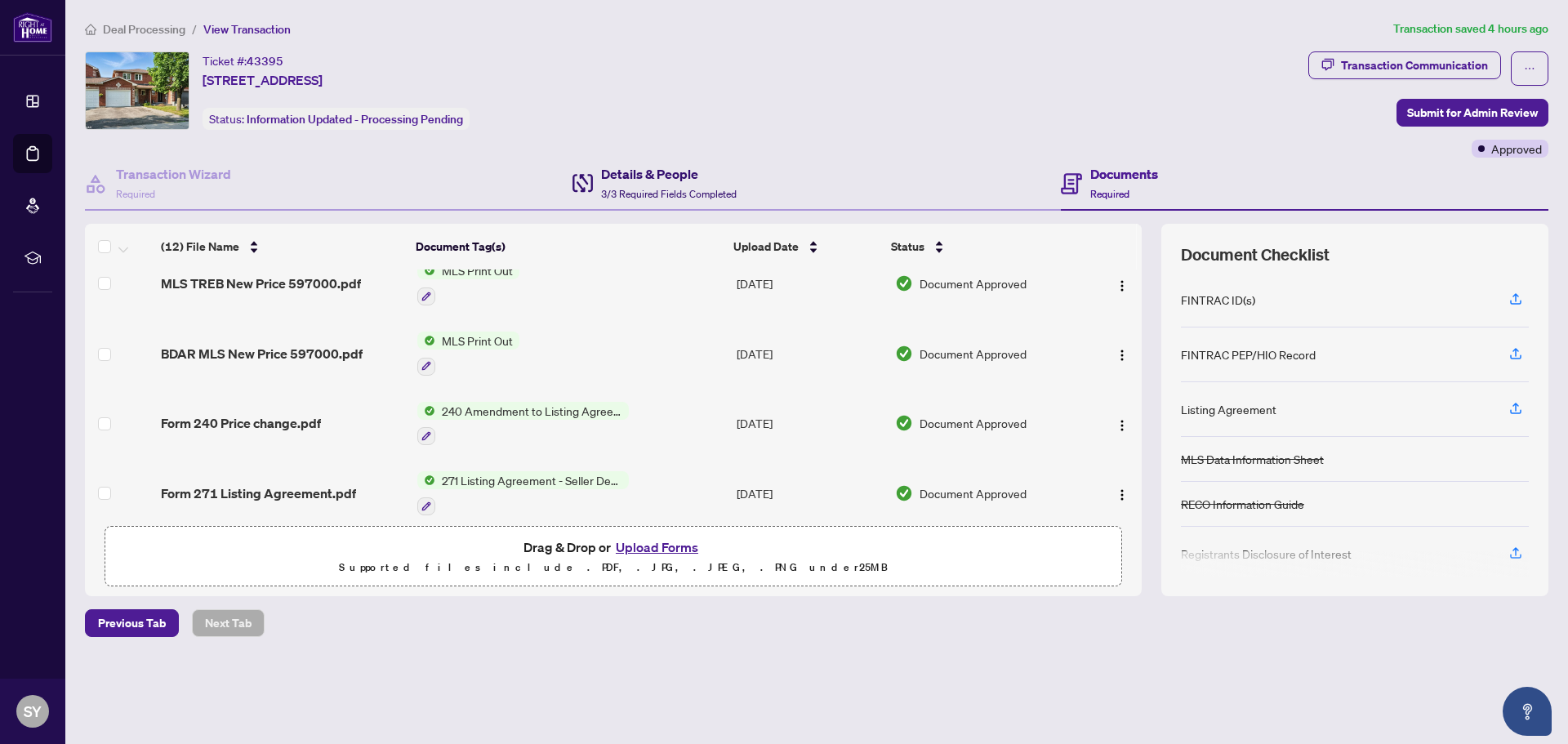
click at [662, 174] on h4 "Details & People" at bounding box center [668, 174] width 135 height 20
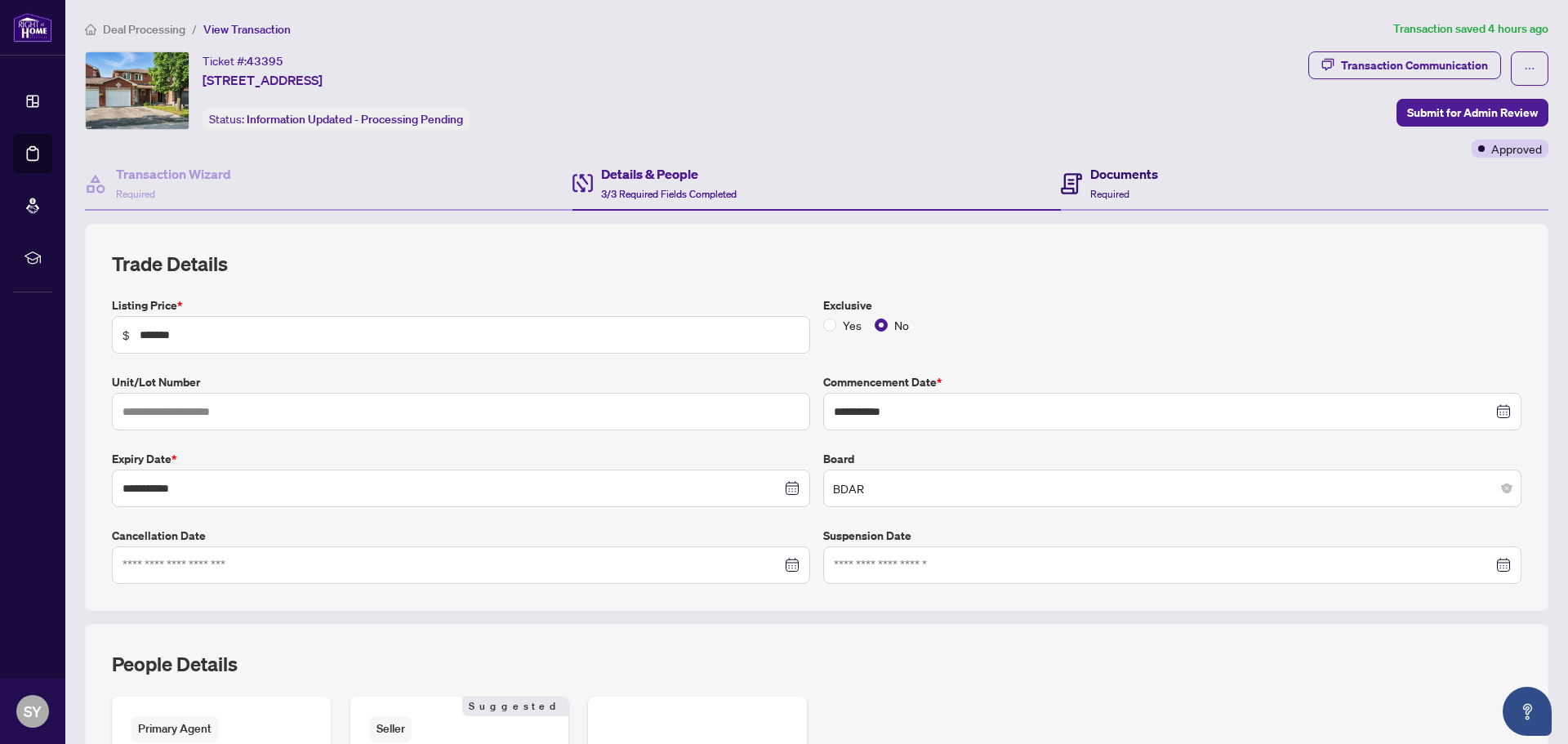
click at [1091, 177] on h4 "Documents" at bounding box center [1124, 174] width 68 height 20
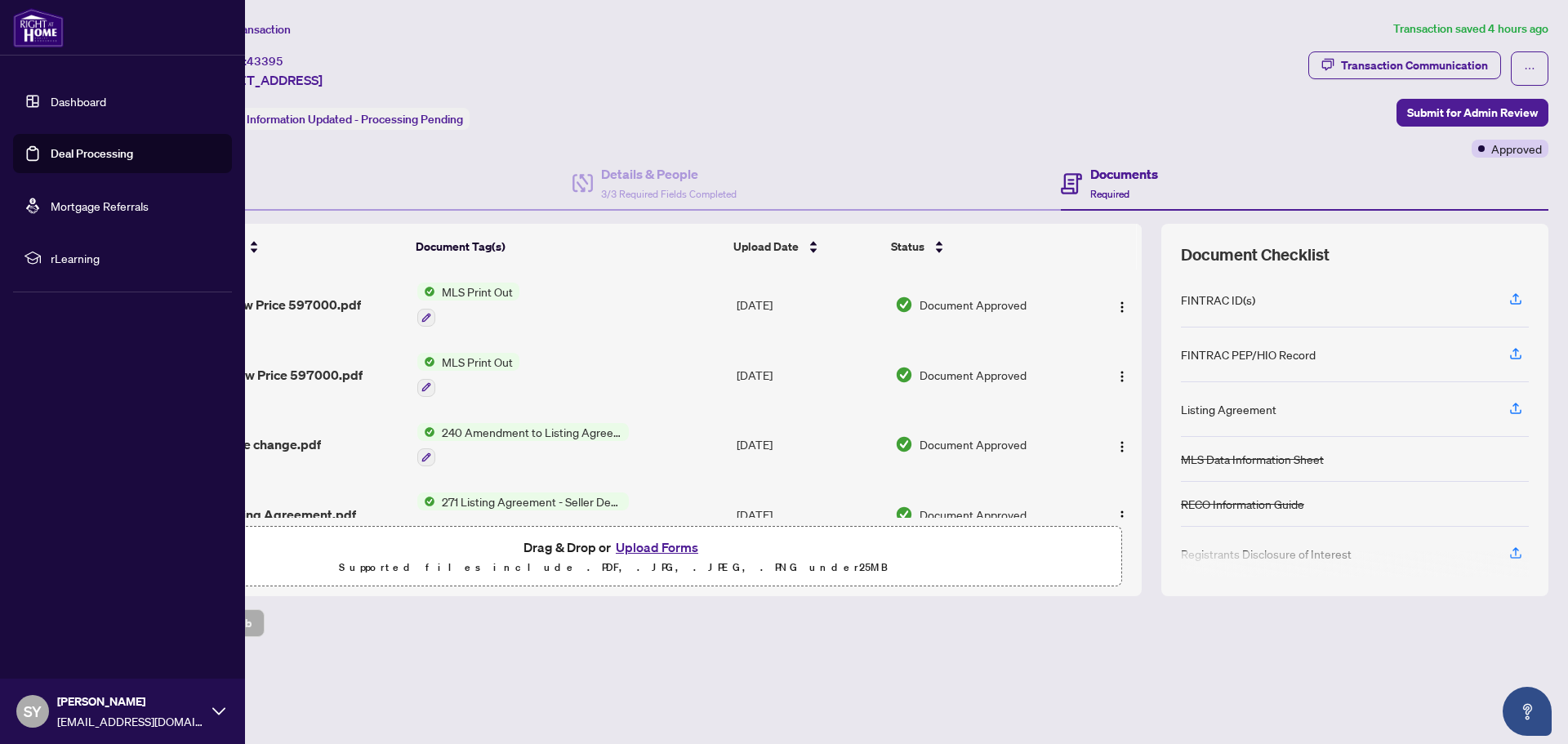
click at [68, 103] on link "Dashboard" at bounding box center [78, 101] width 56 height 15
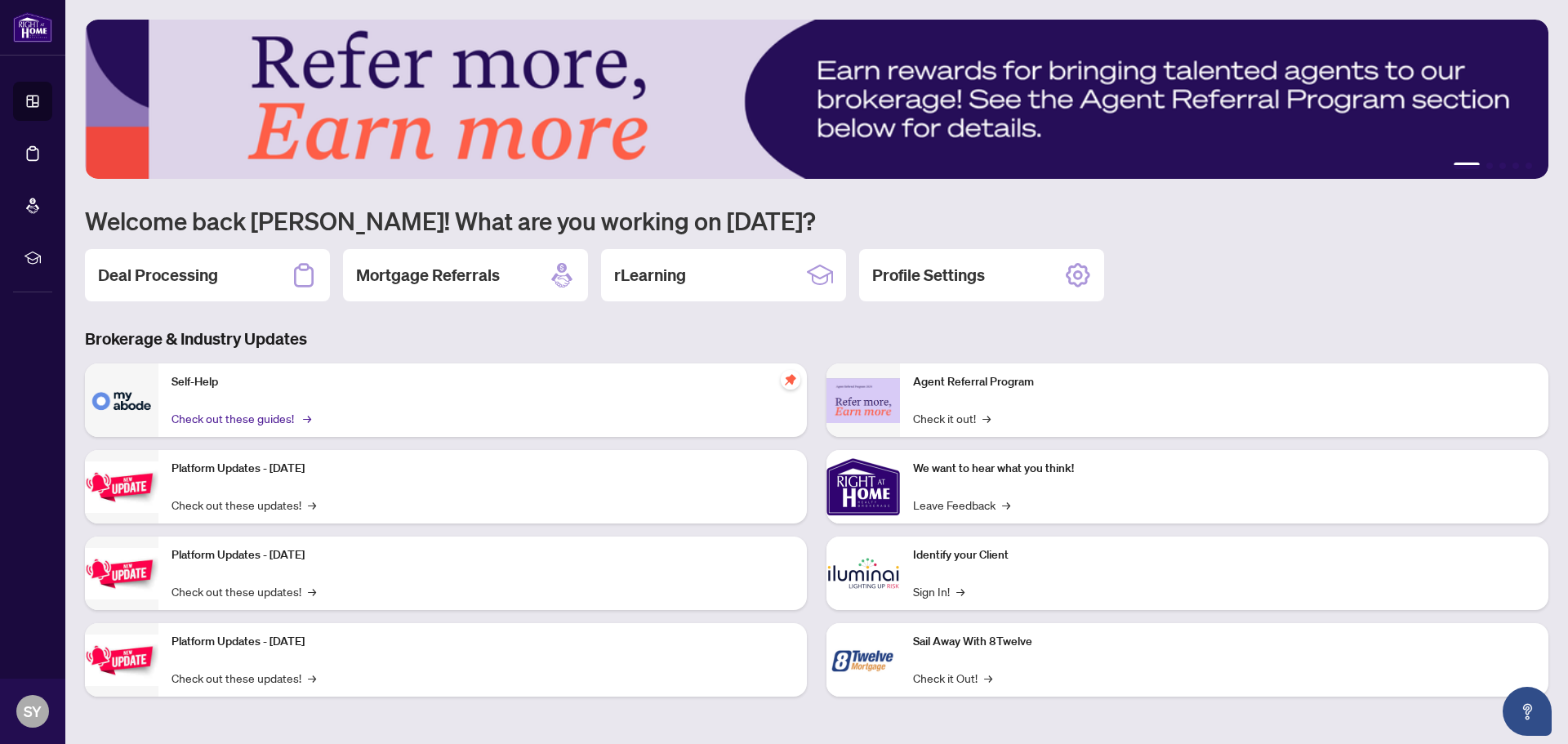
click at [303, 416] on span "→" at bounding box center [307, 418] width 8 height 18
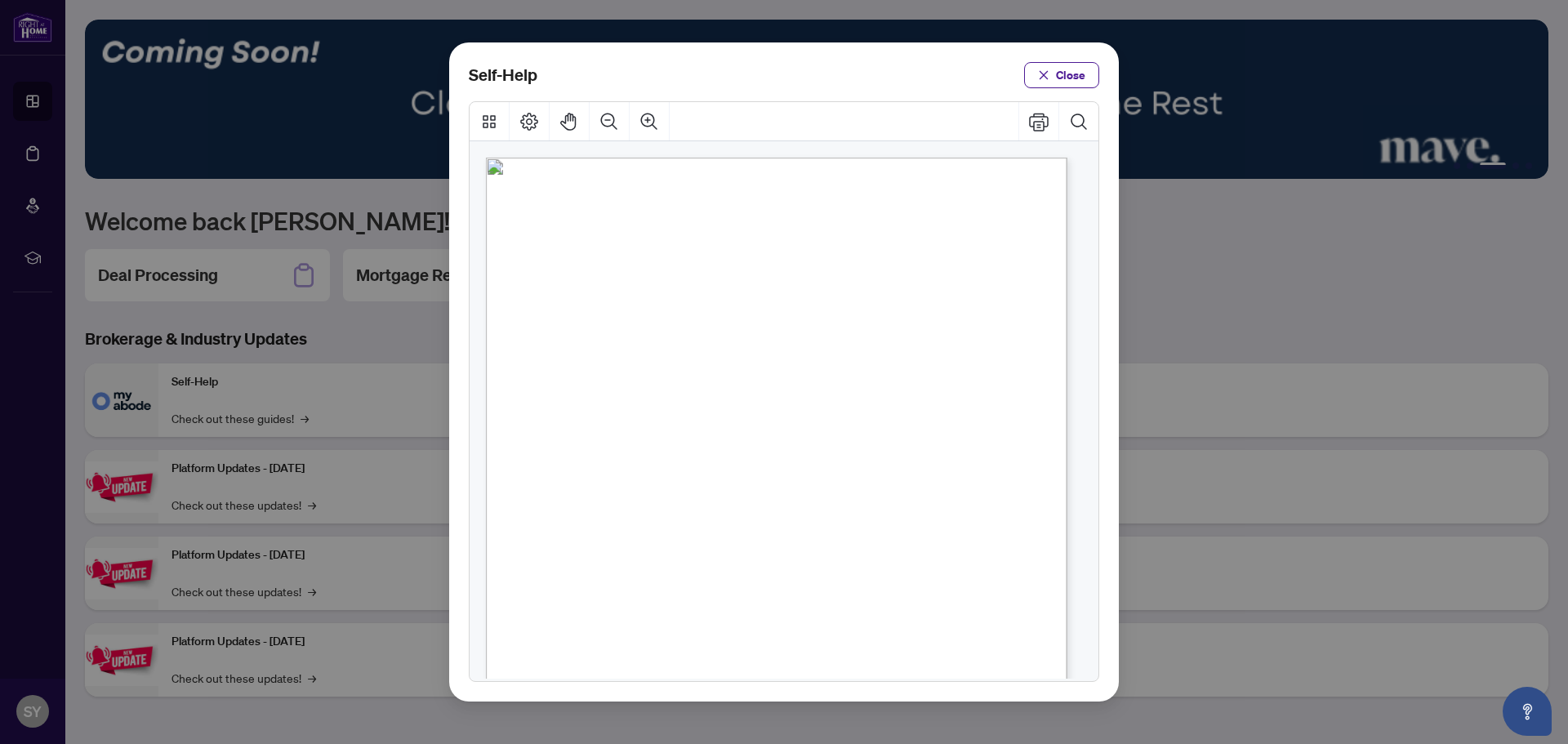
click at [1055, 73] on button "Close" at bounding box center [1061, 75] width 76 height 27
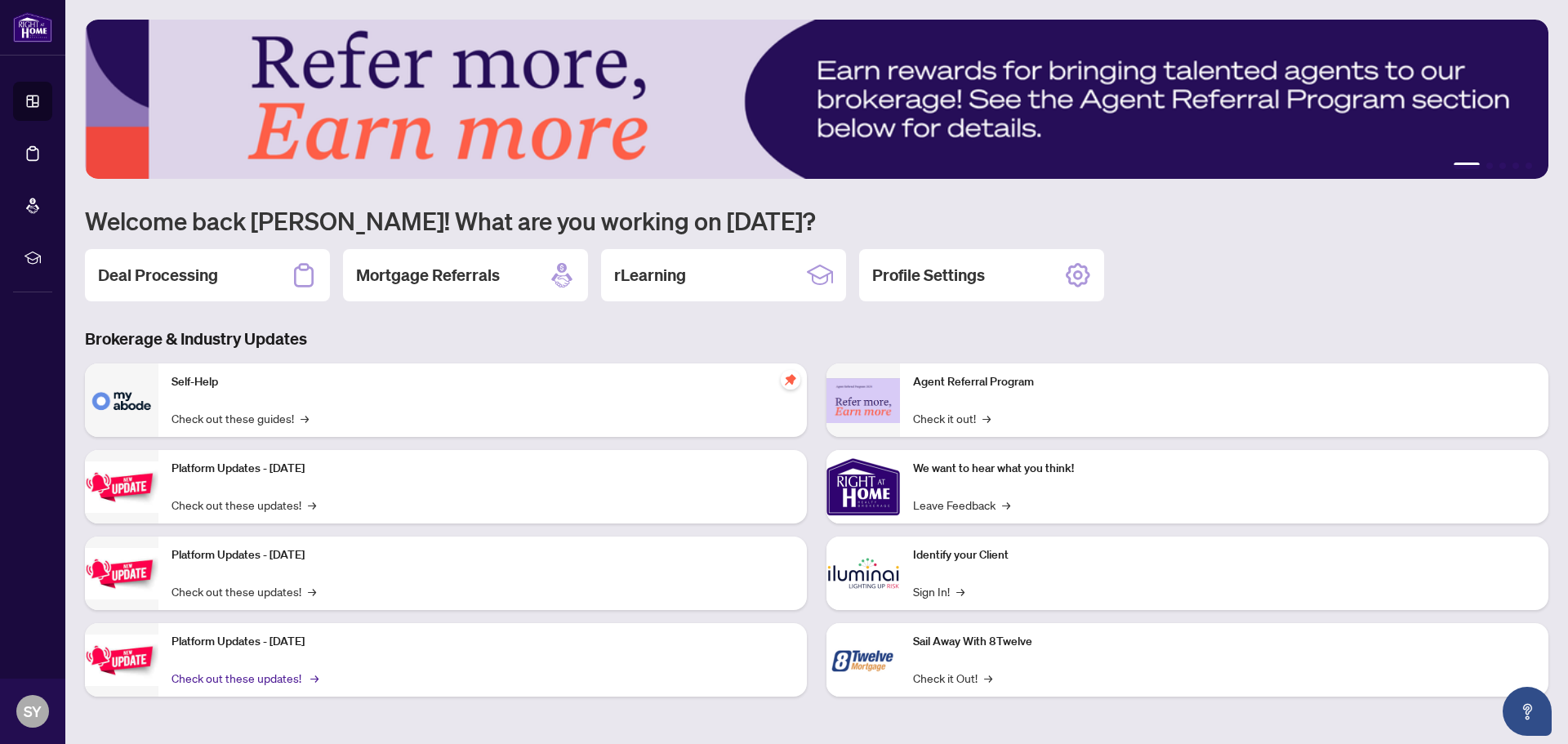
click at [312, 678] on span "→" at bounding box center [314, 677] width 8 height 18
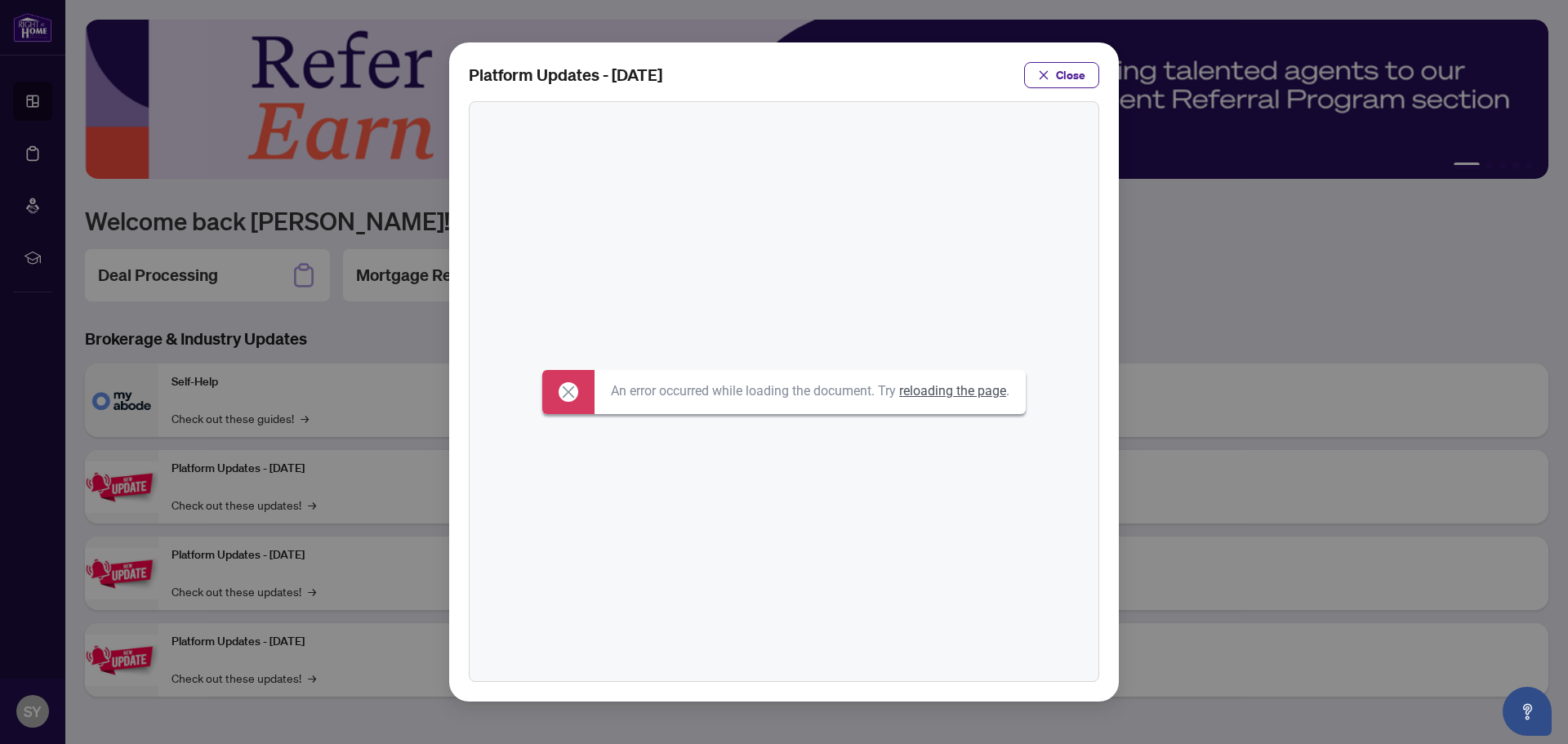
click at [970, 391] on link "reloading the page" at bounding box center [952, 391] width 107 height 16
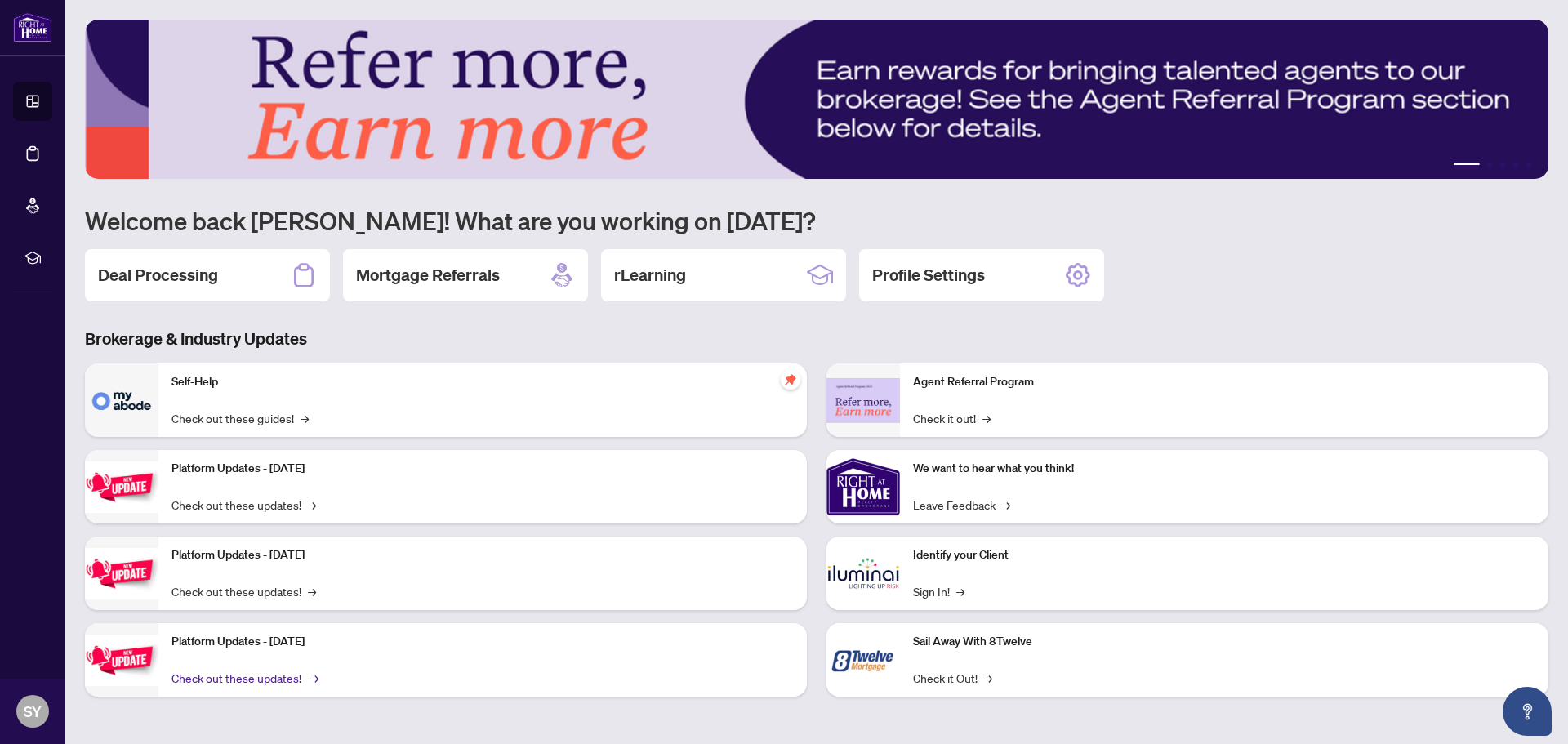
click at [231, 677] on link "Check out these updates! →" at bounding box center [243, 677] width 144 height 18
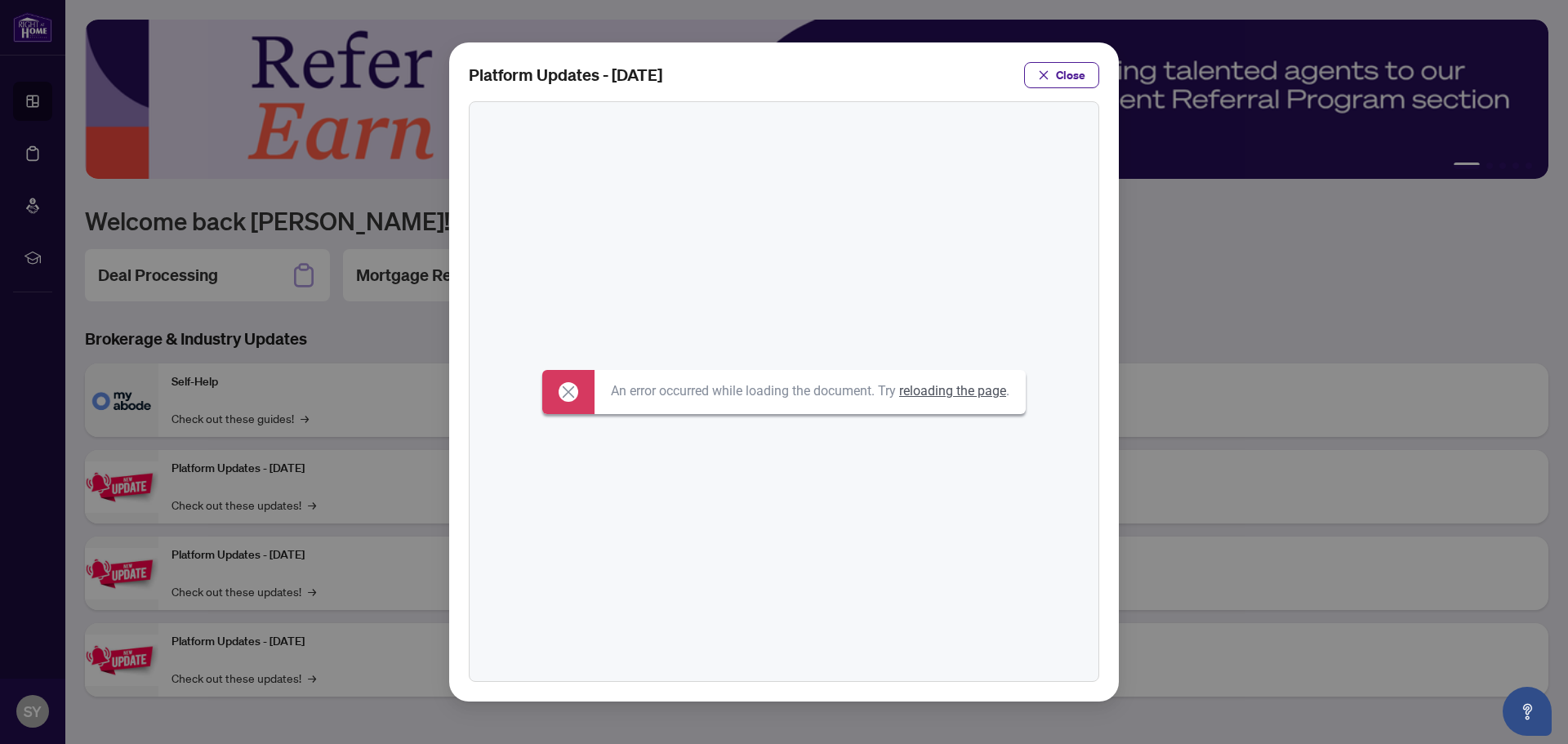
click at [563, 389] on icon at bounding box center [568, 392] width 20 height 20
click at [1066, 68] on span "Close" at bounding box center [1071, 75] width 29 height 27
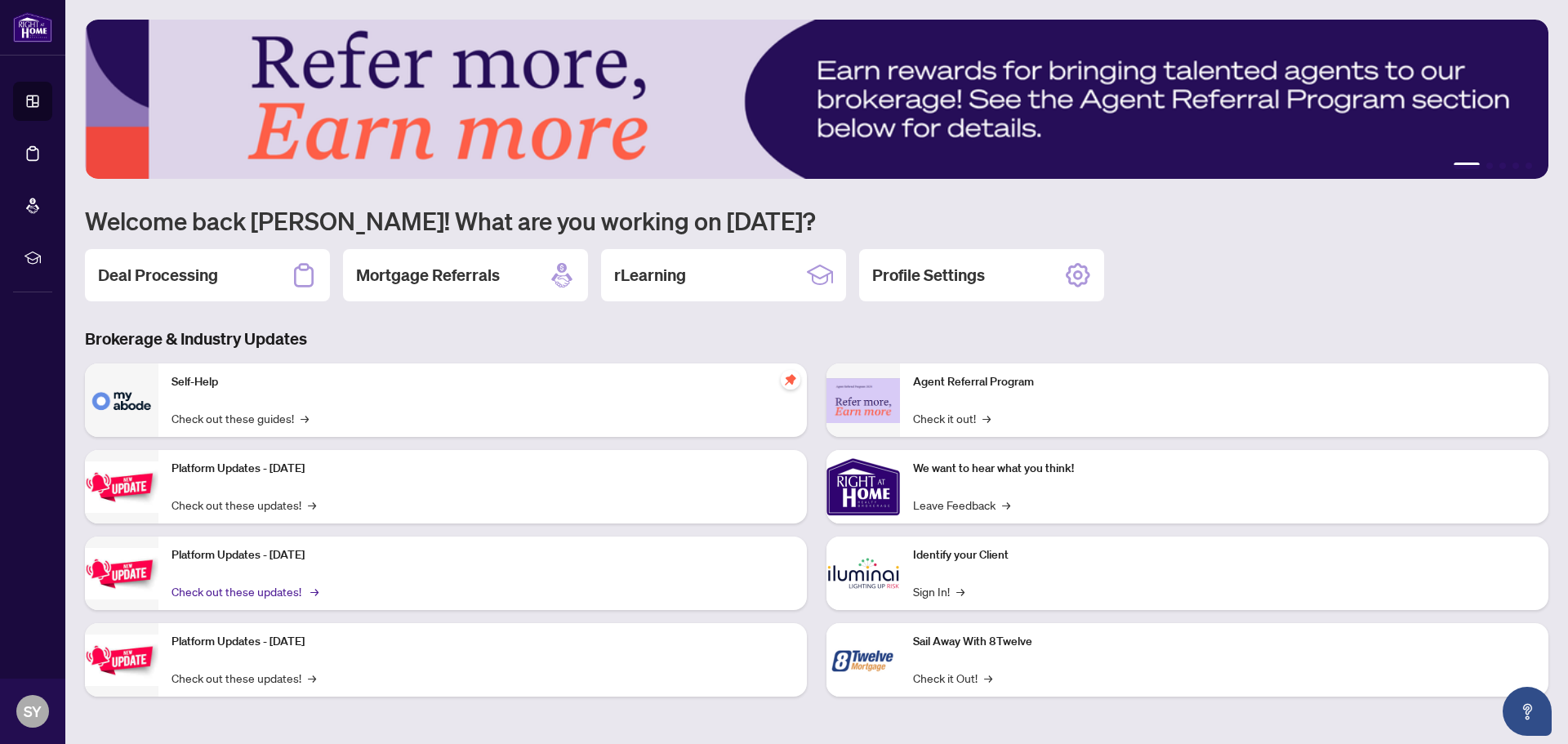
click at [308, 595] on link "Check out these updates! →" at bounding box center [243, 591] width 144 height 18
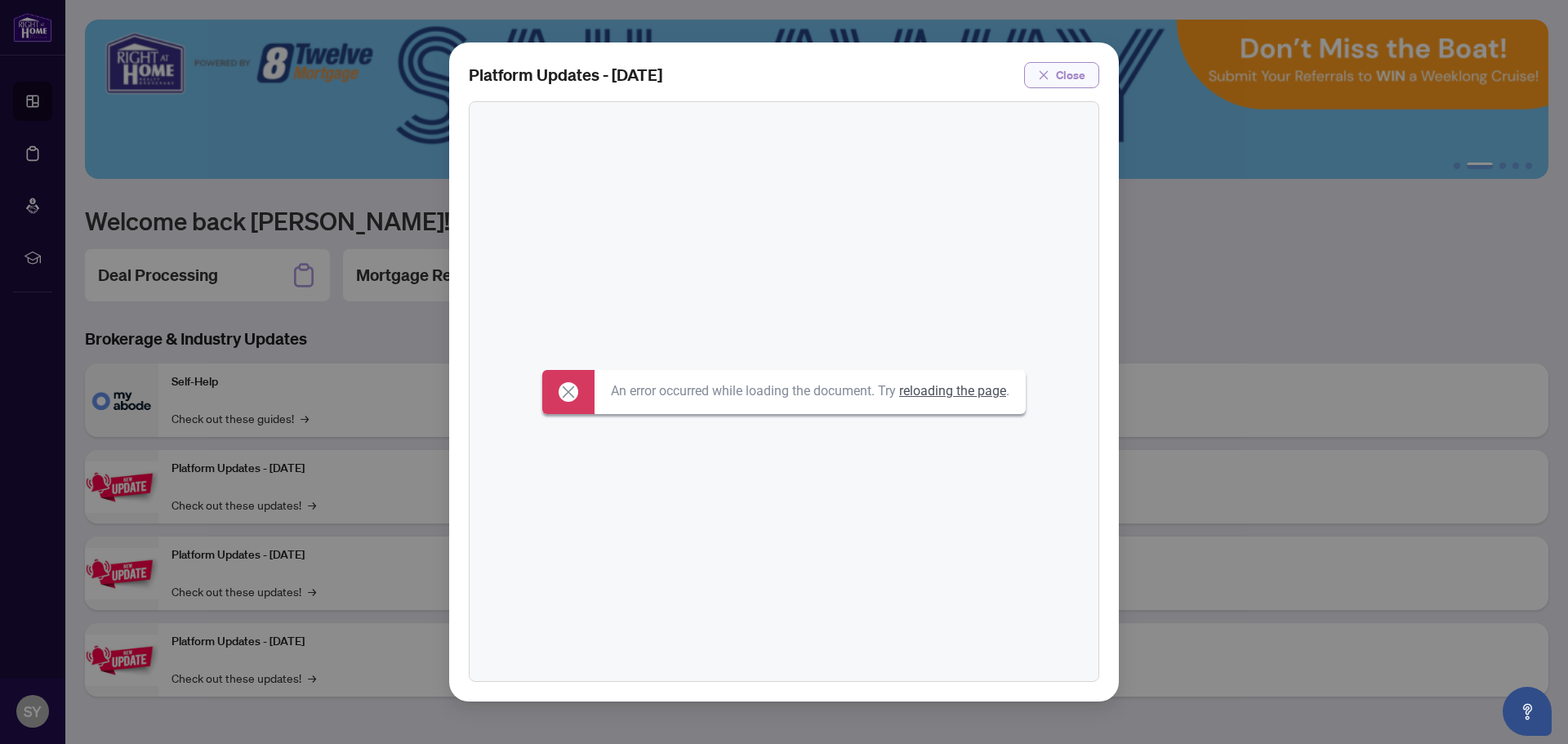
click at [1082, 80] on span "Close" at bounding box center [1071, 75] width 29 height 27
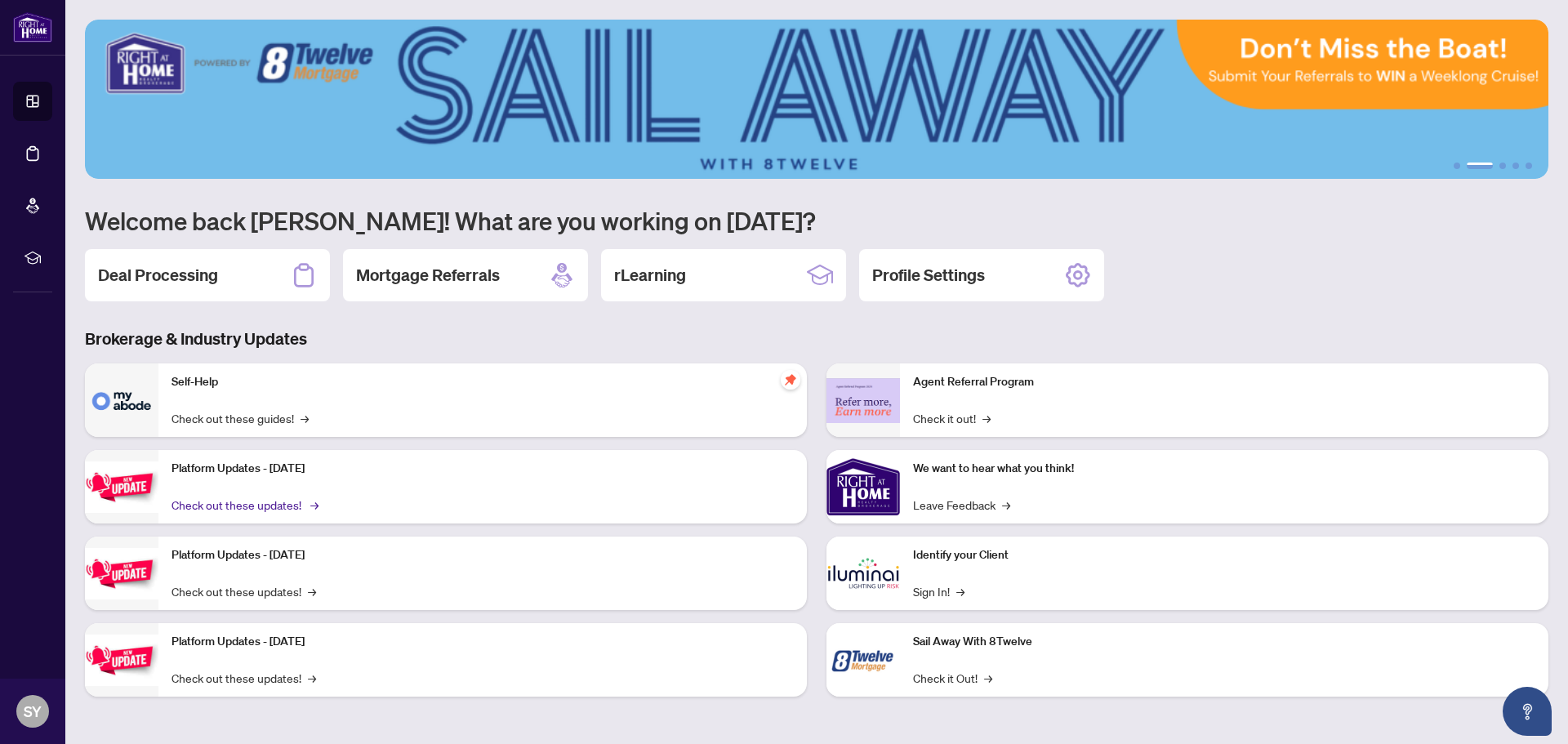
click at [311, 505] on span "→" at bounding box center [314, 505] width 8 height 18
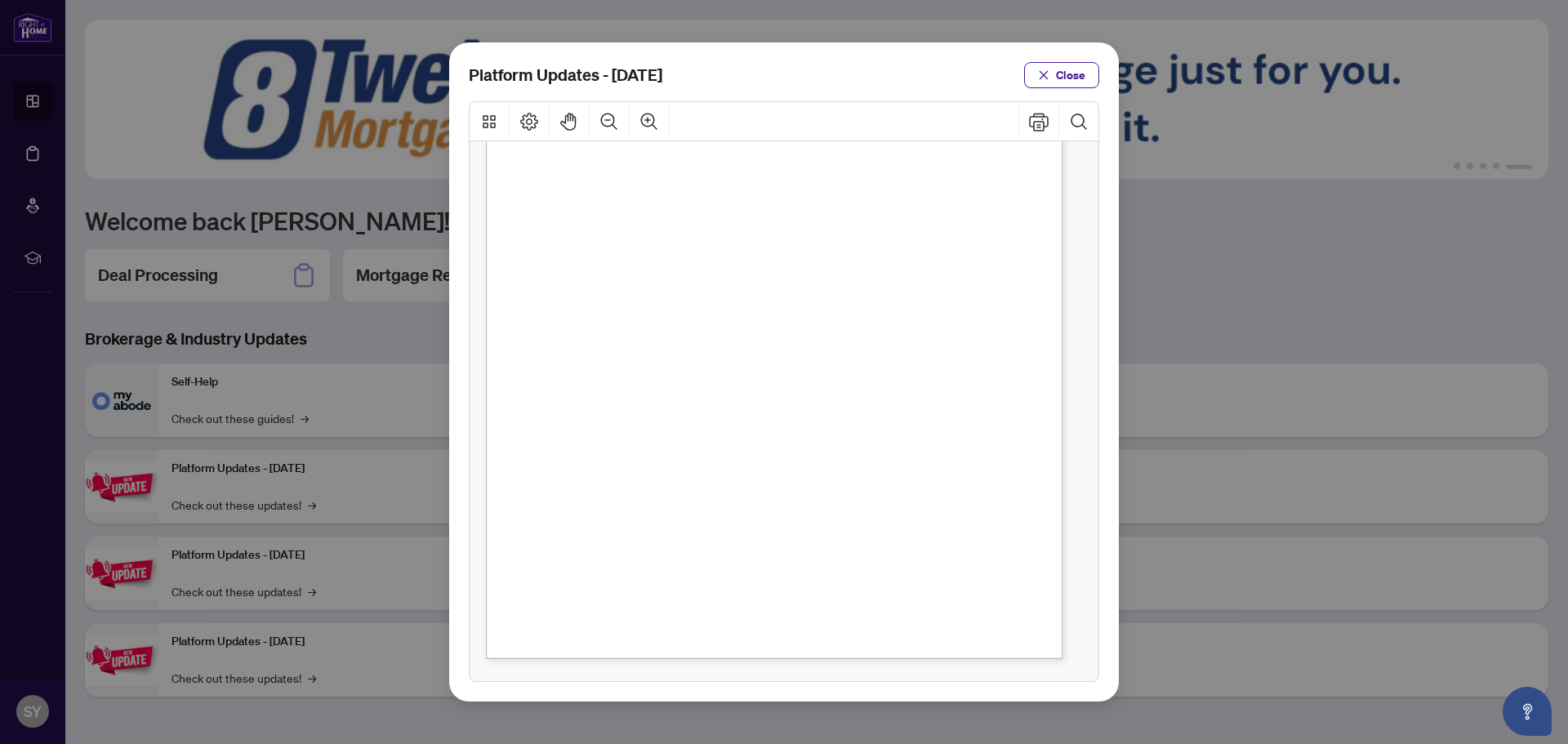
scroll to position [245, 0]
click at [1076, 80] on span "Close" at bounding box center [1071, 75] width 29 height 27
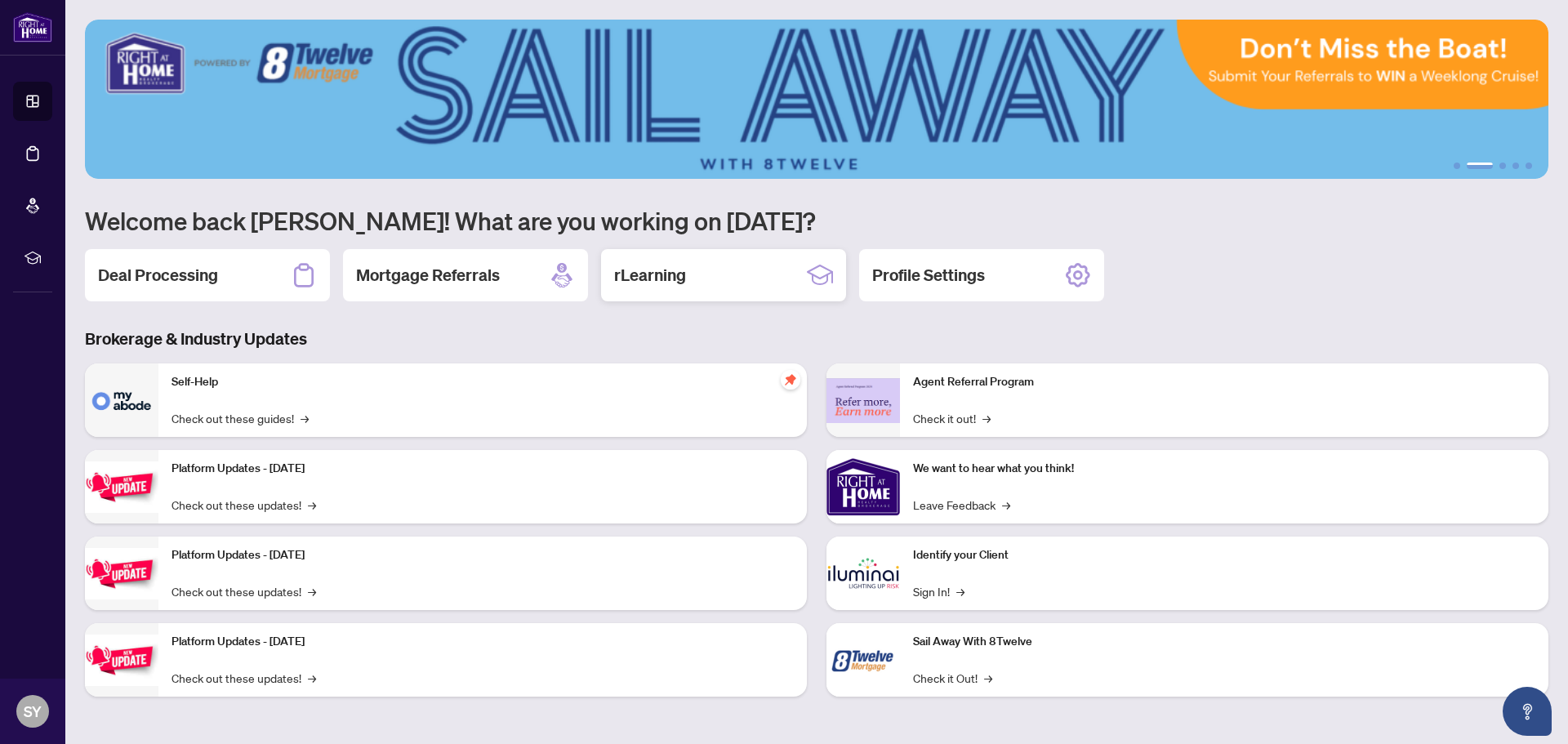
click at [663, 280] on h2 "rLearning" at bounding box center [650, 275] width 72 height 23
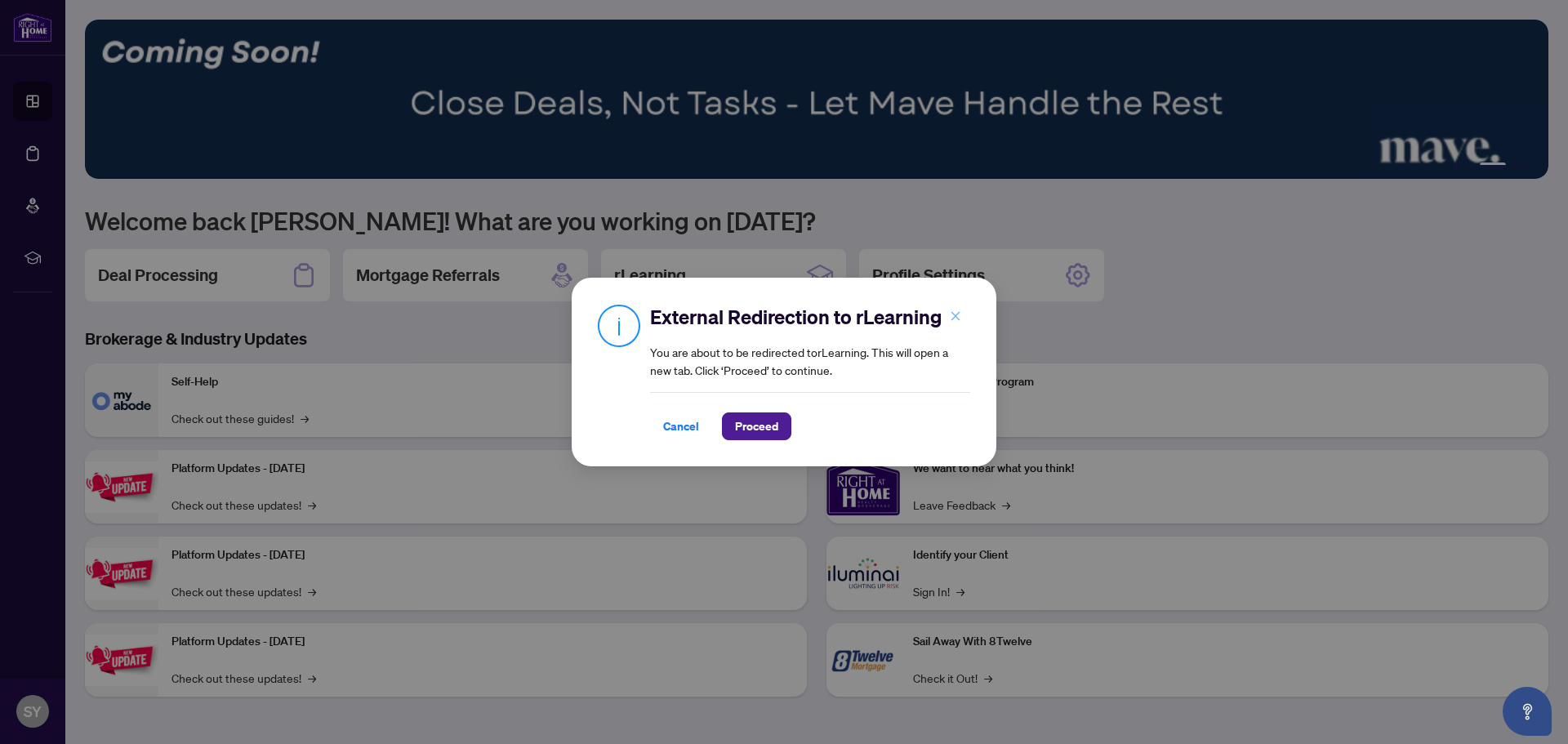
click at [953, 317] on icon "close" at bounding box center [956, 316] width 12 height 12
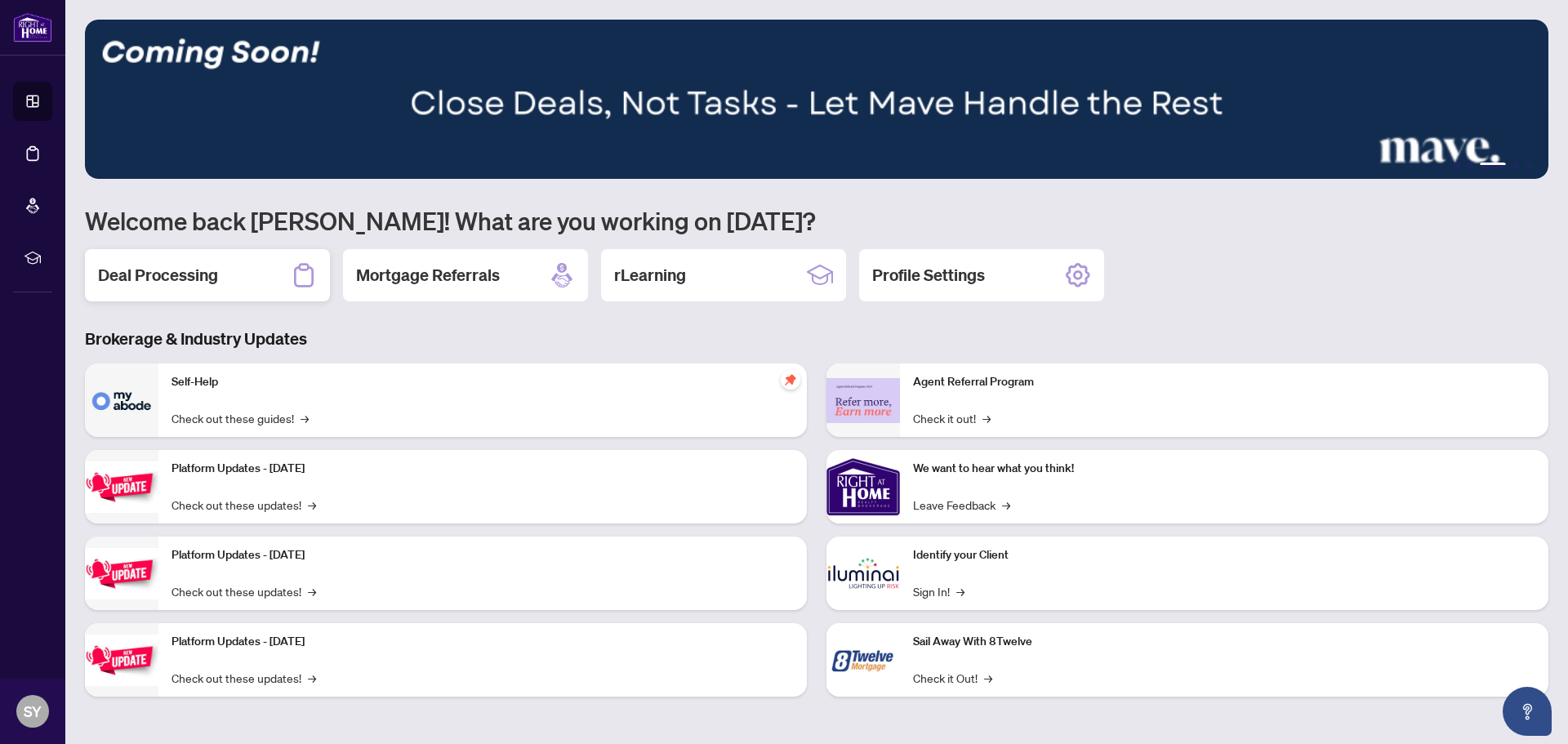
click at [163, 279] on h2 "Deal Processing" at bounding box center [158, 275] width 120 height 23
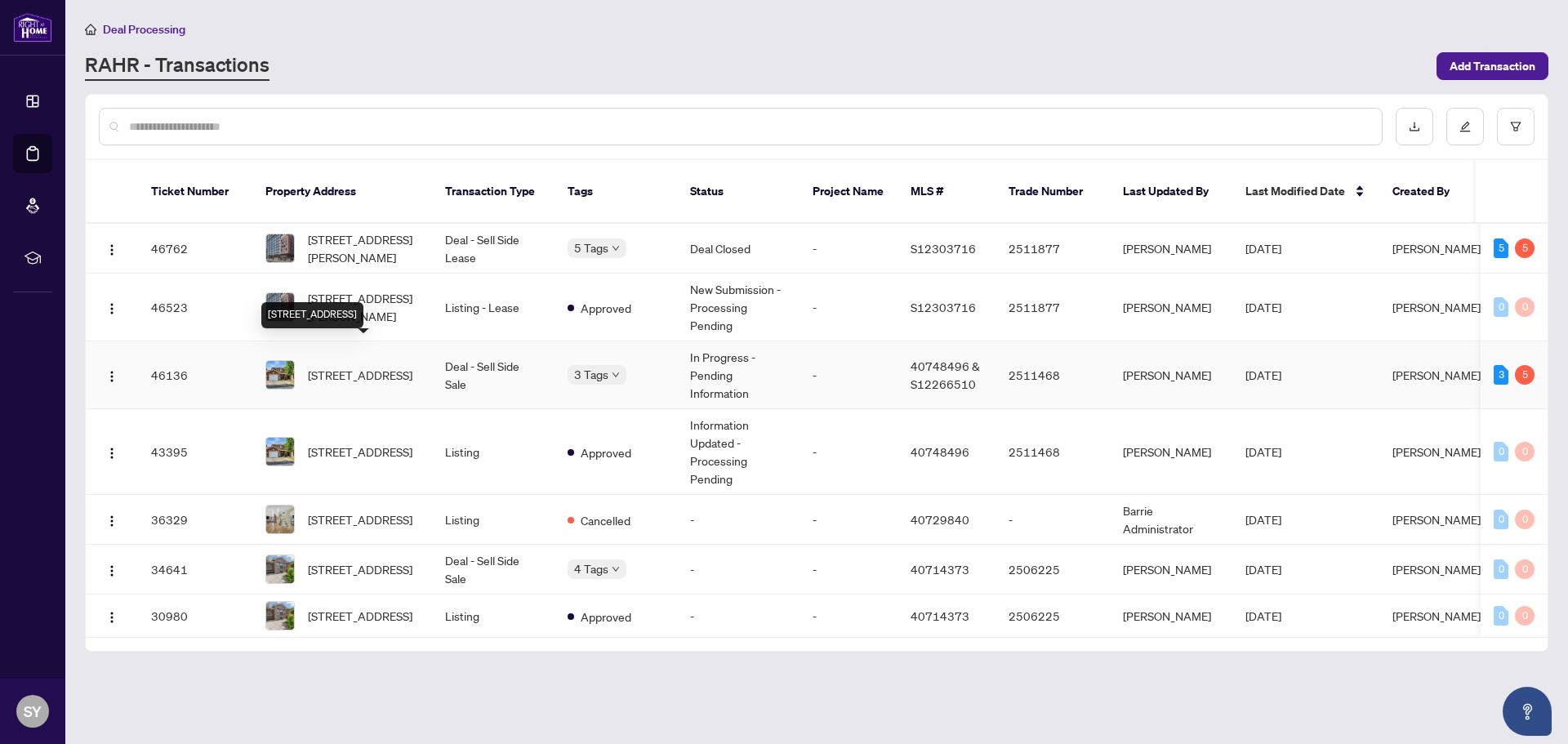
click at [336, 366] on span "[STREET_ADDRESS]" at bounding box center [360, 375] width 105 height 18
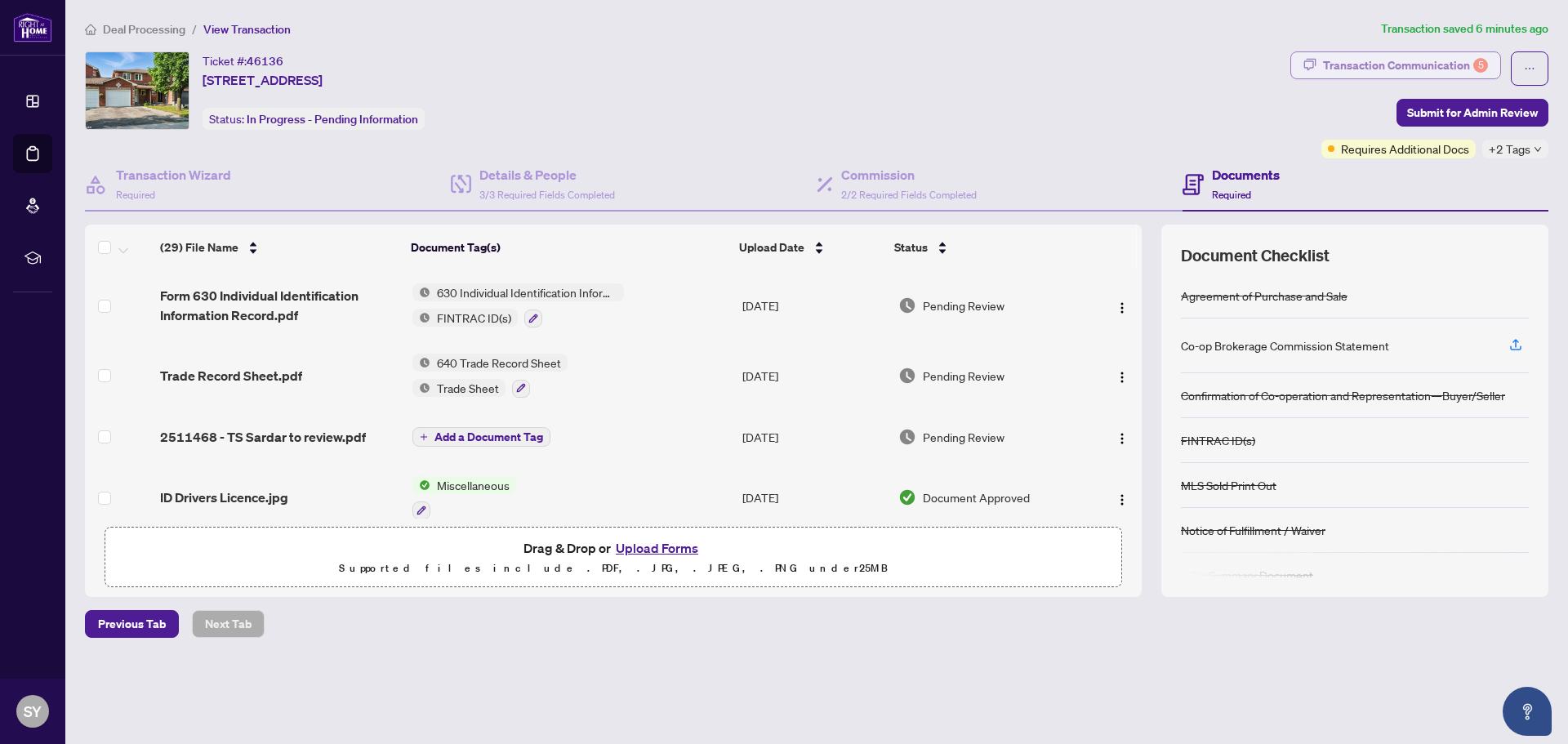
click at [1441, 61] on div "Transaction Communication 5" at bounding box center [1405, 65] width 165 height 27
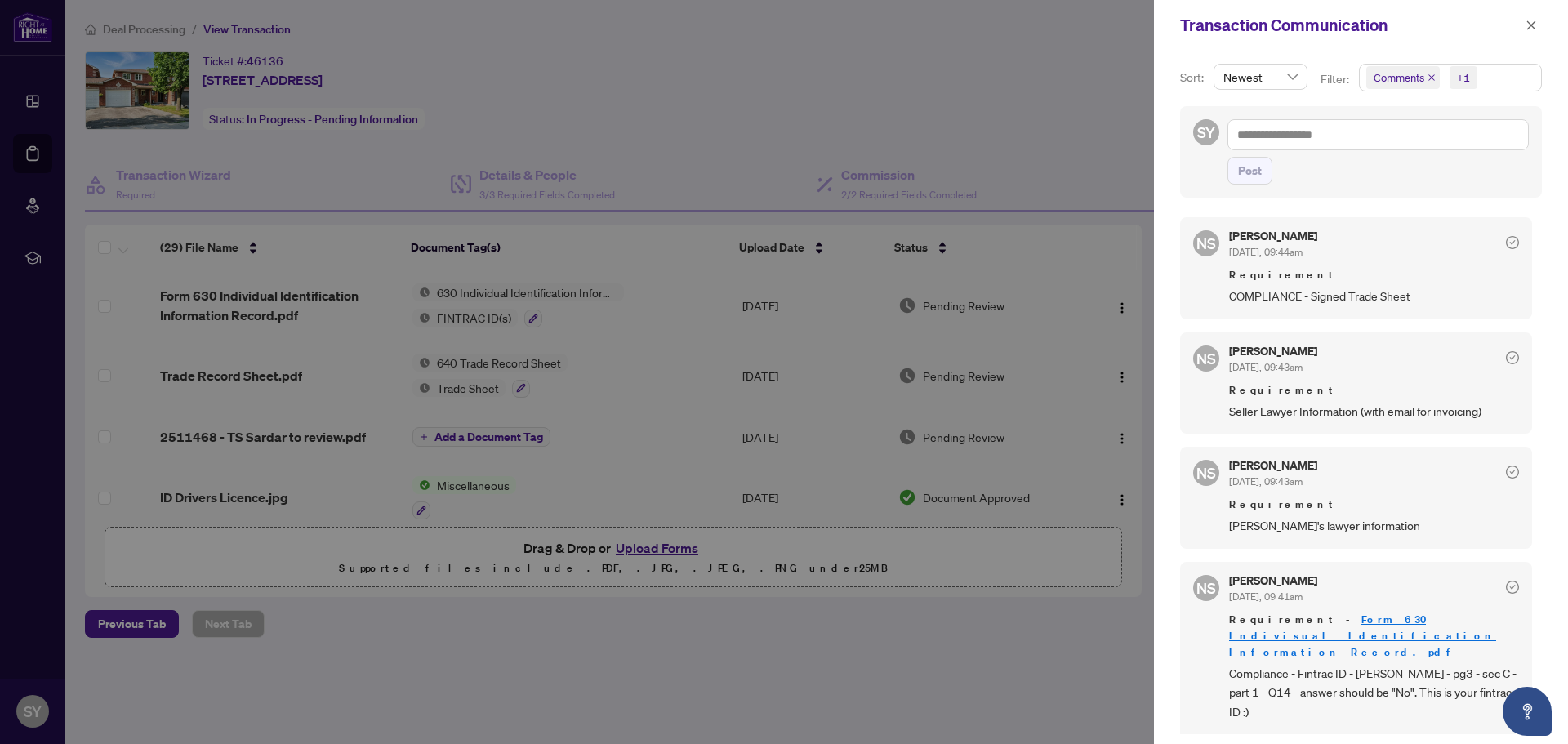
click at [1505, 357] on icon "check-circle" at bounding box center [1511, 357] width 13 height 13
click at [1394, 178] on div "Post" at bounding box center [1378, 171] width 301 height 27
click at [1068, 41] on div at bounding box center [784, 372] width 1568 height 744
click at [1533, 27] on icon "close" at bounding box center [1531, 25] width 9 height 9
